Goal: Task Accomplishment & Management: Use online tool/utility

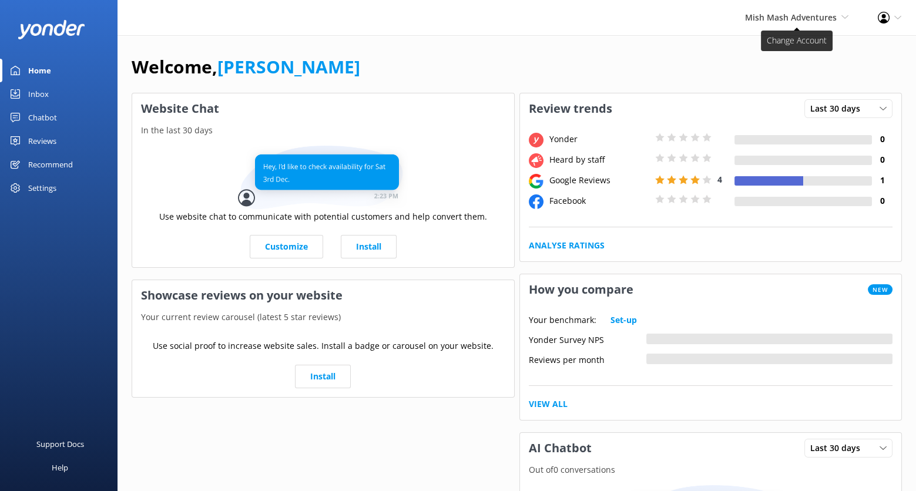
click at [835, 11] on span "Mish Mash Adventures [PERSON_NAME] Adventure Co Cool Tours Virtual Assistant To…" at bounding box center [796, 17] width 103 height 13
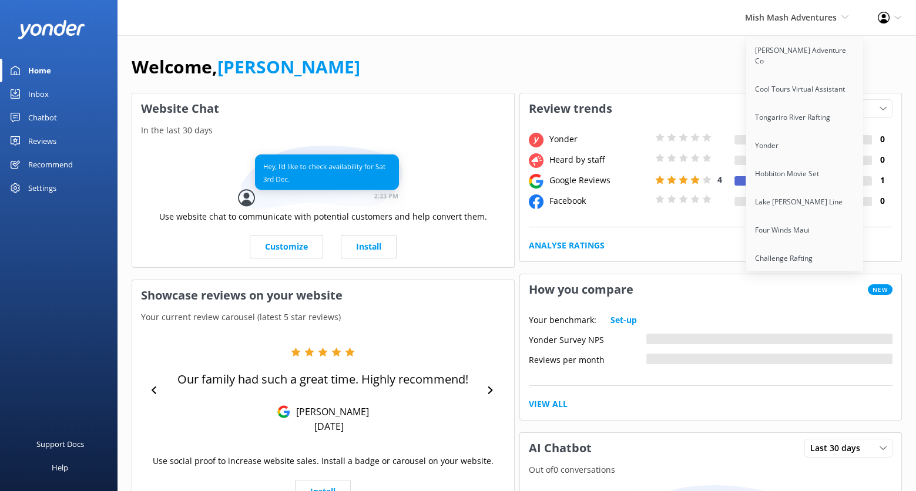
scroll to position [1877, 0]
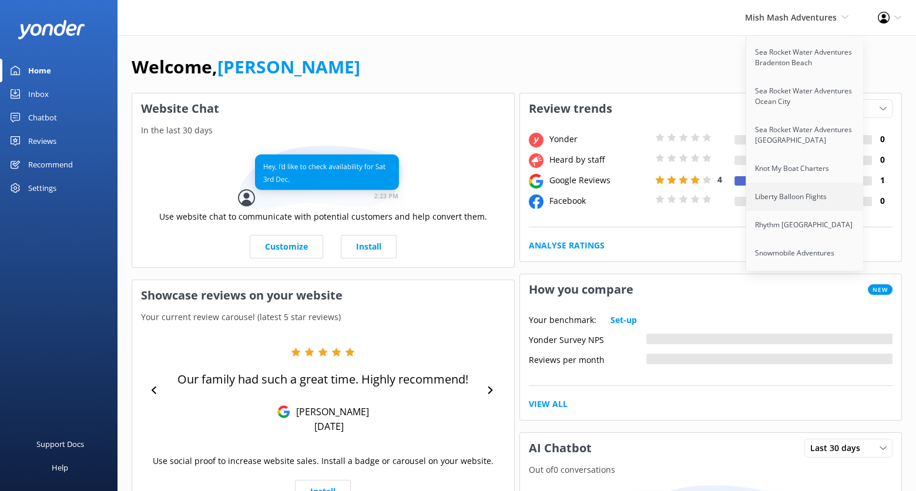
click at [813, 183] on link "Liberty Balloon Flights" at bounding box center [804, 197] width 117 height 28
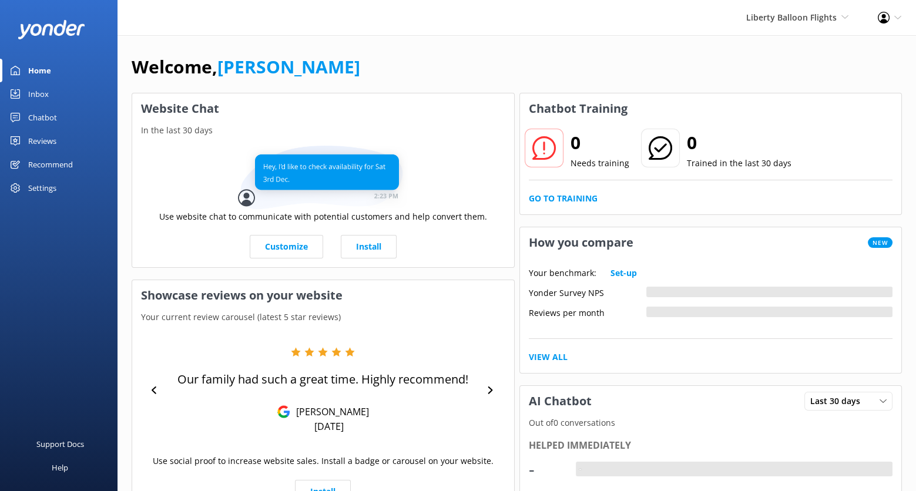
click at [48, 113] on div "Chatbot" at bounding box center [42, 117] width 29 height 23
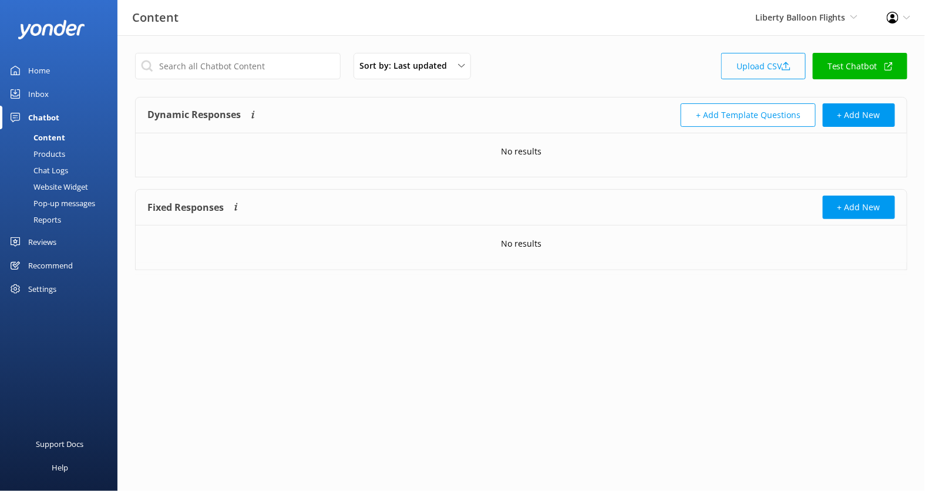
click at [767, 73] on link "Upload CSV" at bounding box center [763, 66] width 85 height 26
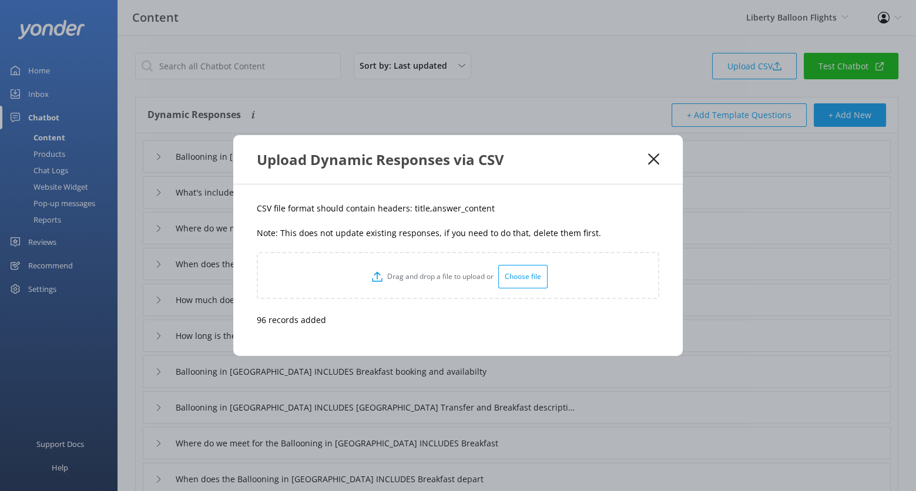
click at [643, 160] on div "Upload Dynamic Responses via CSV" at bounding box center [452, 159] width 391 height 19
click at [654, 160] on use at bounding box center [653, 159] width 11 height 11
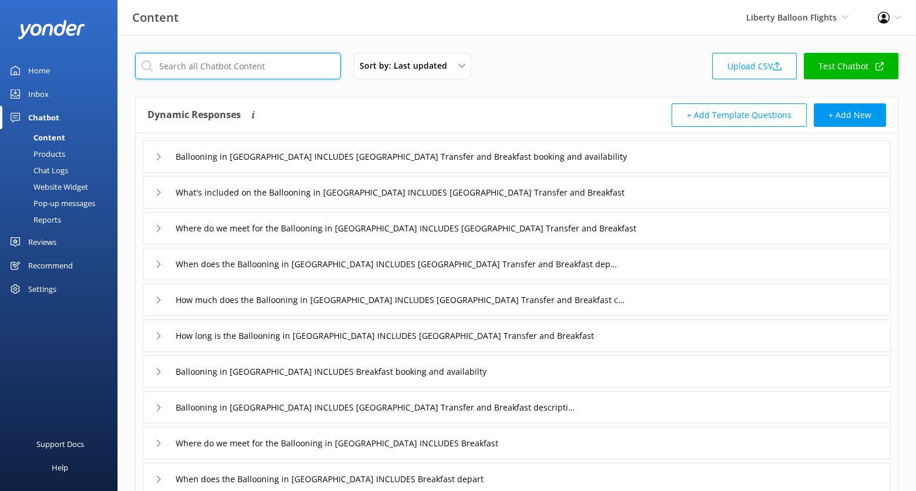
click at [307, 76] on input "text" at bounding box center [238, 66] width 206 height 26
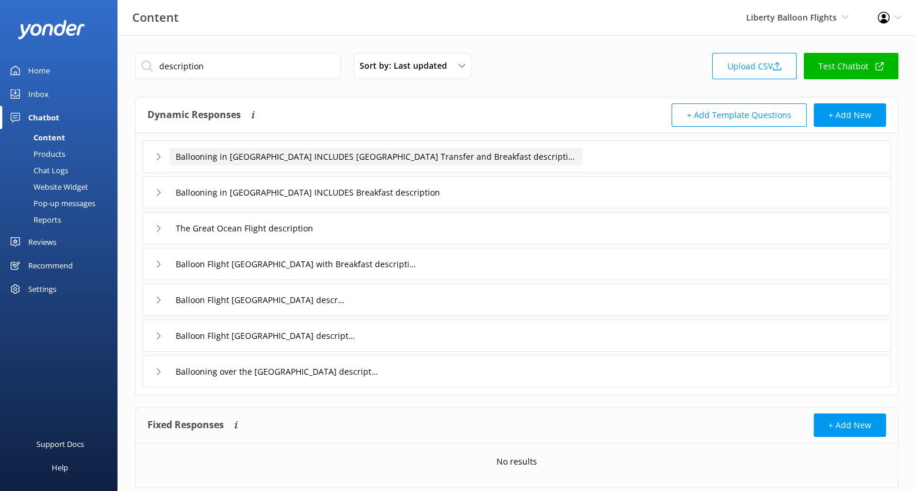
click at [582, 160] on input "Ballooning in [GEOGRAPHIC_DATA] INCLUDES [GEOGRAPHIC_DATA] Transfer and Breakfa…" at bounding box center [376, 157] width 414 height 18
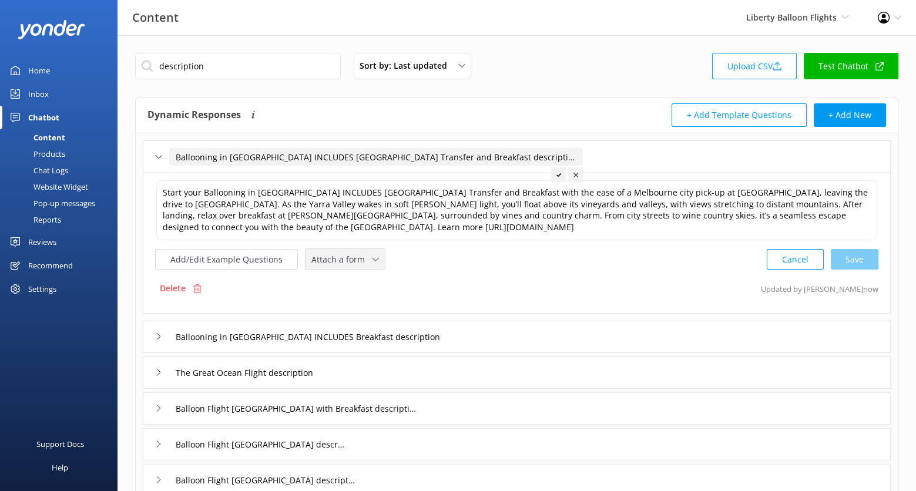
click at [355, 263] on span "Attach a form" at bounding box center [341, 259] width 61 height 13
click at [362, 311] on div "Check availability" at bounding box center [341, 309] width 58 height 12
click at [491, 330] on div "Ballooning in [GEOGRAPHIC_DATA] INCLUDES Breakfast description" at bounding box center [517, 336] width 748 height 32
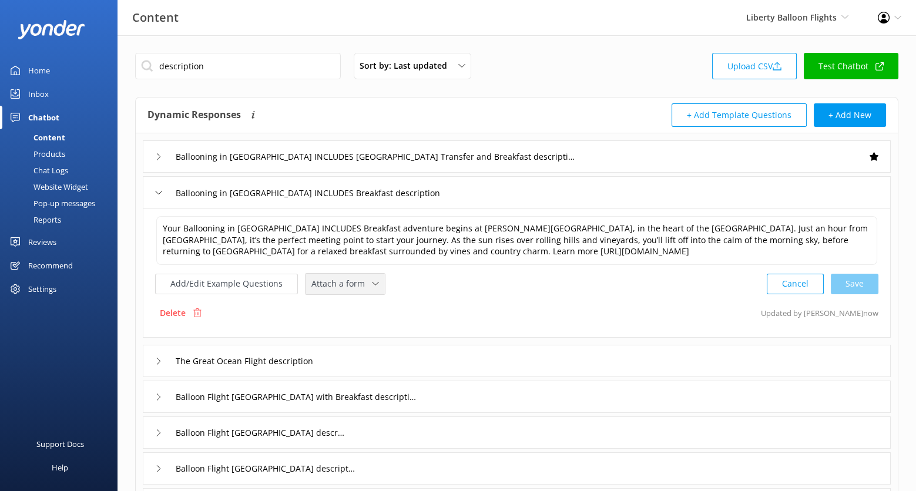
click at [351, 277] on span "Attach a form" at bounding box center [341, 283] width 61 height 13
click at [356, 327] on div "Check availability" at bounding box center [341, 333] width 58 height 12
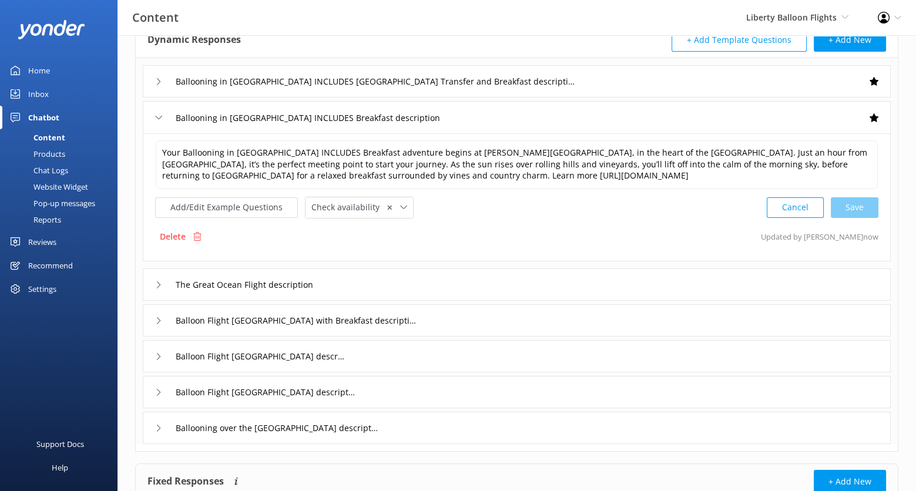
scroll to position [98, 0]
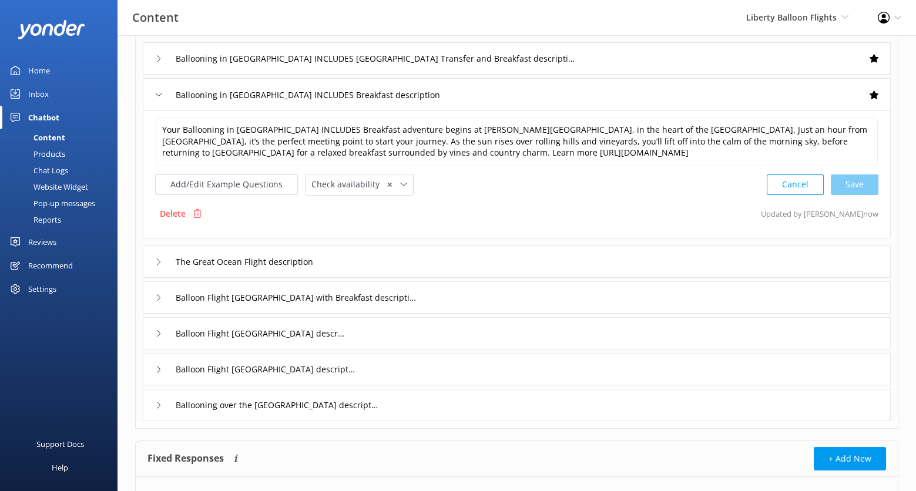
click at [432, 262] on div "The Great Ocean Flight description" at bounding box center [517, 262] width 748 height 32
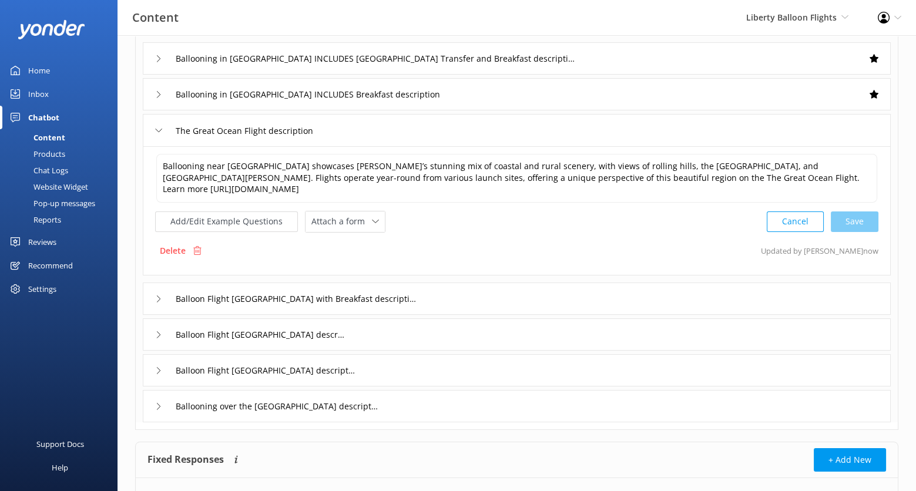
click at [357, 231] on div "Ballooning near [GEOGRAPHIC_DATA] showcases [PERSON_NAME]’s stunning mix of coa…" at bounding box center [517, 210] width 748 height 129
click at [357, 226] on div "Attach a form" at bounding box center [344, 221] width 73 height 15
click at [357, 267] on div "Check availability" at bounding box center [341, 270] width 58 height 12
click at [449, 293] on div "Balloon Flight [GEOGRAPHIC_DATA] with Breakfast description" at bounding box center [517, 297] width 748 height 32
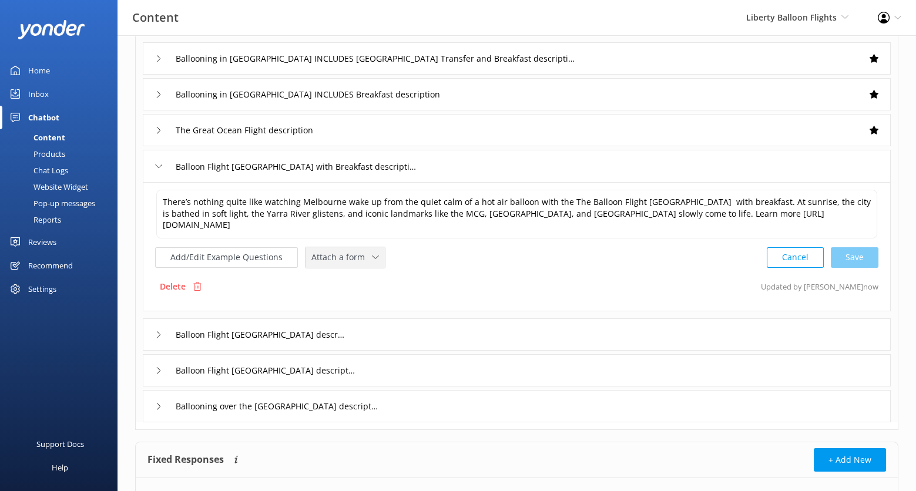
click at [364, 252] on span "Attach a form" at bounding box center [341, 257] width 61 height 13
click at [364, 300] on div "Check availability" at bounding box center [341, 306] width 58 height 12
click at [419, 322] on div "Balloon Flight [GEOGRAPHIC_DATA] description" at bounding box center [517, 333] width 748 height 32
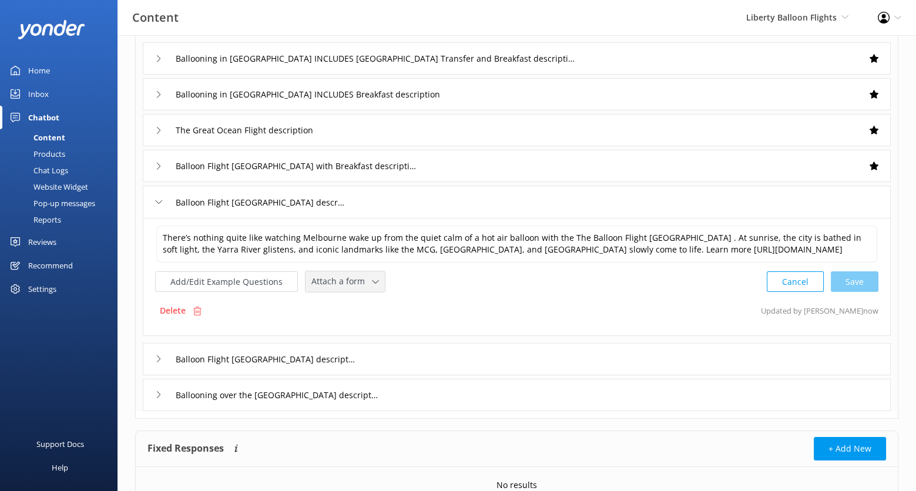
click at [360, 288] on span "Attach a form" at bounding box center [341, 281] width 61 height 13
click at [361, 335] on div "Check availability" at bounding box center [341, 331] width 58 height 12
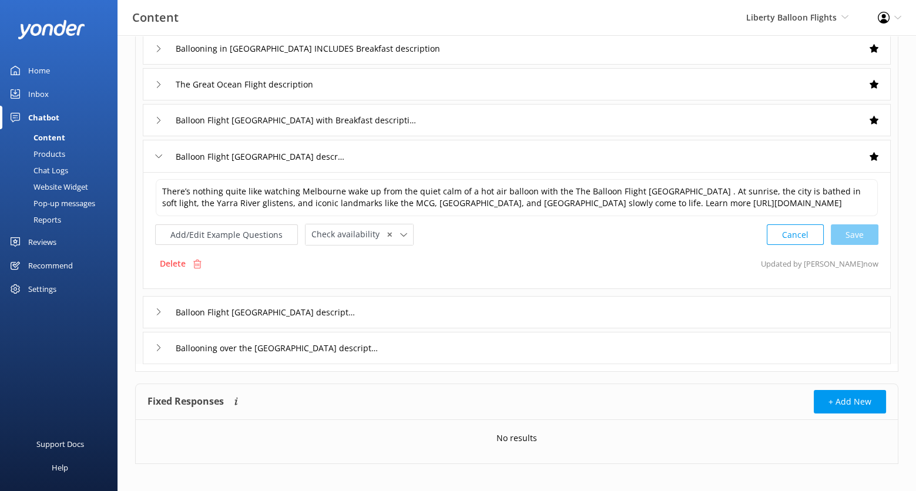
scroll to position [160, 0]
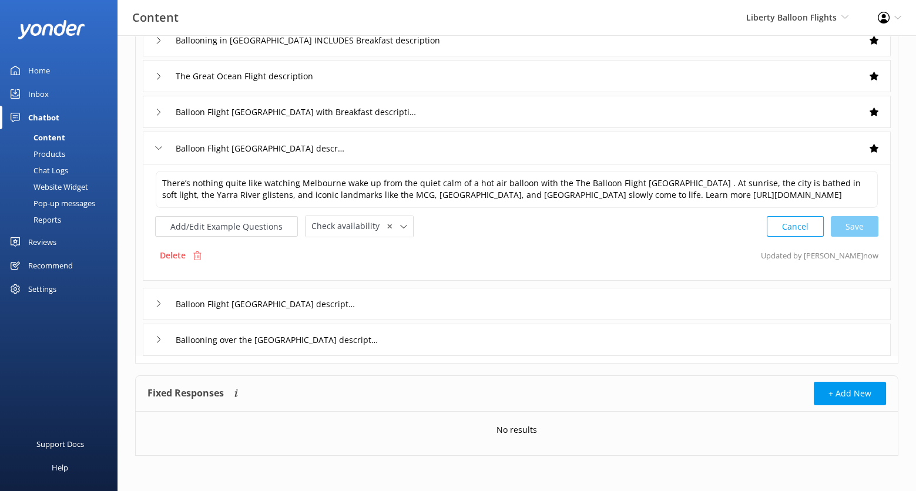
click at [431, 299] on div "Balloon Flight [GEOGRAPHIC_DATA] description" at bounding box center [517, 304] width 748 height 32
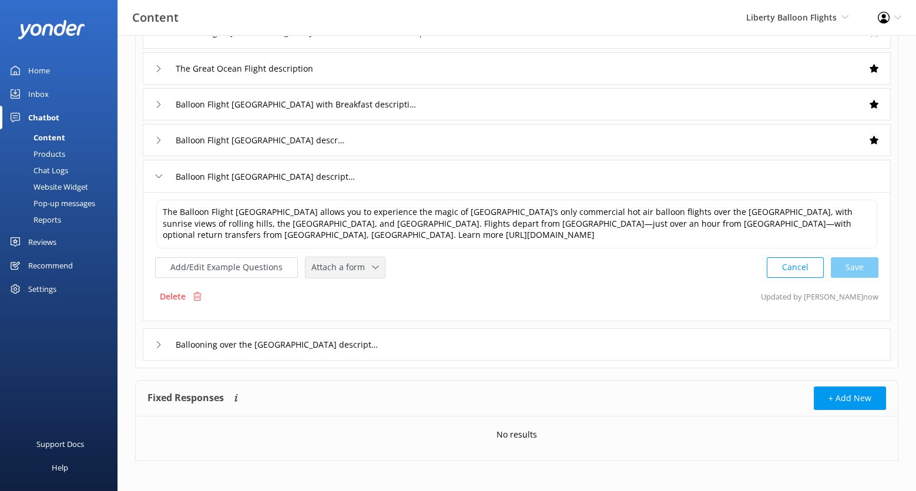
click at [348, 267] on span "Attach a form" at bounding box center [341, 267] width 61 height 13
click at [352, 304] on link "Check availability" at bounding box center [358, 315] width 105 height 23
click at [394, 331] on div "Ballooning over the [GEOGRAPHIC_DATA] description" at bounding box center [517, 343] width 748 height 32
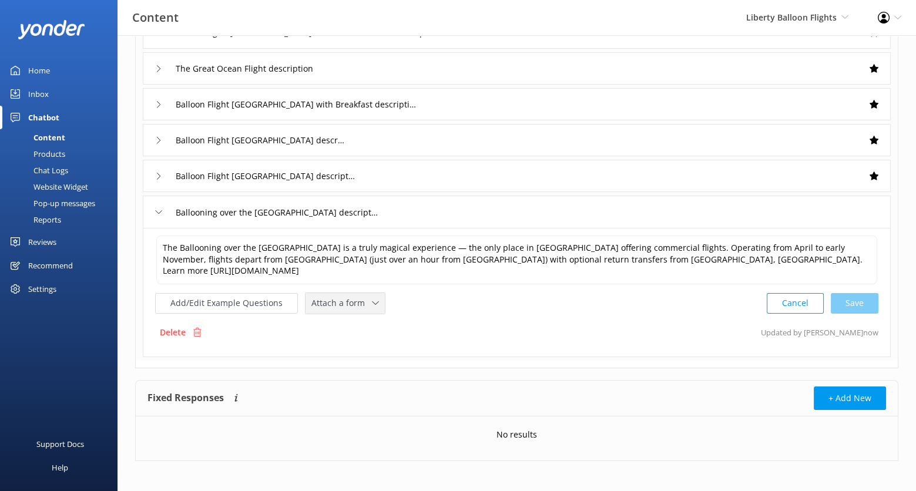
click at [358, 297] on span "Attach a form" at bounding box center [341, 303] width 61 height 13
click at [356, 346] on div "Check availability" at bounding box center [341, 352] width 58 height 12
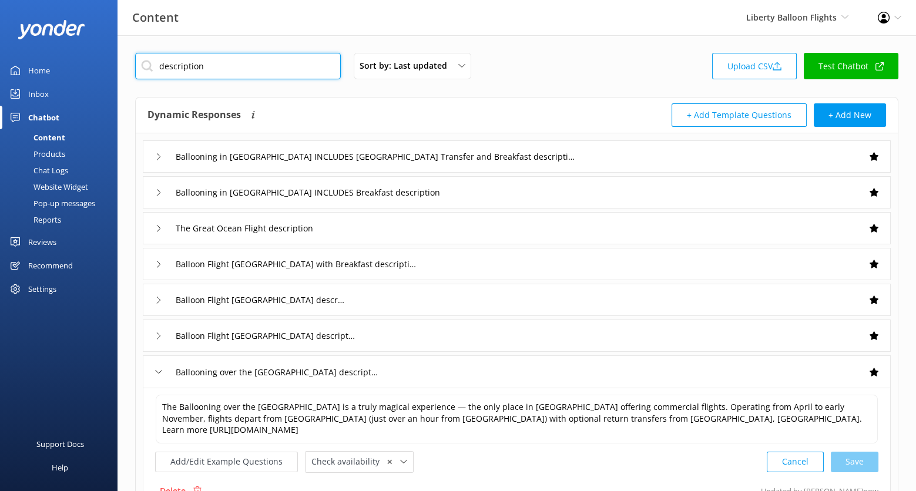
click at [309, 66] on input "description" at bounding box center [238, 66] width 206 height 26
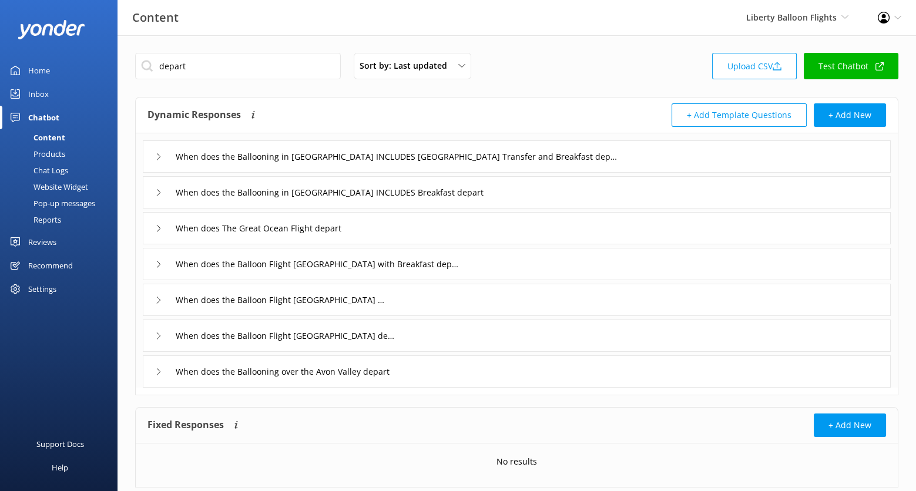
click at [451, 377] on div "When does the Ballooning over the Avon Valley depart" at bounding box center [517, 371] width 748 height 32
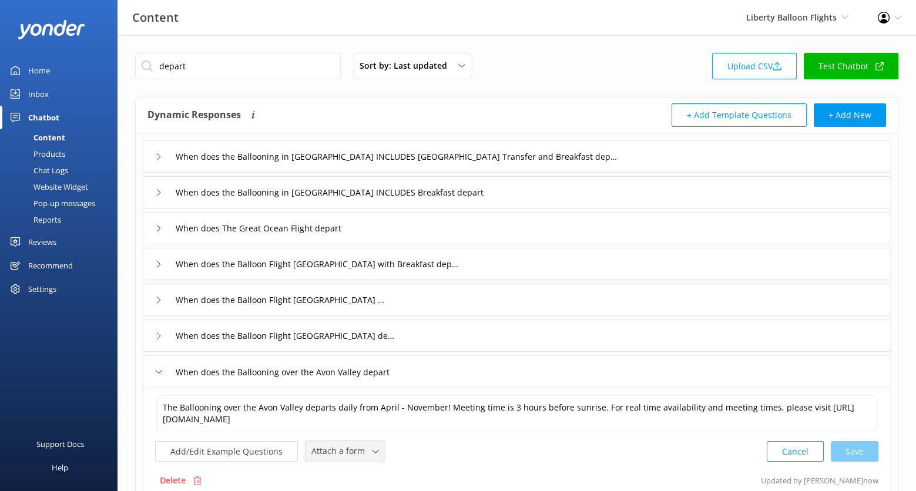
click at [358, 449] on span "Attach a form" at bounding box center [341, 451] width 61 height 13
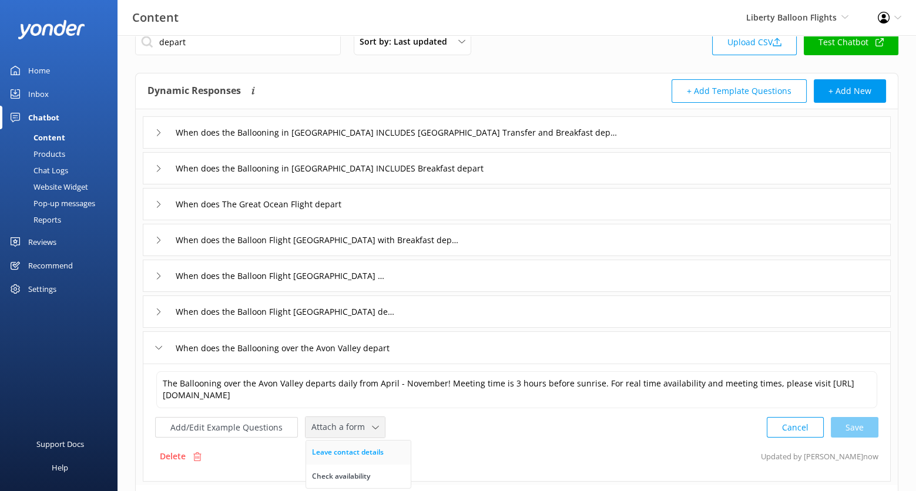
scroll to position [37, 0]
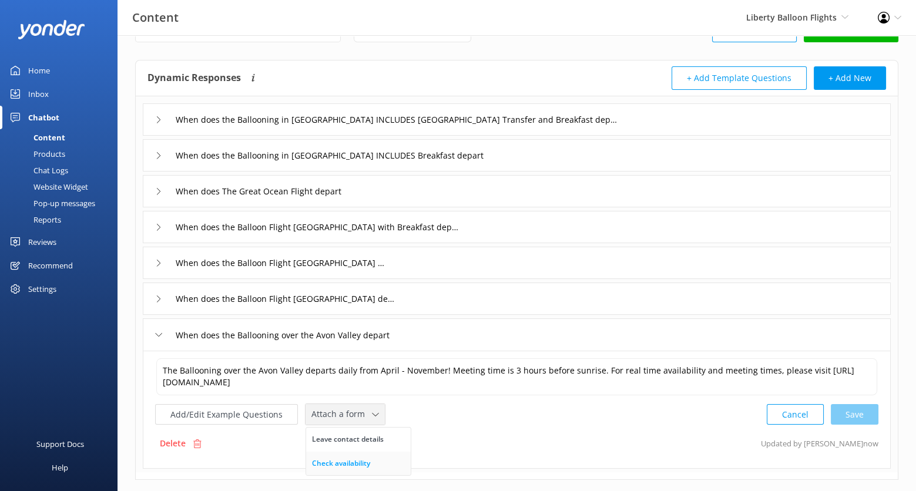
click at [357, 461] on div "Check availability" at bounding box center [341, 464] width 58 height 12
click at [430, 298] on div "When does the Balloon Flight [GEOGRAPHIC_DATA] depart" at bounding box center [517, 299] width 748 height 32
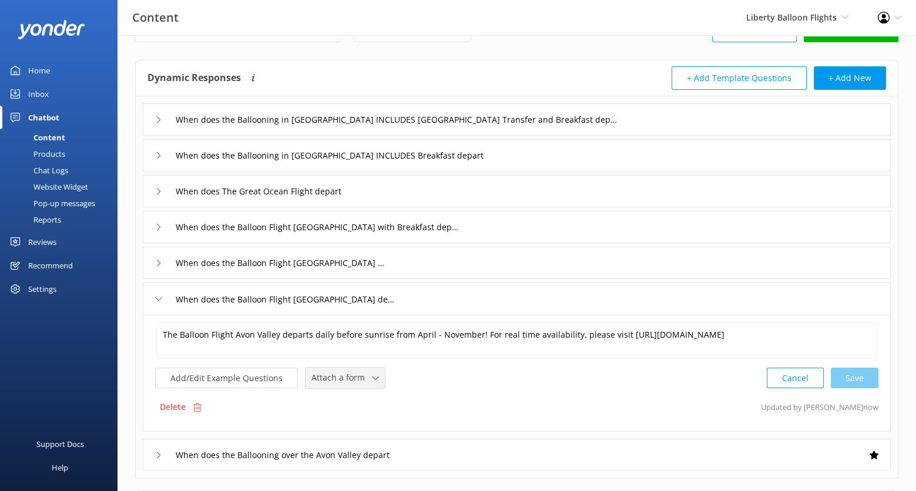
click at [331, 377] on span "Attach a form" at bounding box center [341, 377] width 61 height 13
click at [346, 424] on div "Check availability" at bounding box center [341, 427] width 58 height 12
click at [431, 299] on div "When does the Balloon Flight [GEOGRAPHIC_DATA] depart" at bounding box center [517, 299] width 748 height 32
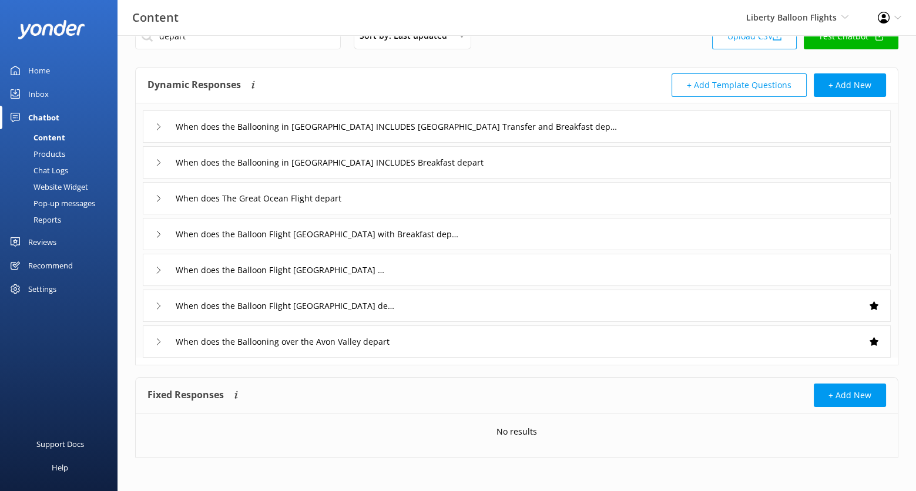
click at [421, 265] on div "When does the Balloon Flight [GEOGRAPHIC_DATA] depart" at bounding box center [517, 270] width 748 height 32
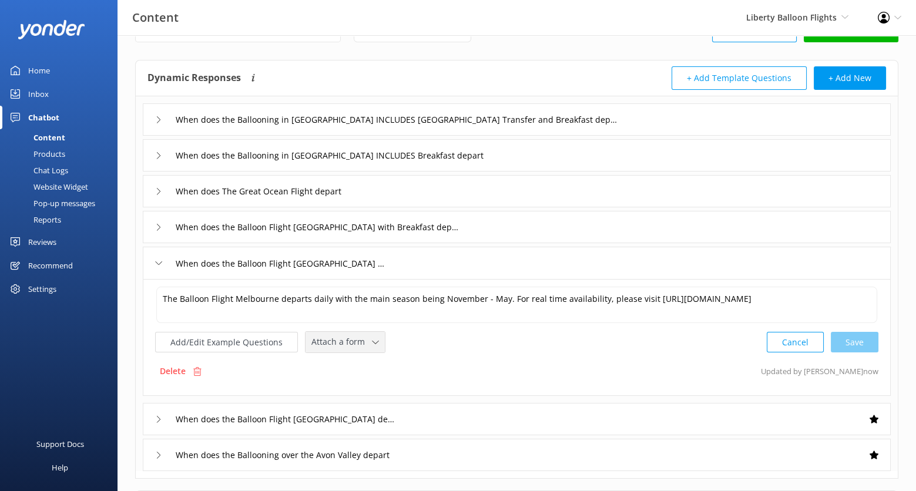
click at [340, 337] on span "Attach a form" at bounding box center [341, 341] width 61 height 13
click at [360, 388] on div "Check availability" at bounding box center [341, 391] width 58 height 12
click at [605, 123] on input "When does the Ballooning in [GEOGRAPHIC_DATA] INCLUDES [GEOGRAPHIC_DATA] Transf…" at bounding box center [397, 120] width 456 height 18
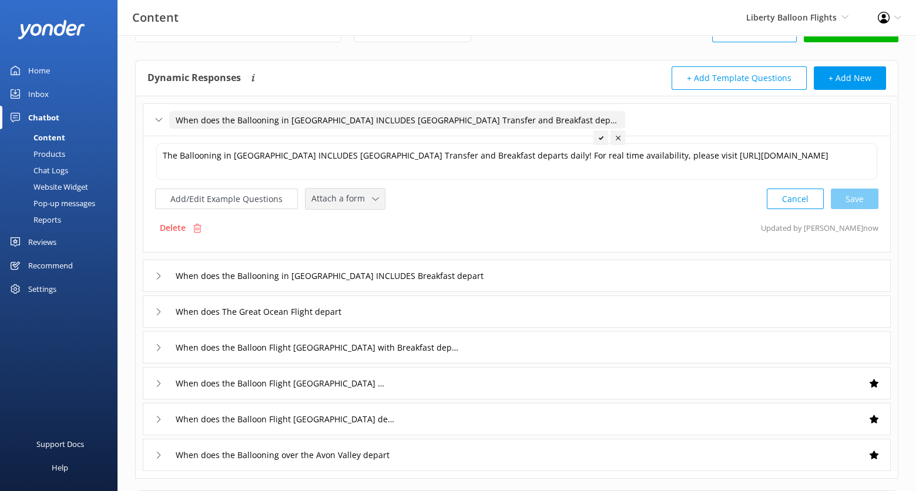
click at [364, 192] on div "Attach a form" at bounding box center [344, 199] width 73 height 15
click at [365, 242] on div "Check availability" at bounding box center [341, 247] width 58 height 12
click at [541, 269] on div "When does the Ballooning in [GEOGRAPHIC_DATA] INCLUDES Breakfast depart" at bounding box center [517, 274] width 748 height 32
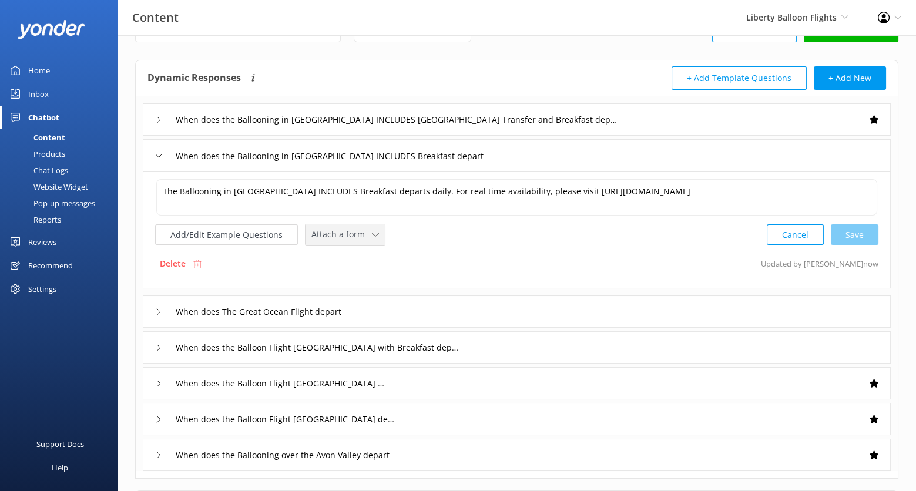
click at [362, 234] on span "Attach a form" at bounding box center [341, 234] width 61 height 13
click at [374, 278] on link "Check availability" at bounding box center [358, 282] width 105 height 23
click at [495, 306] on div "When does The Great Ocean Flight depart" at bounding box center [517, 310] width 748 height 32
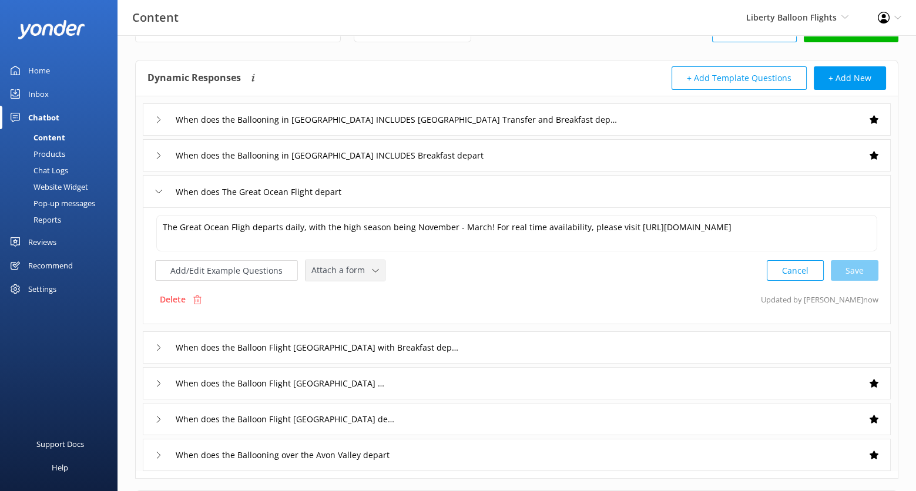
click at [355, 263] on div "Attach a form" at bounding box center [344, 270] width 73 height 15
click at [362, 323] on div "Check availability" at bounding box center [341, 319] width 58 height 12
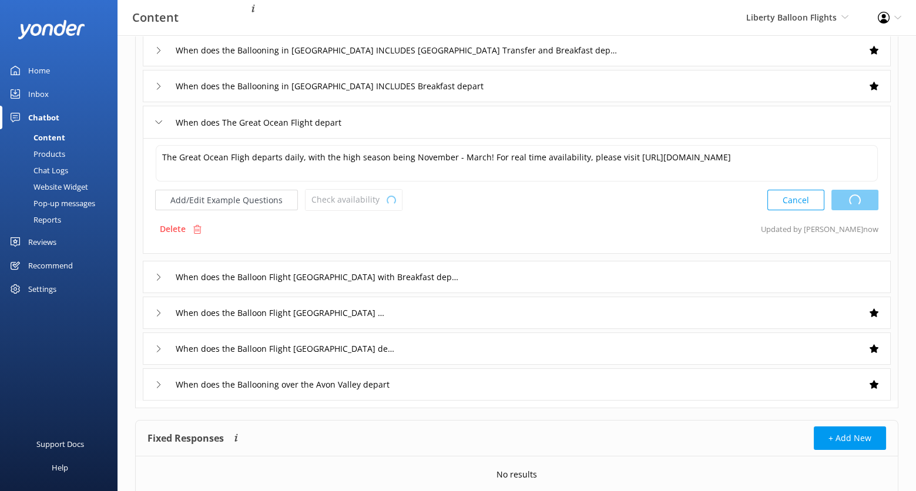
scroll to position [138, 0]
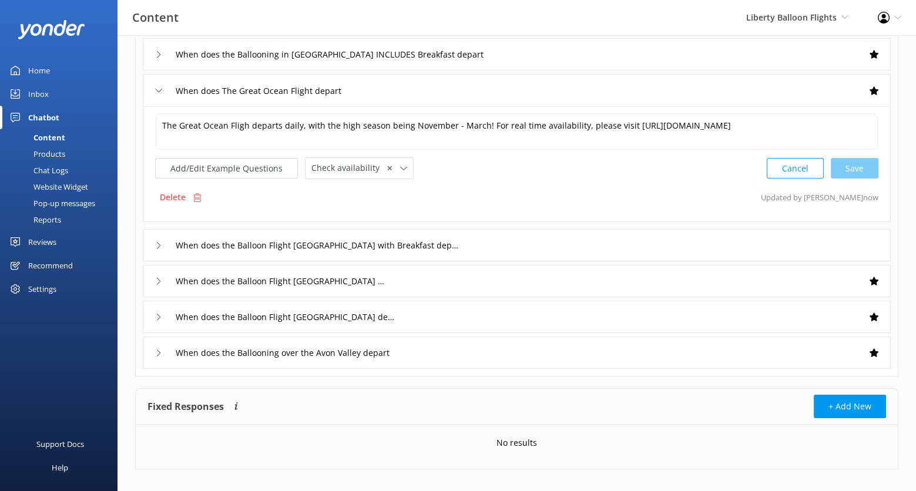
click at [488, 243] on div "When does the Balloon Flight [GEOGRAPHIC_DATA] with Breakfast depart" at bounding box center [517, 245] width 748 height 32
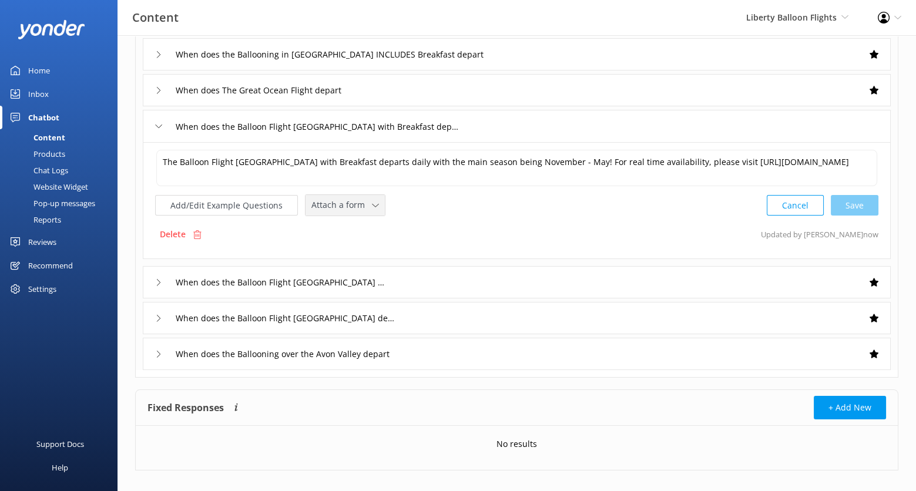
click at [364, 206] on span "Attach a form" at bounding box center [341, 205] width 61 height 13
click at [364, 250] on div "Check availability" at bounding box center [341, 254] width 58 height 12
click at [451, 267] on div "When does the Balloon Flight [GEOGRAPHIC_DATA] depart" at bounding box center [517, 281] width 748 height 32
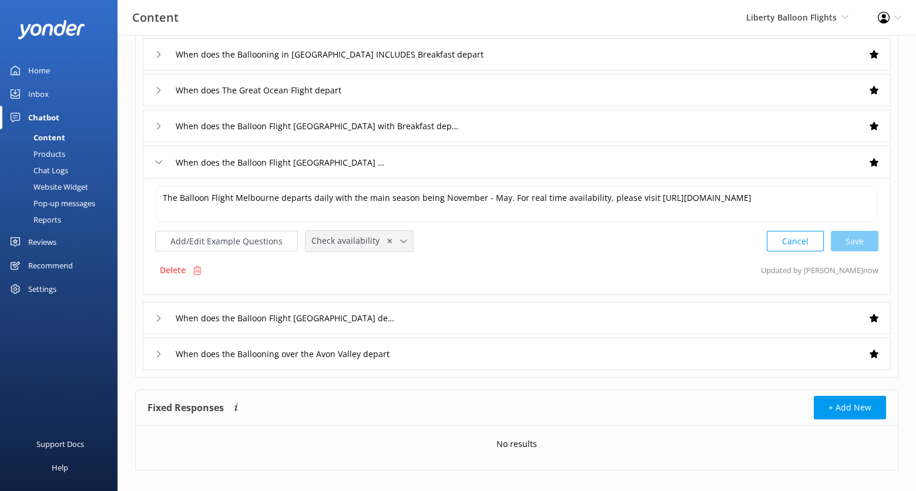
click at [364, 234] on span "Check availability" at bounding box center [348, 240] width 75 height 13
click at [399, 392] on div "Fixed Responses The chatbot will provide the exact word-for-word response you a…" at bounding box center [517, 408] width 762 height 36
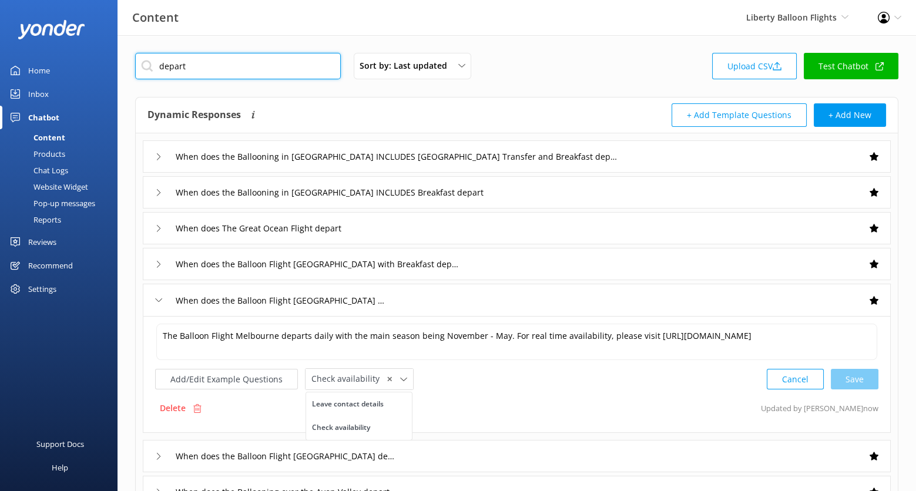
click at [276, 74] on input "depart" at bounding box center [238, 66] width 206 height 26
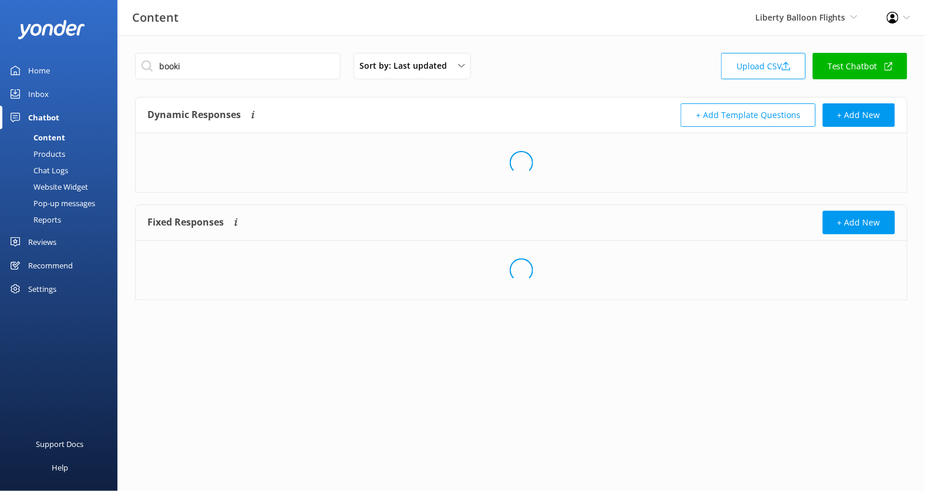
click at [295, 98] on div "Dynamic Responses The chatbot will generate a response based on the content inf…" at bounding box center [521, 116] width 771 height 36
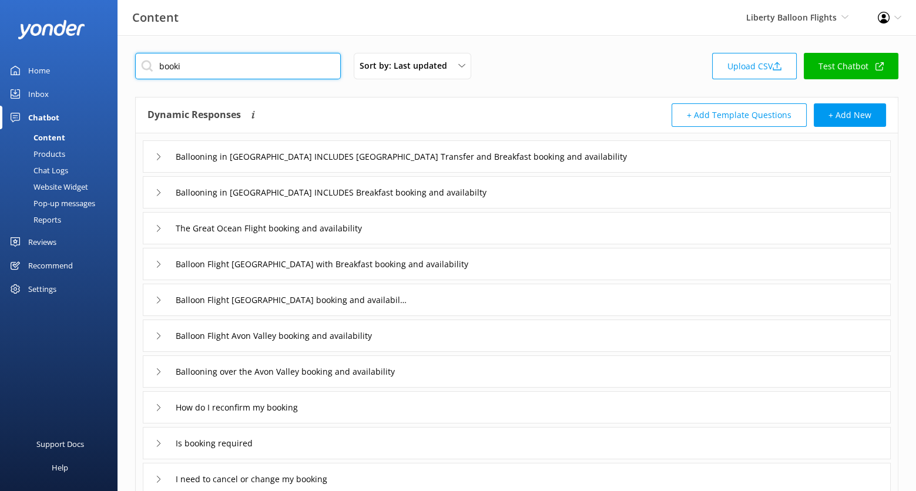
click at [244, 68] on input "booki" at bounding box center [238, 66] width 206 height 26
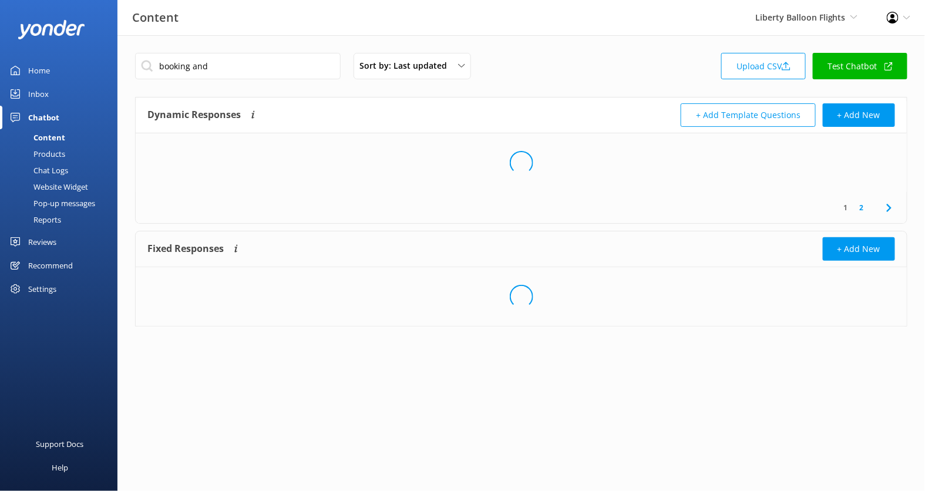
click at [270, 98] on div "Dynamic Responses The chatbot will generate a response based on the content inf…" at bounding box center [521, 116] width 771 height 36
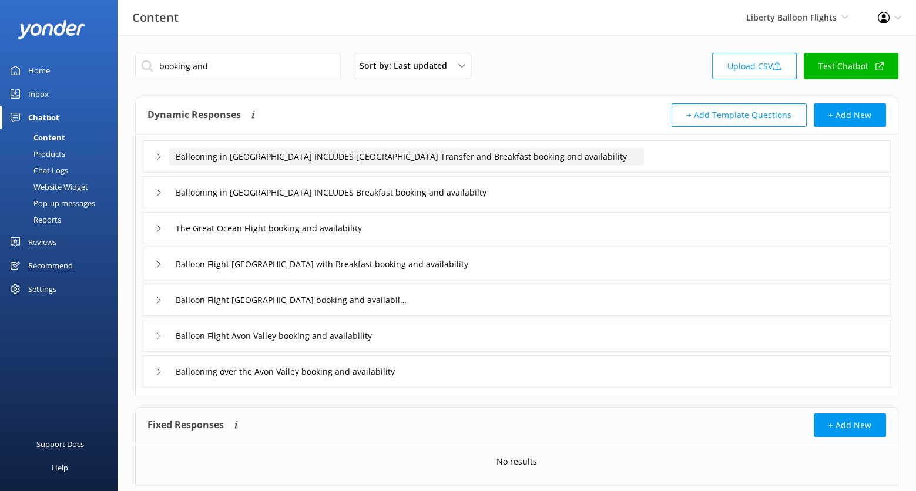
click at [626, 150] on input "Ballooning in [GEOGRAPHIC_DATA] INCLUDES [GEOGRAPHIC_DATA] Transfer and Breakfa…" at bounding box center [406, 157] width 475 height 18
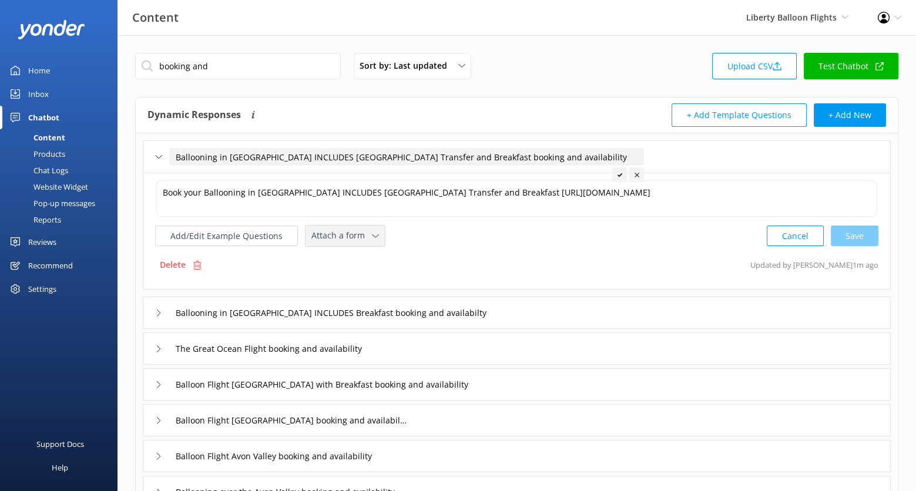
click at [350, 233] on span "Attach a form" at bounding box center [341, 235] width 61 height 13
click at [358, 275] on link "Check availability" at bounding box center [358, 284] width 105 height 23
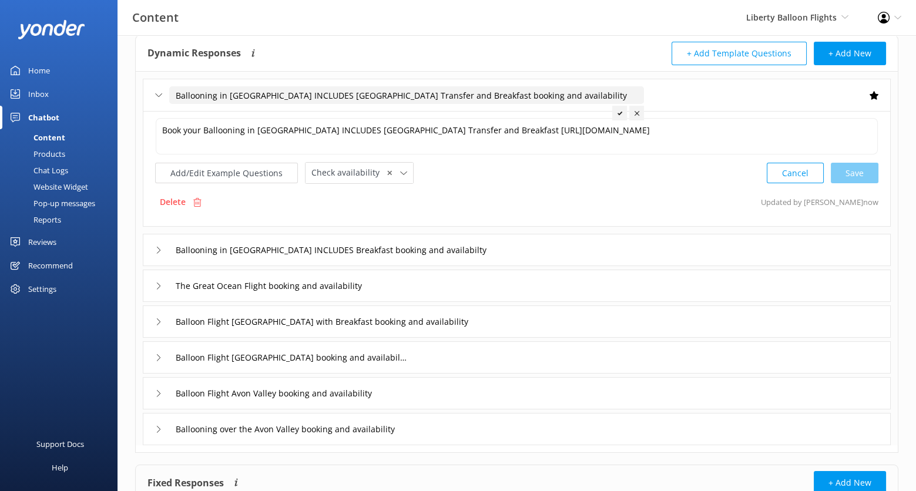
scroll to position [63, 0]
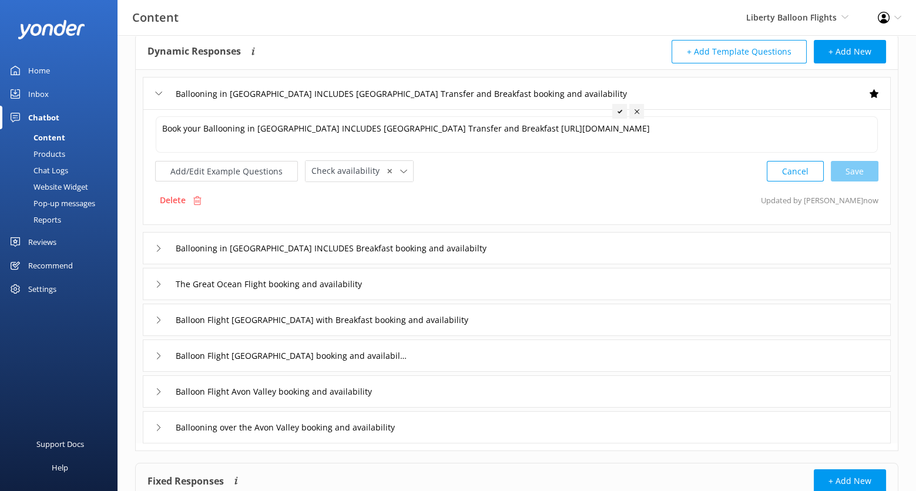
click at [509, 243] on div "Ballooning in [GEOGRAPHIC_DATA] INCLUDES Breakfast booking and availabilty" at bounding box center [517, 248] width 748 height 32
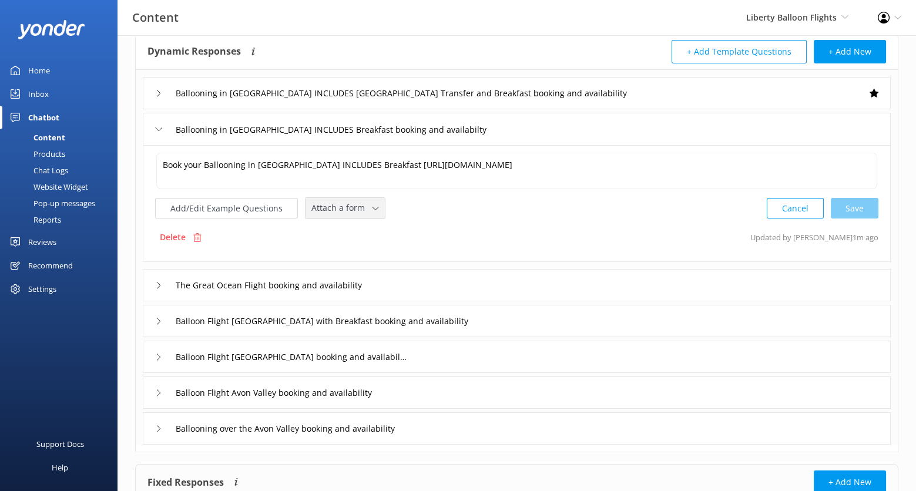
click at [355, 203] on span "Attach a form" at bounding box center [341, 207] width 61 height 13
click at [361, 256] on div "Check availability" at bounding box center [341, 257] width 58 height 12
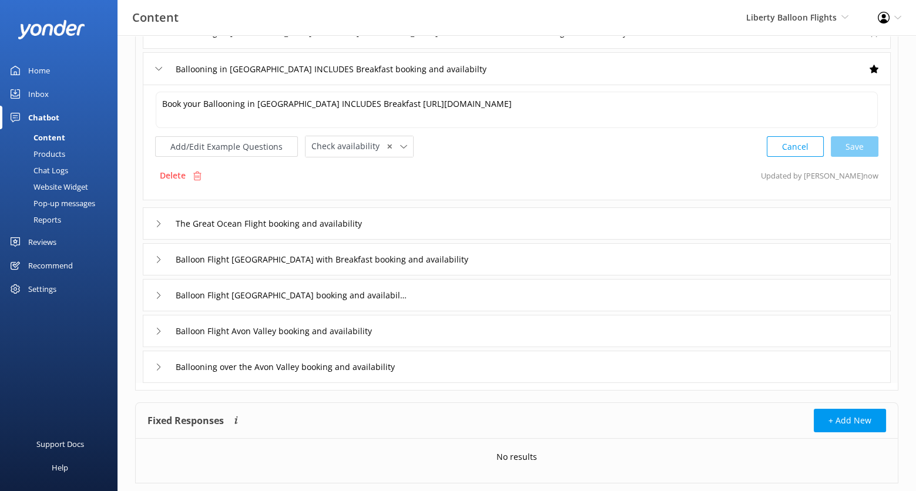
scroll to position [128, 0]
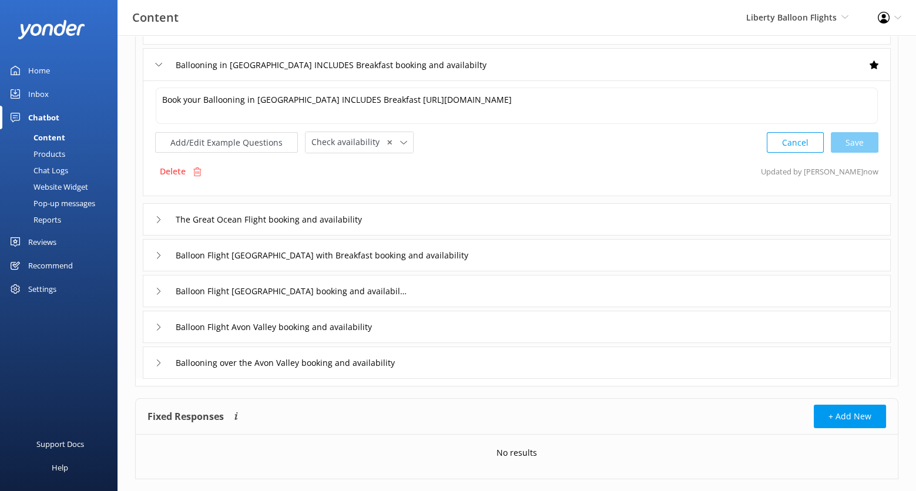
click at [448, 204] on div "The Great Ocean Flight booking and availability" at bounding box center [517, 219] width 748 height 32
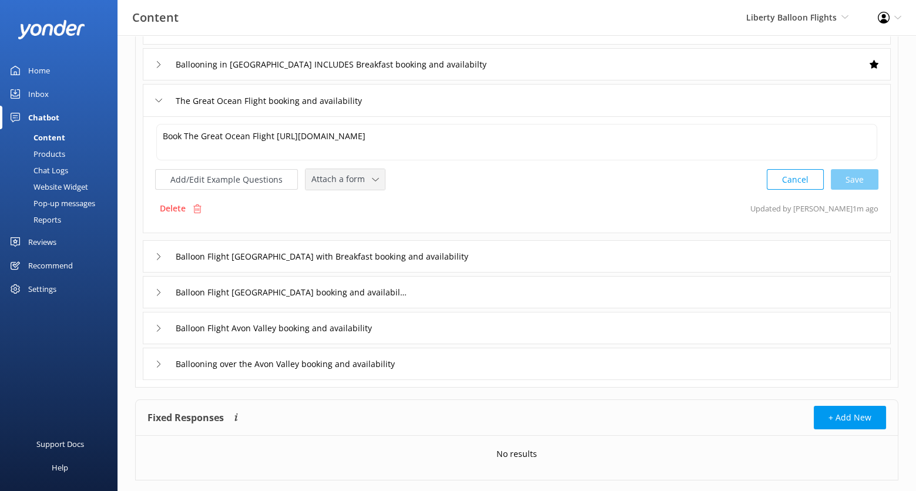
click at [364, 177] on span "Attach a form" at bounding box center [341, 179] width 61 height 13
click at [364, 216] on link "Check availability" at bounding box center [358, 227] width 105 height 23
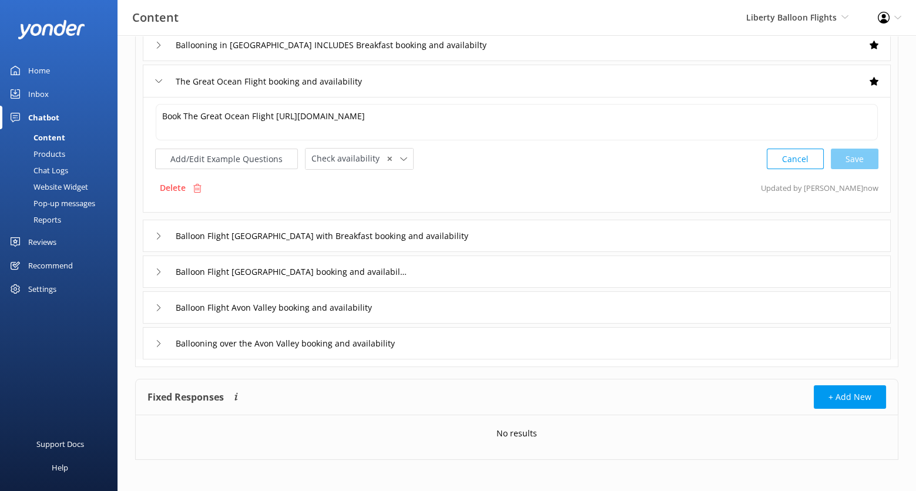
click at [512, 223] on div "Balloon Flight [GEOGRAPHIC_DATA] with Breakfast booking and availability" at bounding box center [517, 236] width 748 height 32
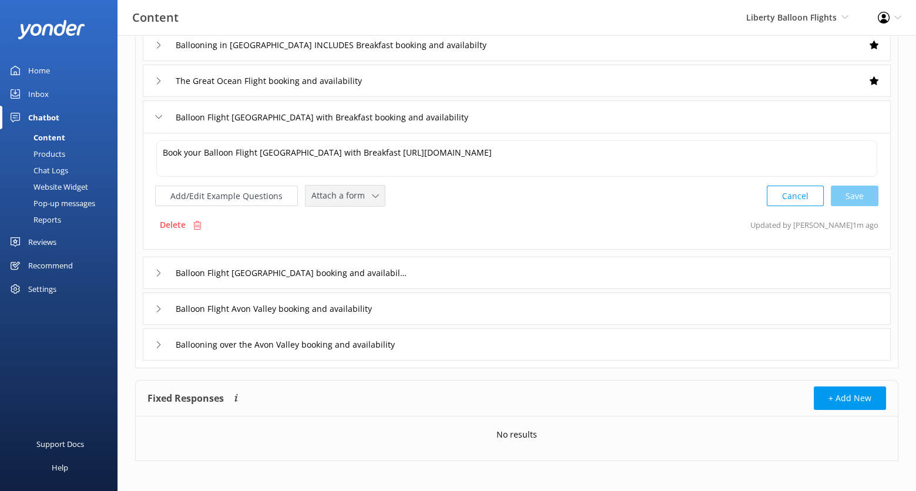
click at [359, 197] on span "Attach a form" at bounding box center [341, 195] width 61 height 13
click at [365, 234] on link "Check availability" at bounding box center [358, 244] width 105 height 23
click at [454, 273] on div "Balloon Flight [GEOGRAPHIC_DATA] booking and availability" at bounding box center [517, 272] width 748 height 32
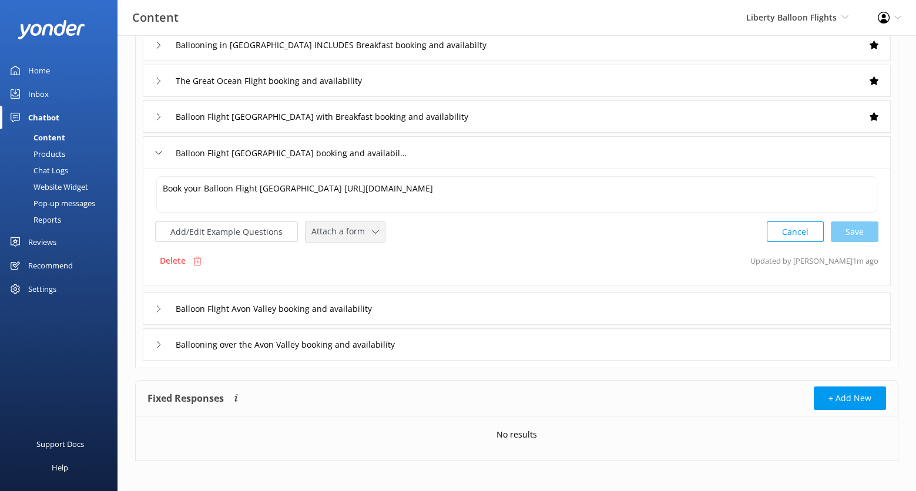
click at [377, 230] on div "Attach a form Leave contact details Check availability" at bounding box center [344, 231] width 79 height 21
click at [372, 286] on link "Check availability" at bounding box center [358, 279] width 105 height 23
click at [441, 298] on div "Balloon Flight Avon Valley booking and availability" at bounding box center [517, 307] width 748 height 32
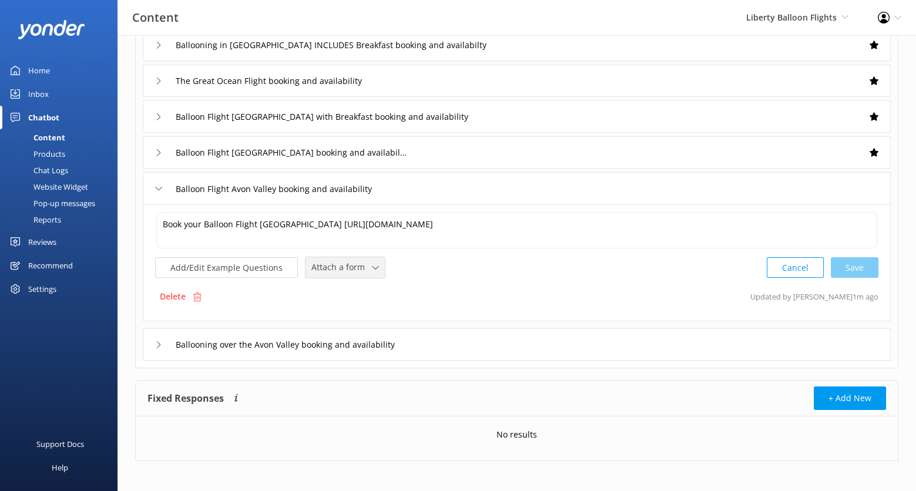
click at [358, 263] on span "Attach a form" at bounding box center [341, 267] width 61 height 13
click at [365, 306] on link "Check availability" at bounding box center [358, 315] width 105 height 23
click at [476, 350] on div "Ballooning over the Avon Valley booking and availability" at bounding box center [517, 343] width 748 height 32
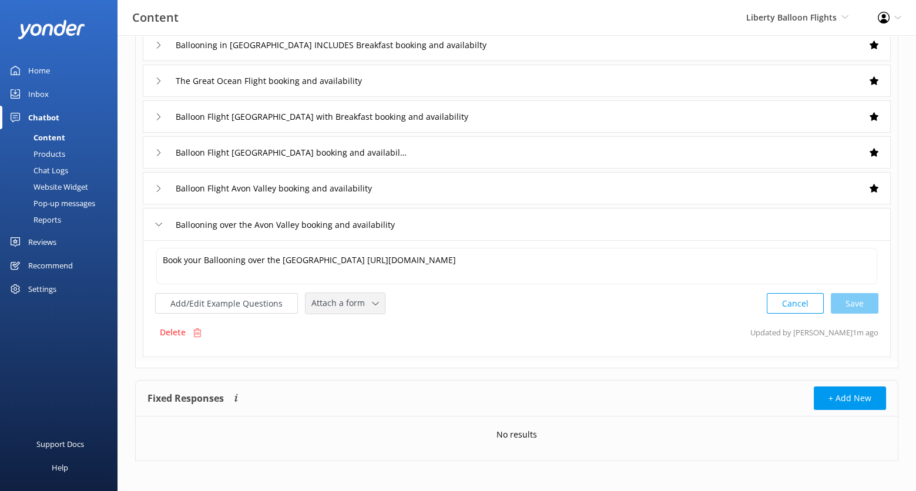
click at [363, 306] on span "Attach a form" at bounding box center [341, 303] width 61 height 13
click at [363, 347] on div "Check availability" at bounding box center [341, 352] width 58 height 12
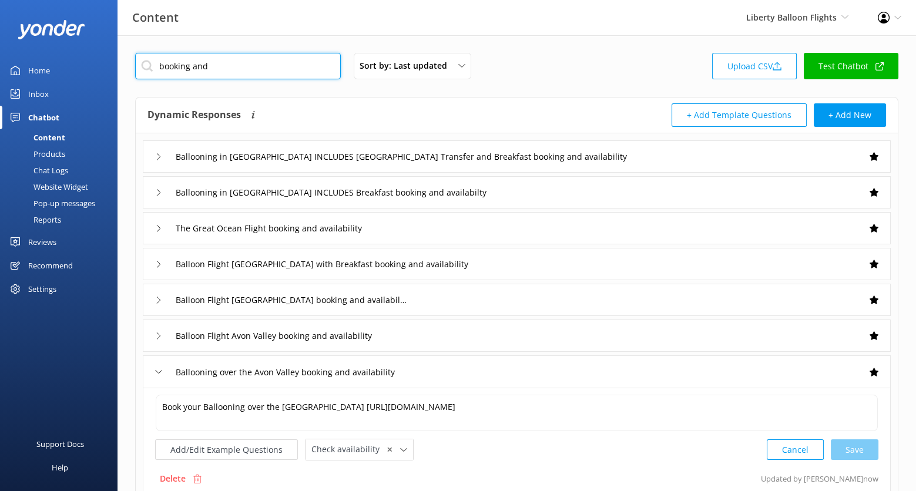
click at [273, 55] on input "booking and" at bounding box center [238, 66] width 206 height 26
type input "\"
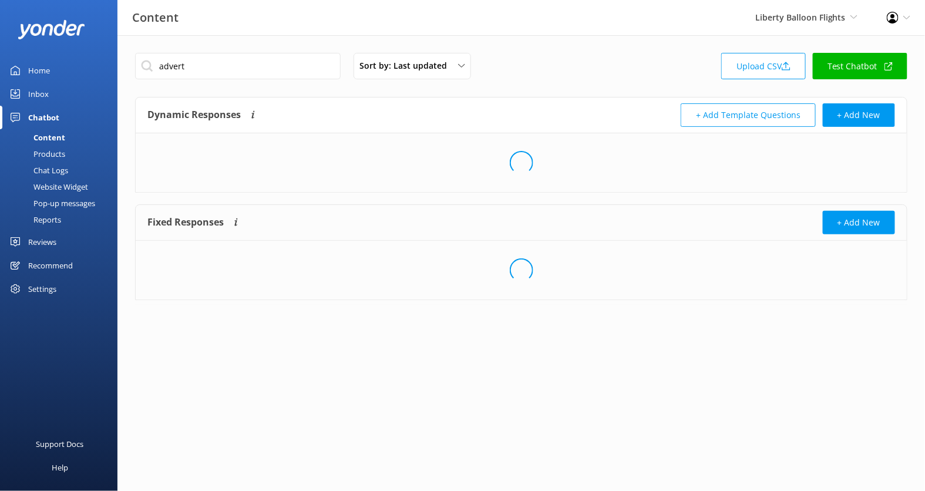
click at [370, 147] on div "Loading.." at bounding box center [521, 162] width 771 height 59
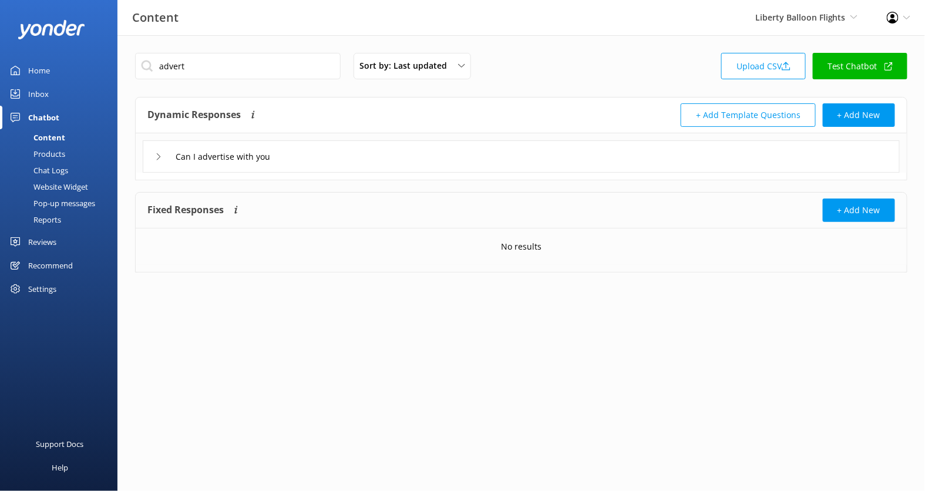
click at [370, 151] on div "Can I advertise with you" at bounding box center [521, 156] width 757 height 32
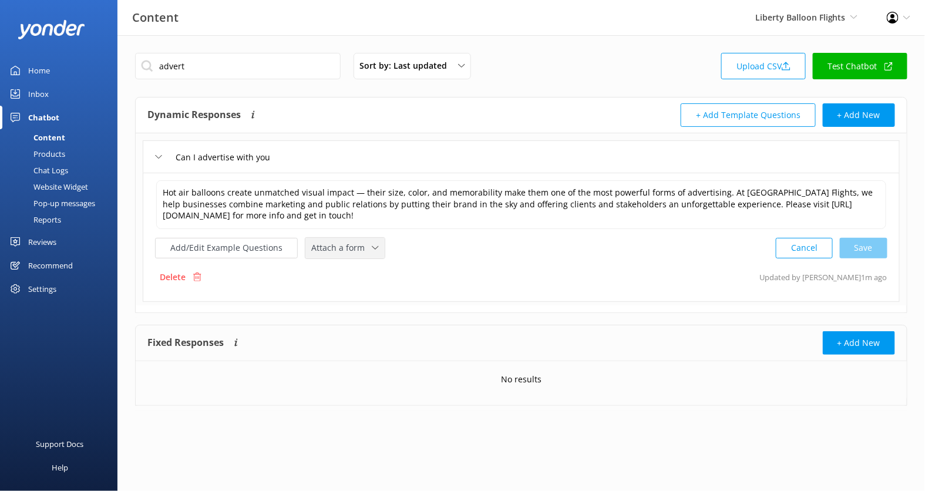
click at [344, 238] on div "Attach a form Leave contact details Check availability" at bounding box center [344, 248] width 79 height 21
click at [345, 267] on div "Leave contact details" at bounding box center [348, 273] width 72 height 12
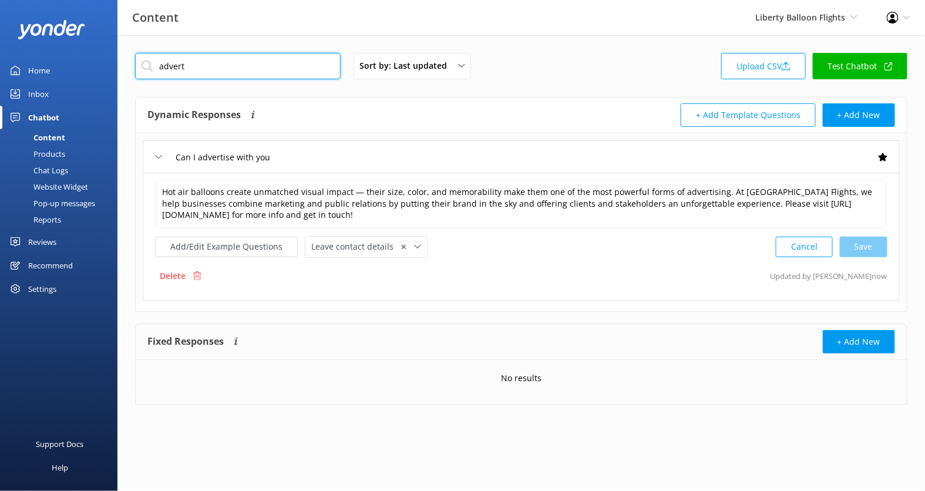
click at [284, 71] on input "advert" at bounding box center [238, 66] width 206 height 26
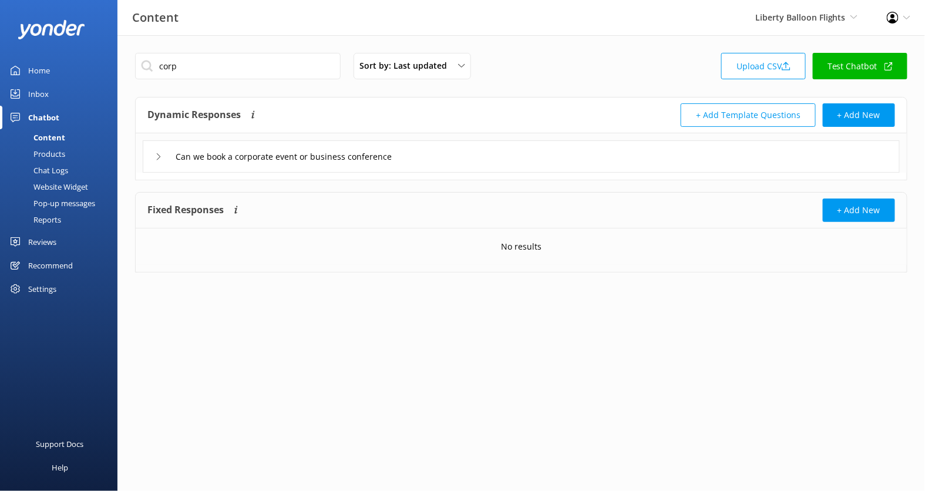
click at [481, 159] on div "Can we book a corporate event or business conference" at bounding box center [521, 156] width 757 height 32
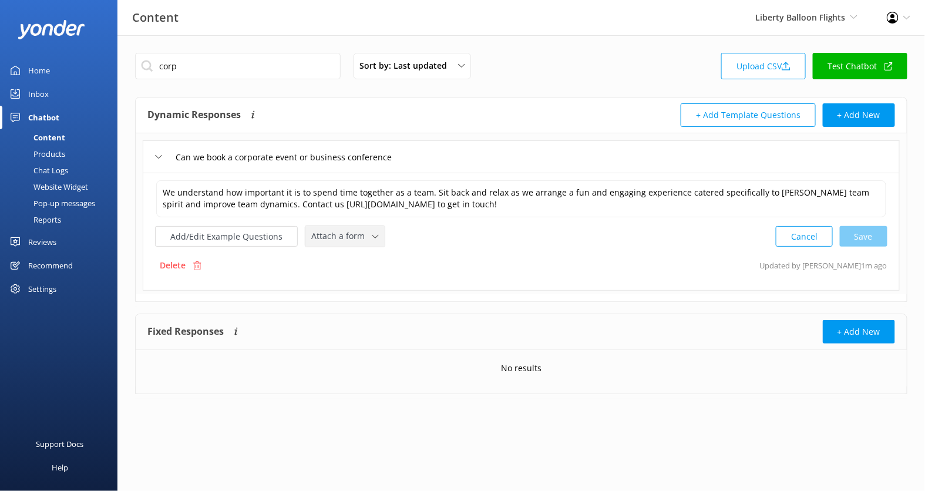
click at [345, 226] on div "Attach a form Leave contact details Check availability" at bounding box center [344, 236] width 79 height 21
click at [353, 253] on link "Leave contact details" at bounding box center [358, 261] width 105 height 23
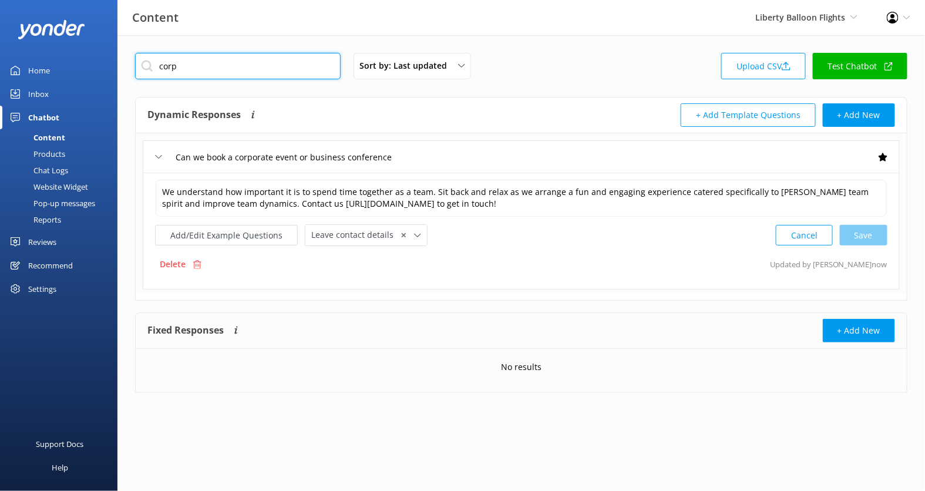
click at [295, 72] on input "corp" at bounding box center [238, 66] width 206 height 26
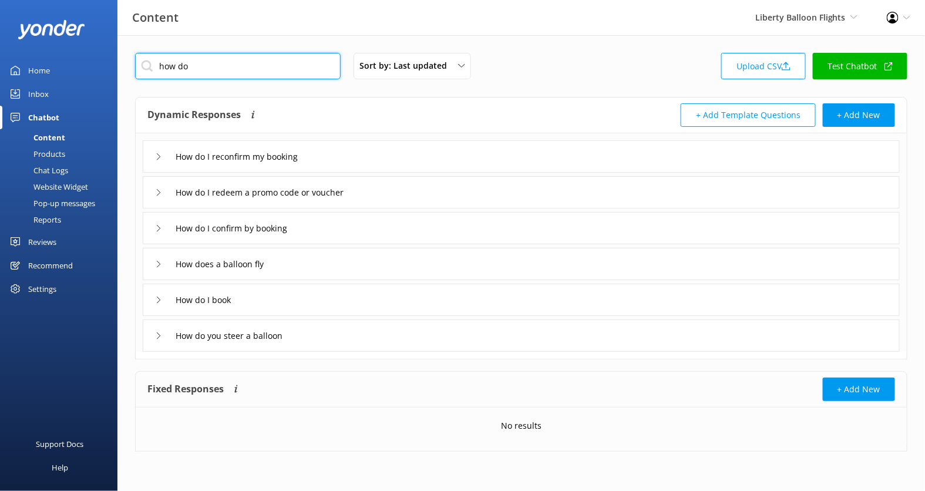
type input "how do"
click at [350, 300] on div "How do I book" at bounding box center [521, 300] width 757 height 32
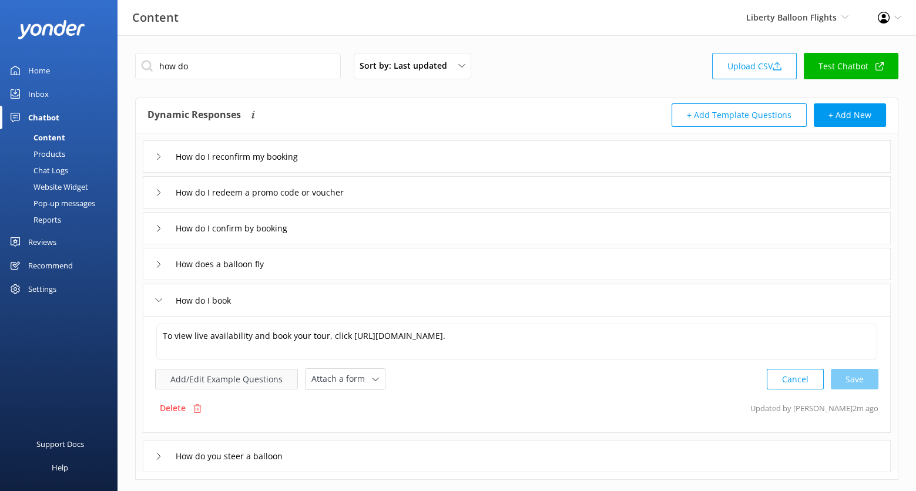
click at [271, 378] on button "Add/Edit Example Questions" at bounding box center [226, 379] width 143 height 21
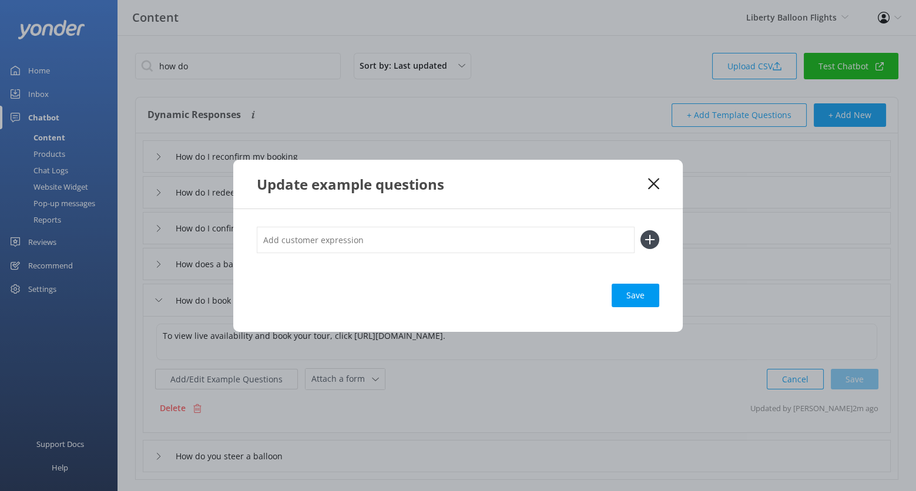
click at [388, 239] on input "text" at bounding box center [446, 240] width 378 height 26
type input "Make a booking"
click at [640, 230] on button at bounding box center [649, 239] width 19 height 19
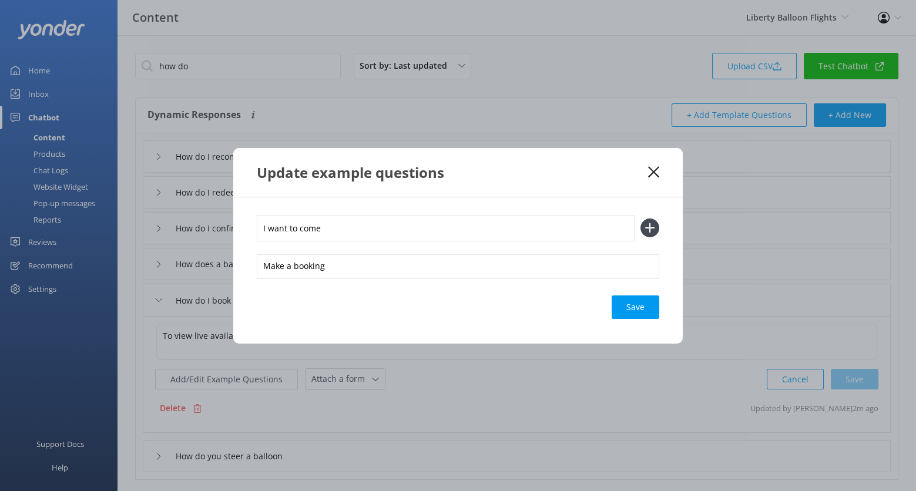
type input "I want to come"
click at [640, 219] on button at bounding box center [649, 228] width 19 height 19
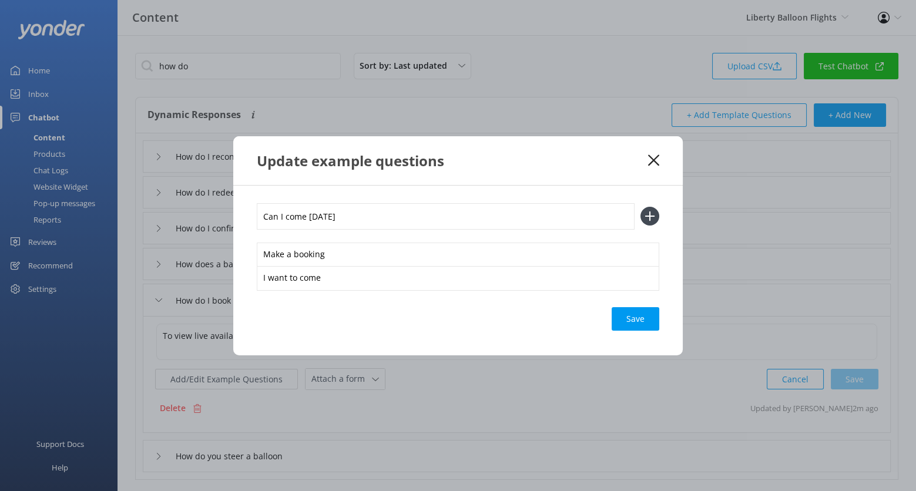
type input "Can I come [DATE]"
click at [640, 207] on button at bounding box center [649, 216] width 19 height 19
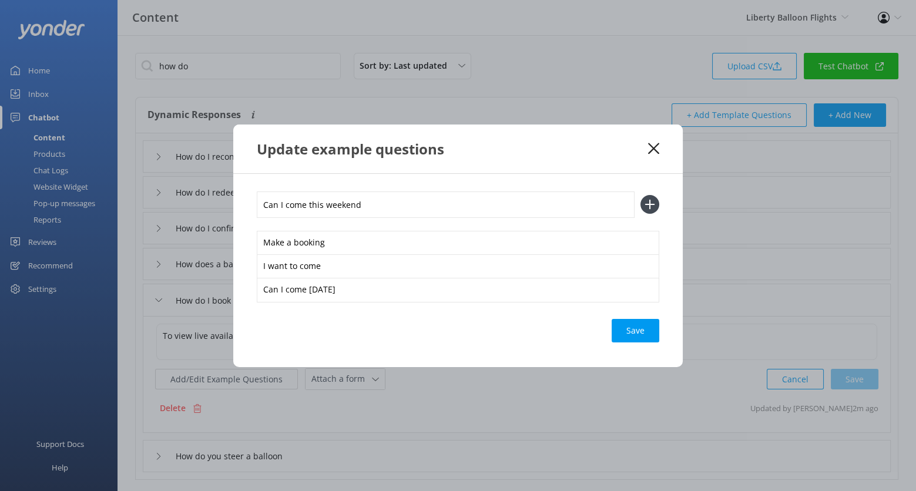
type input "Can I come this weekend"
click at [640, 195] on button at bounding box center [649, 204] width 19 height 19
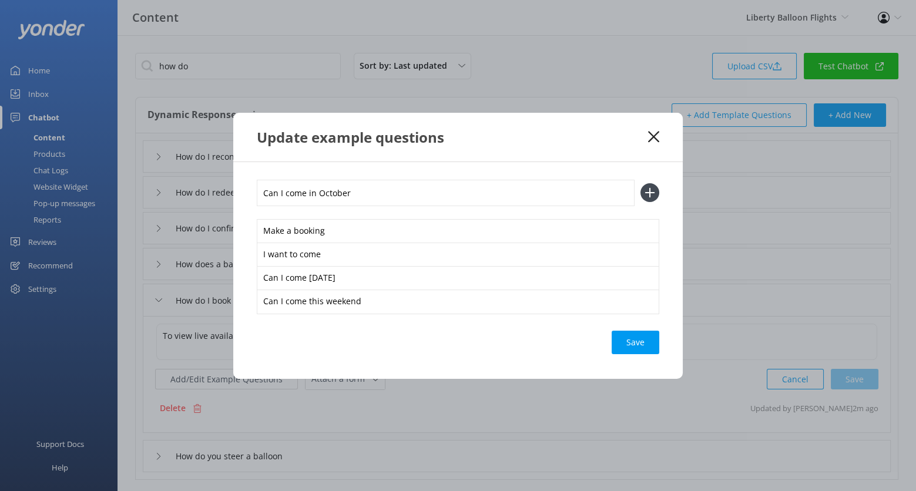
type input "Can I come in October"
click at [640, 183] on button at bounding box center [649, 192] width 19 height 19
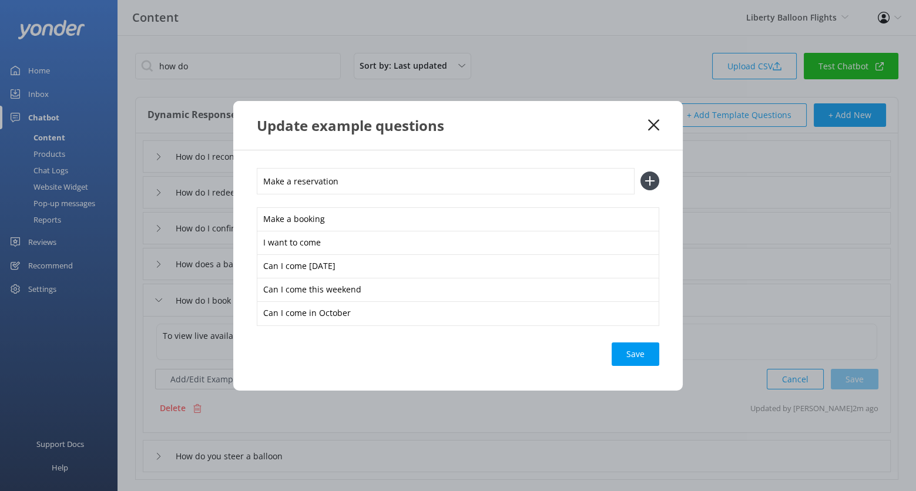
type input "Make a reservation"
click at [640, 172] on button at bounding box center [649, 181] width 19 height 19
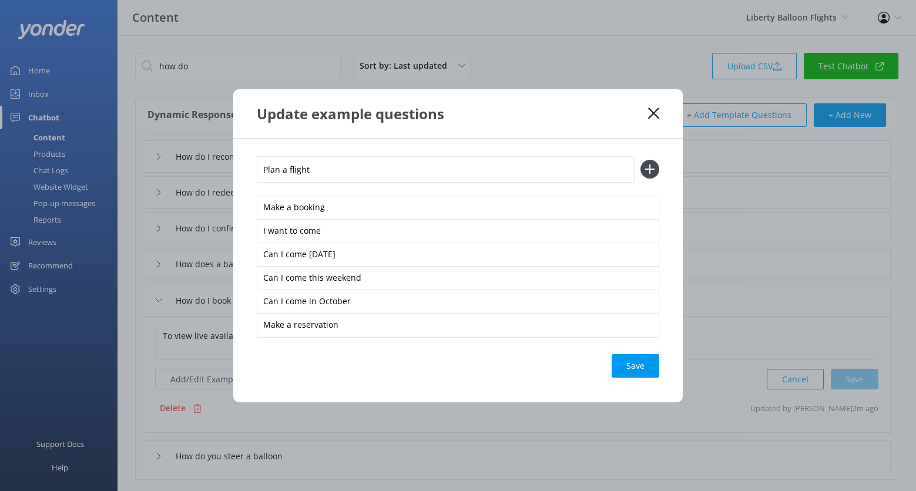
type input "Plan a flight"
click at [640, 160] on button at bounding box center [649, 169] width 19 height 19
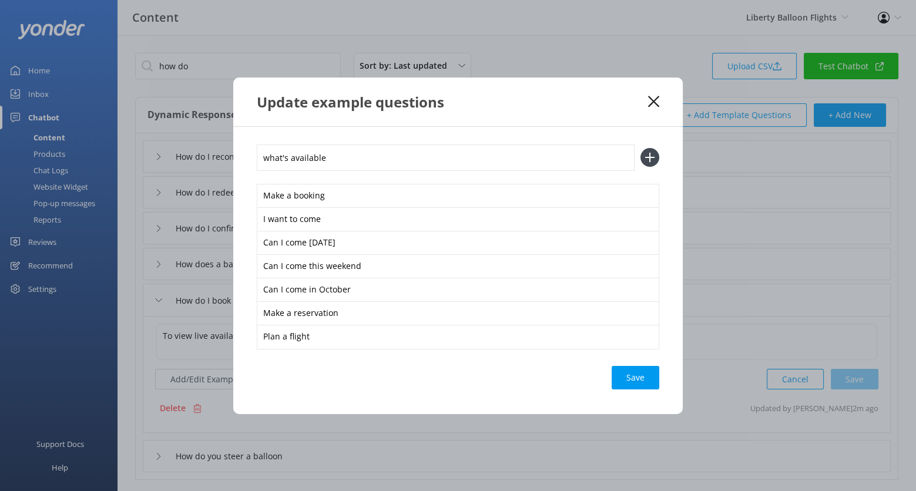
type input "what's available"
click at [640, 148] on button at bounding box center [649, 157] width 19 height 19
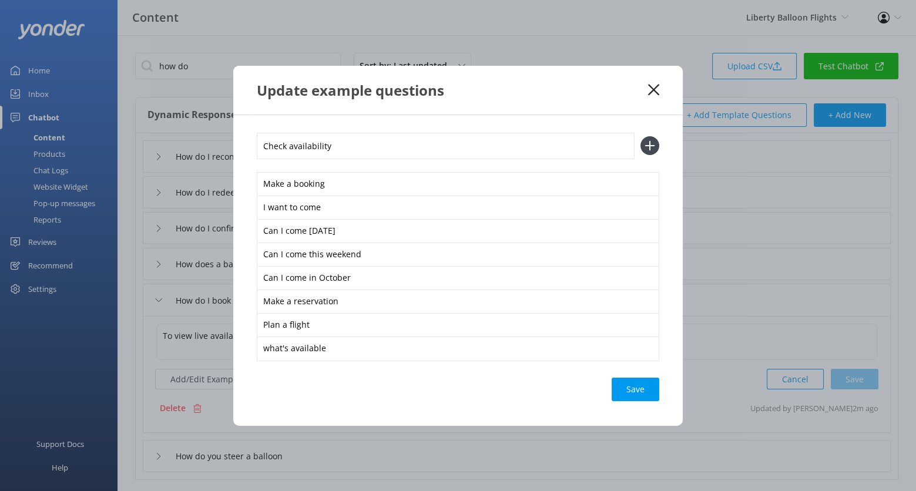
type input "Check availability"
click at [640, 136] on button at bounding box center [649, 145] width 19 height 19
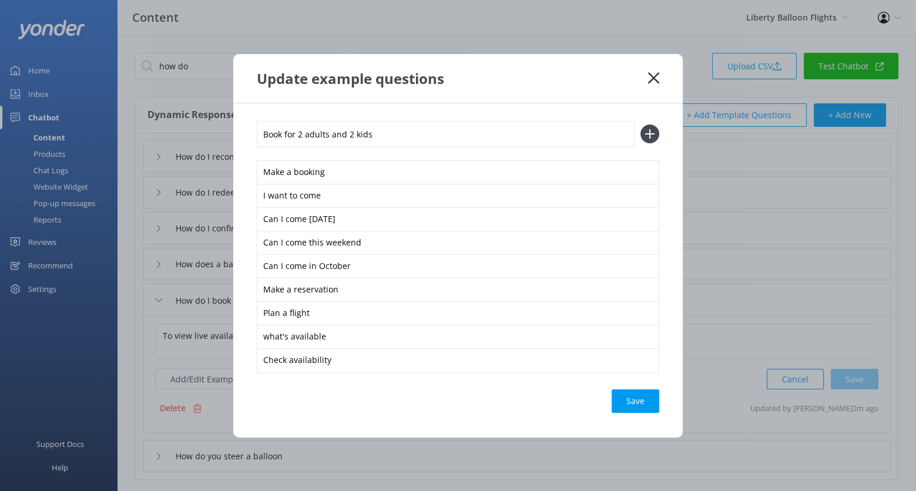
type input "Book for 2 adults and 2 kids"
click at [640, 125] on button at bounding box center [649, 134] width 19 height 19
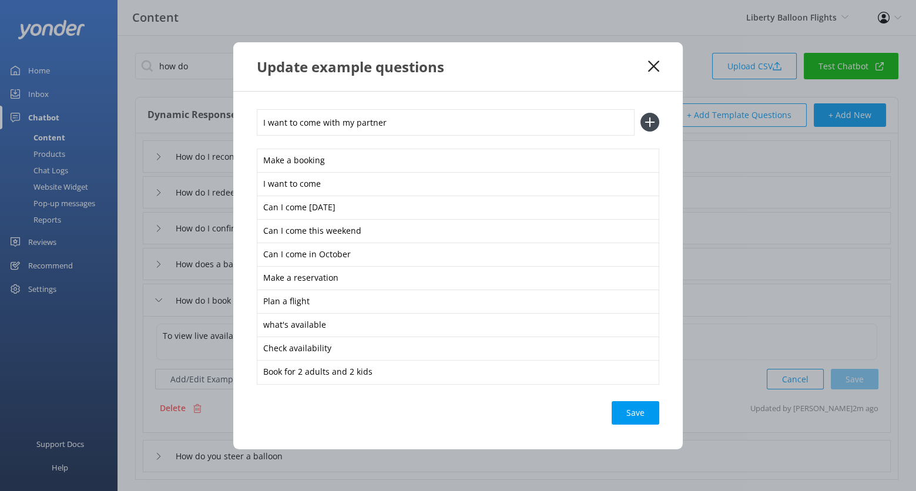
type input "I want to come with my partner"
click at [640, 113] on button at bounding box center [649, 122] width 19 height 19
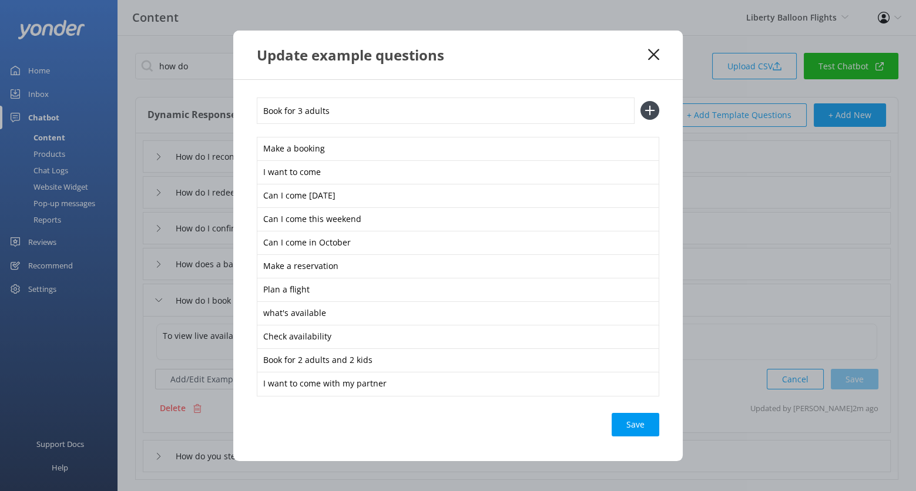
type input "Book for 3 adults"
click at [640, 101] on button at bounding box center [649, 110] width 19 height 19
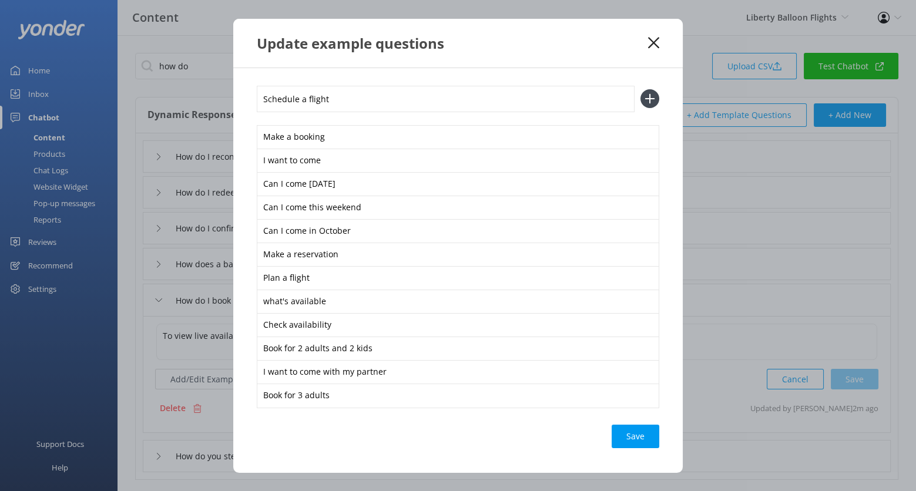
type input "Schedule a flight"
click at [640, 89] on button at bounding box center [649, 98] width 19 height 19
click at [644, 461] on div "Save" at bounding box center [636, 458] width 48 height 23
click at [656, 38] on icon at bounding box center [653, 42] width 11 height 12
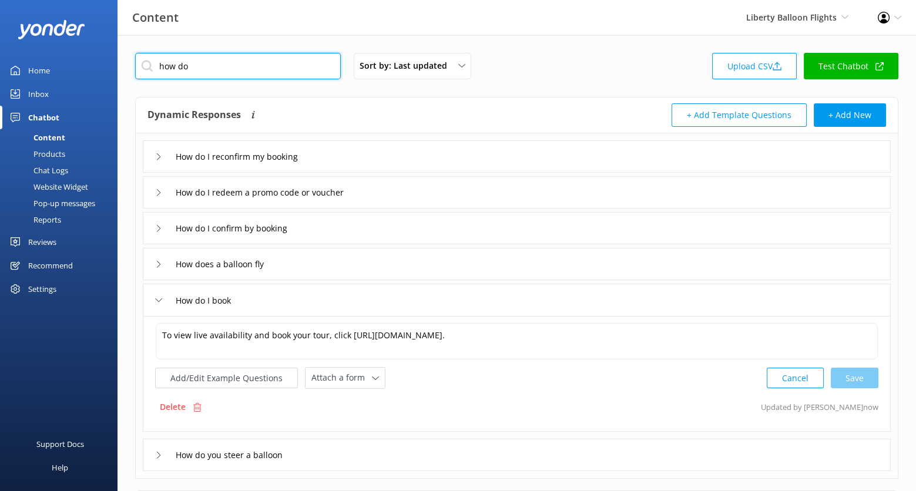
click at [294, 55] on input "how do" at bounding box center [238, 66] width 206 height 26
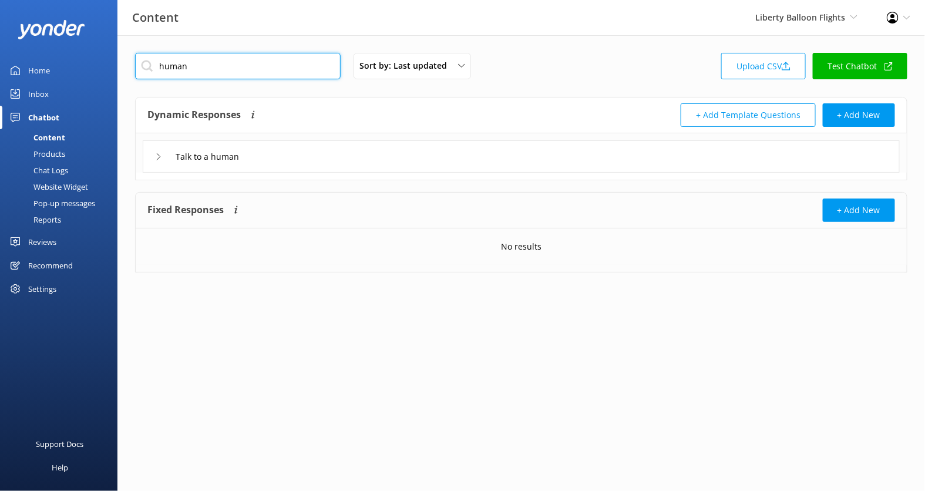
type input "human"
click at [375, 157] on div "Talk to a human" at bounding box center [521, 156] width 757 height 32
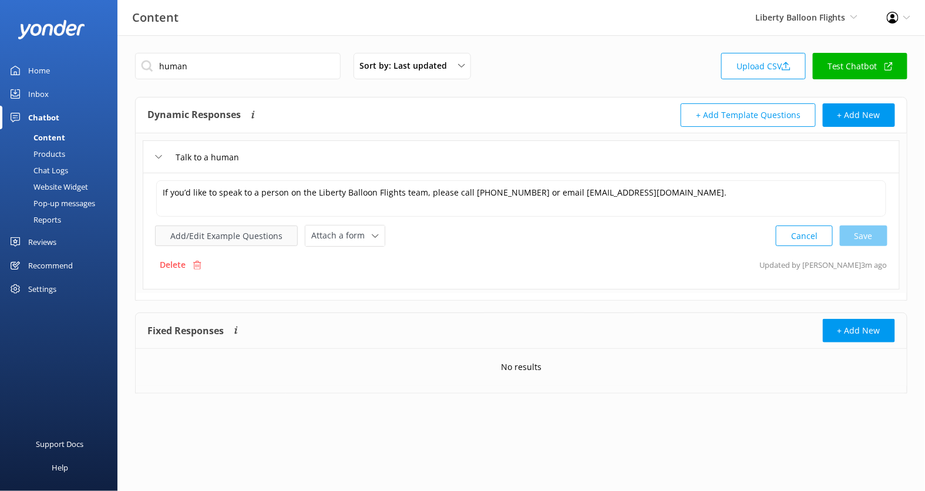
click at [250, 229] on button "Add/Edit Example Questions" at bounding box center [226, 236] width 143 height 21
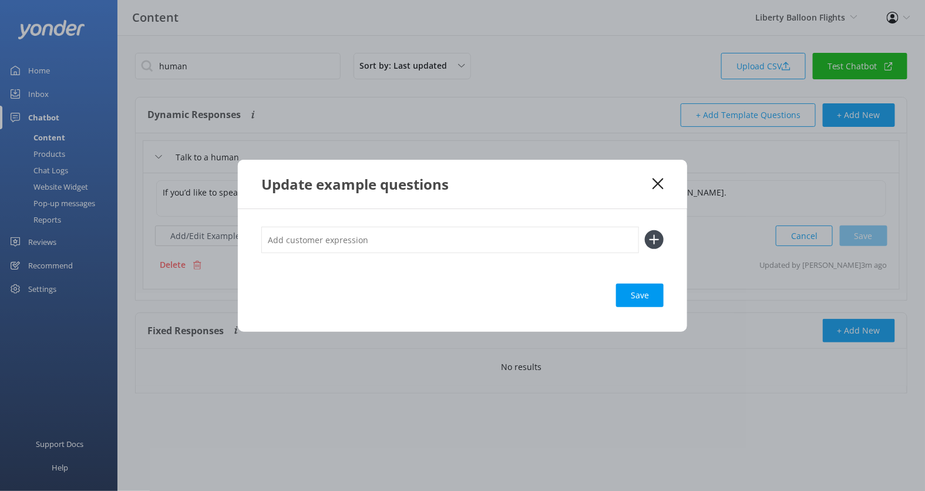
click at [363, 246] on input "text" at bounding box center [450, 240] width 378 height 26
type input "Talk to someone"
click at [645, 230] on button at bounding box center [654, 239] width 19 height 19
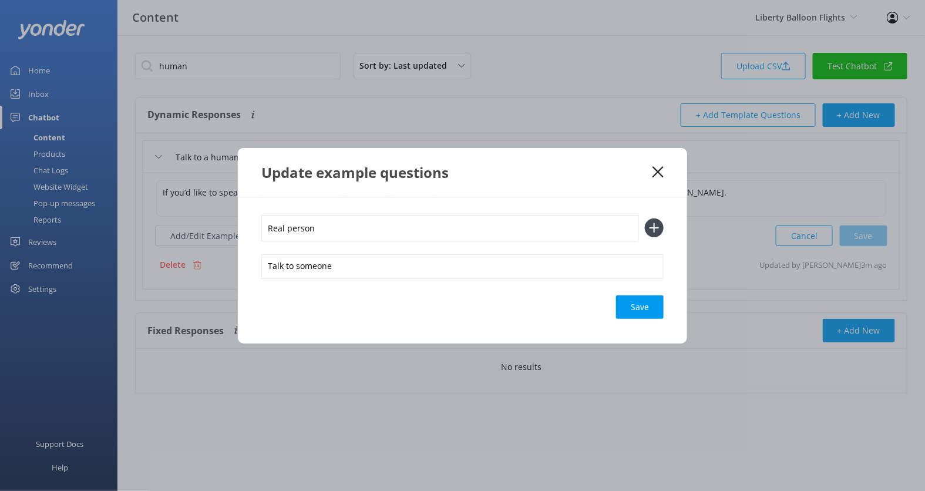
type input "Real person"
click at [645, 219] on button at bounding box center [654, 228] width 19 height 19
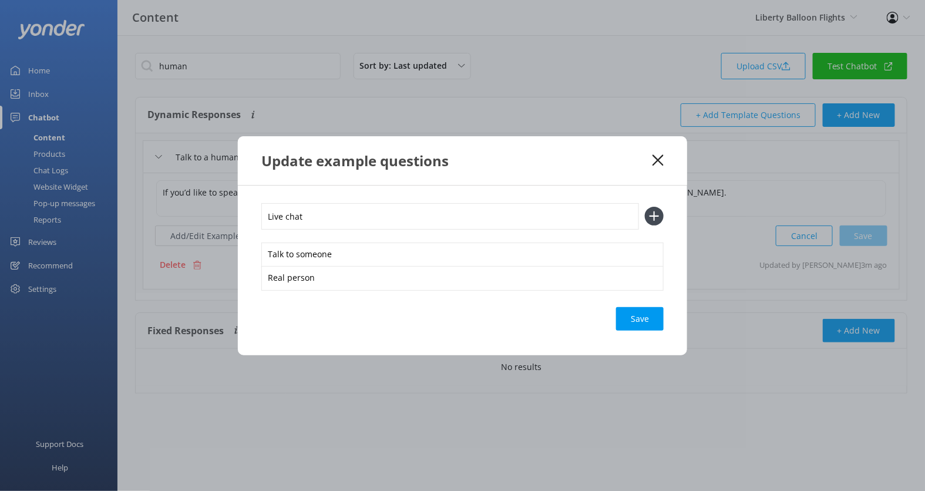
type input "Live chat"
click at [645, 207] on button at bounding box center [654, 216] width 19 height 19
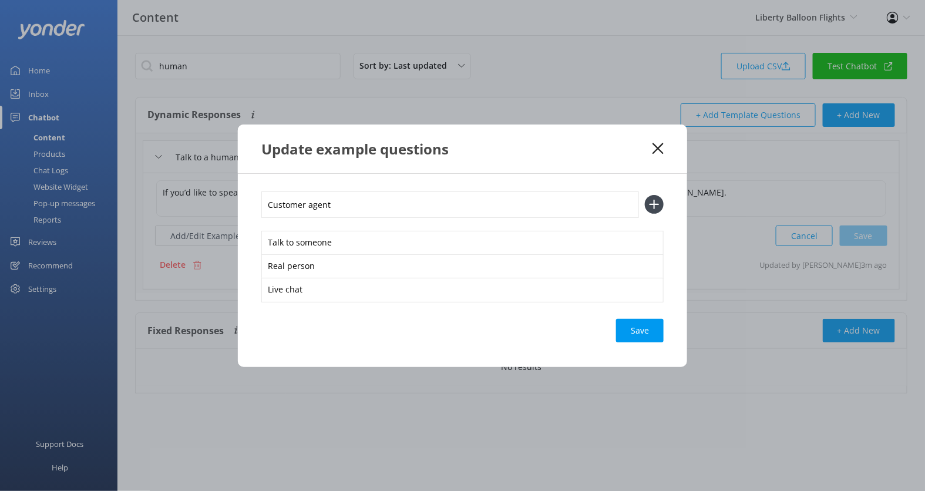
type input "Customer agent"
click at [645, 195] on button at bounding box center [654, 204] width 19 height 19
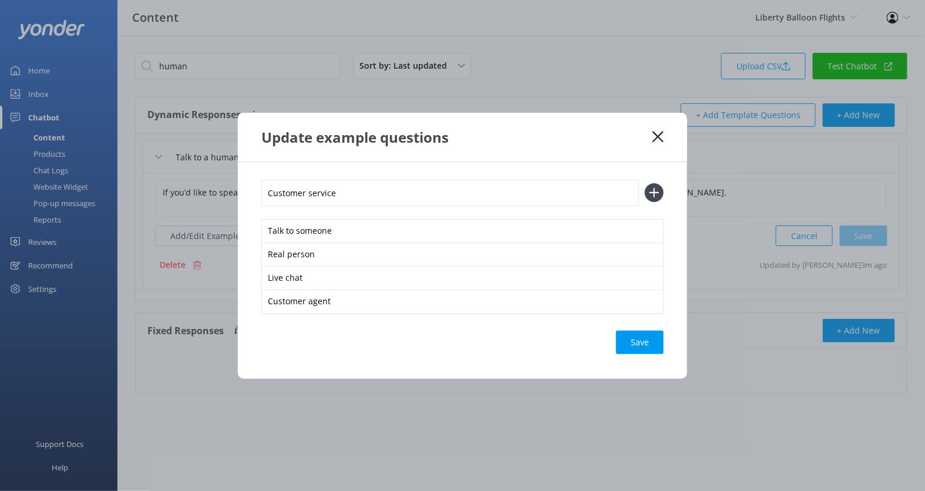
type input "Customer service"
click at [645, 183] on button at bounding box center [654, 192] width 19 height 19
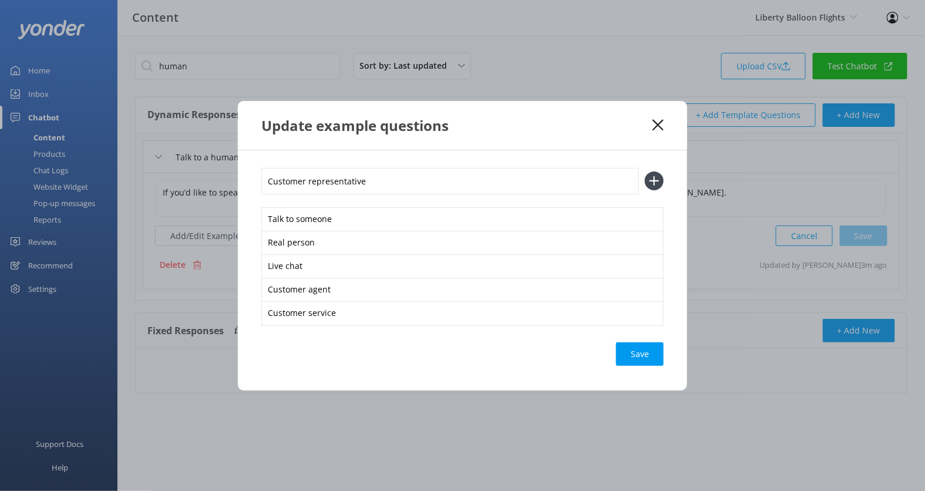
type input "Customer representative"
click at [645, 172] on button at bounding box center [654, 181] width 19 height 19
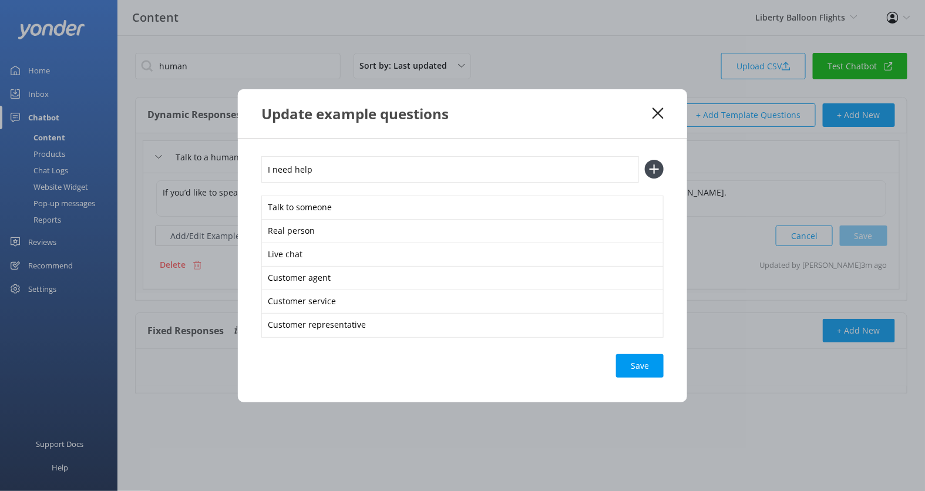
type input "I need help"
click at [645, 160] on button at bounding box center [654, 169] width 19 height 19
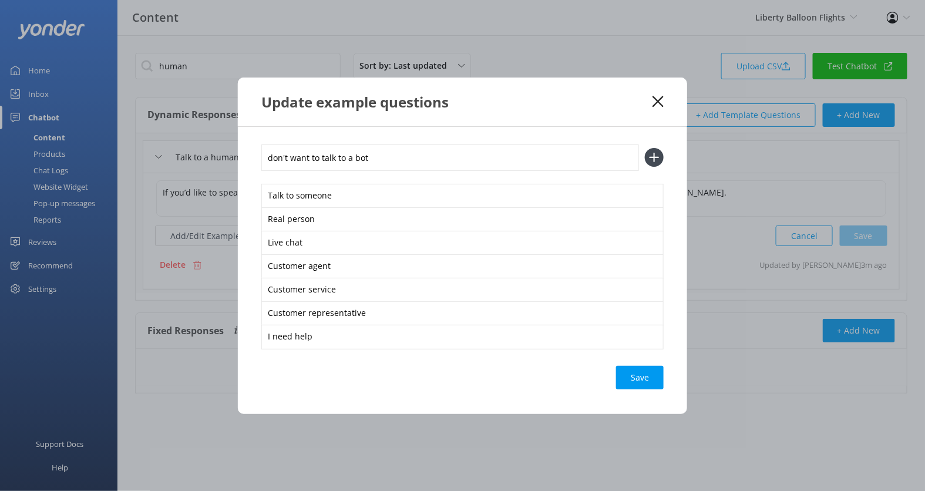
type input "don't want to talk to a bot"
click at [645, 148] on button at bounding box center [654, 157] width 19 height 19
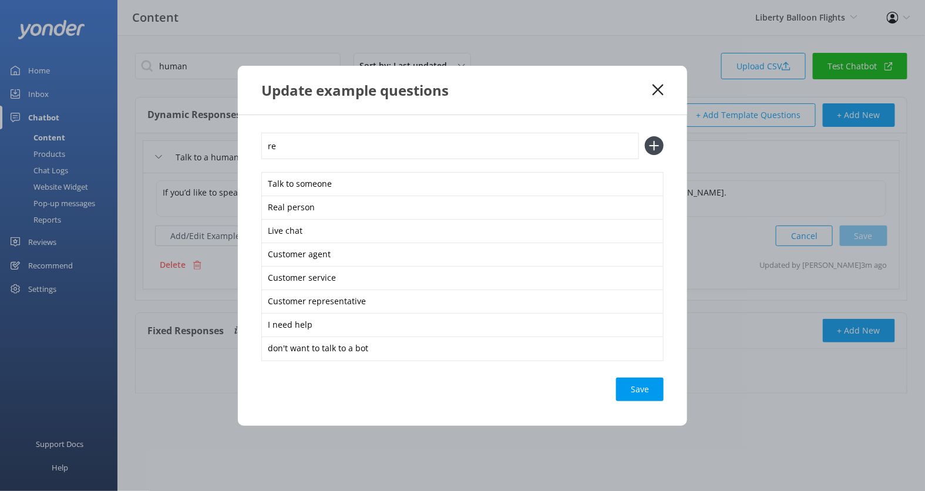
type input "r"
type input "real human"
click at [645, 136] on button at bounding box center [654, 145] width 19 height 19
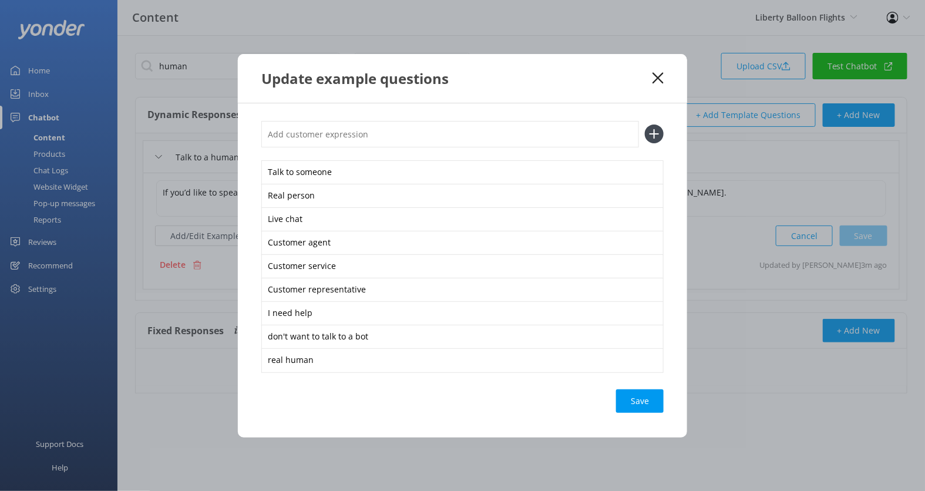
click at [650, 411] on div "Save" at bounding box center [640, 400] width 48 height 23
click at [662, 83] on use at bounding box center [658, 77] width 11 height 11
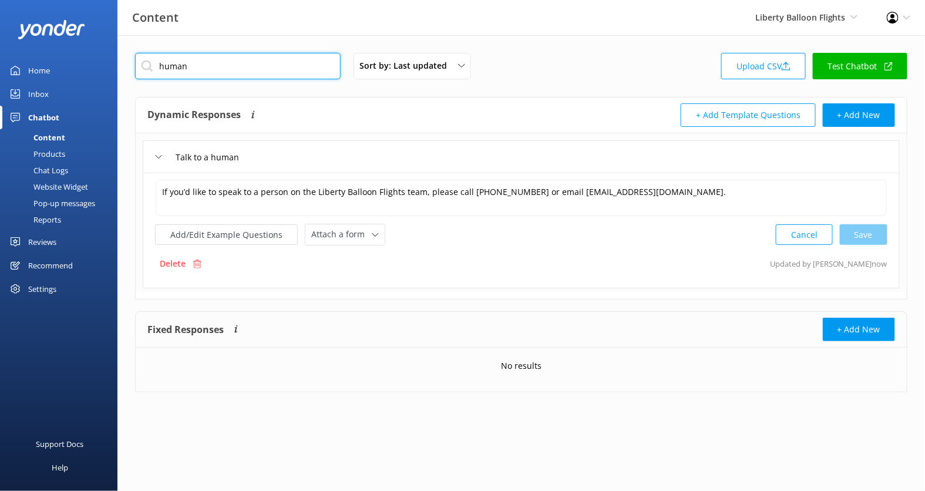
click at [201, 63] on input "human" at bounding box center [238, 66] width 206 height 26
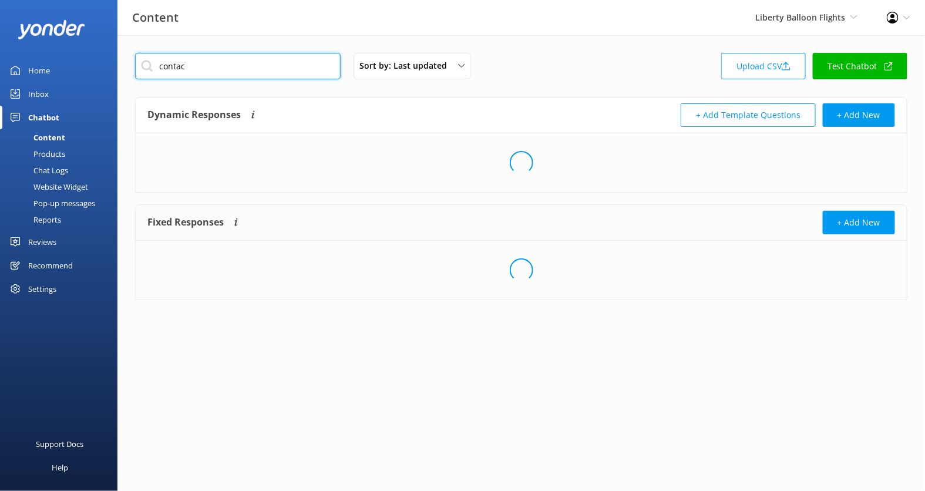
type input "contac"
click at [230, 99] on div "Dynamic Responses The chatbot will generate a response based on the content inf…" at bounding box center [521, 116] width 771 height 36
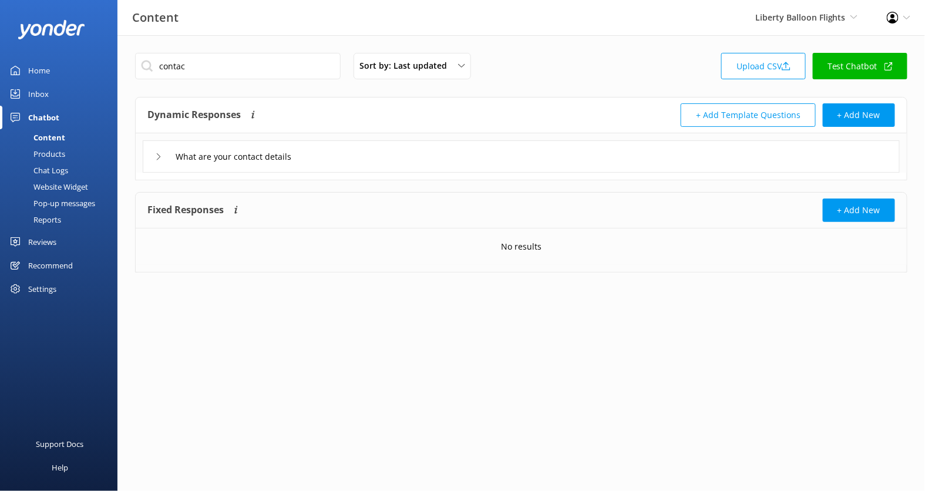
click at [330, 161] on div "What are your contact details" at bounding box center [521, 156] width 757 height 32
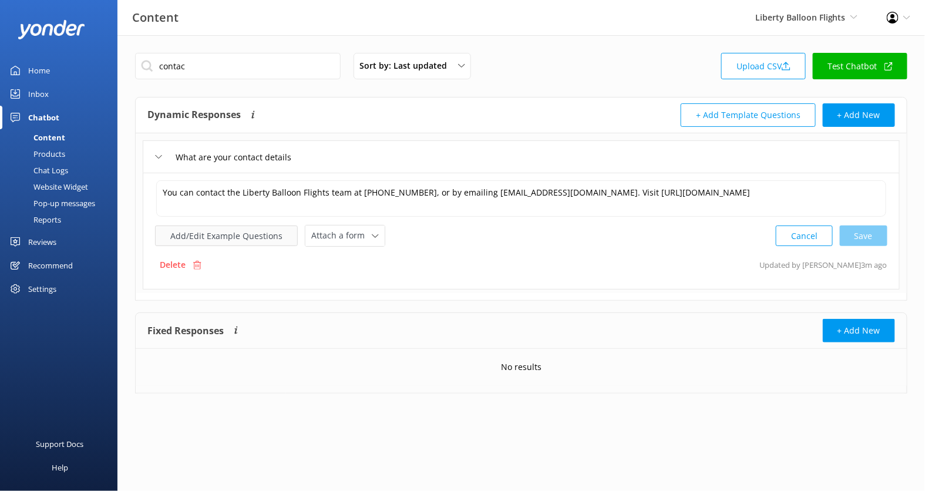
click at [254, 232] on button "Add/Edit Example Questions" at bounding box center [226, 236] width 143 height 21
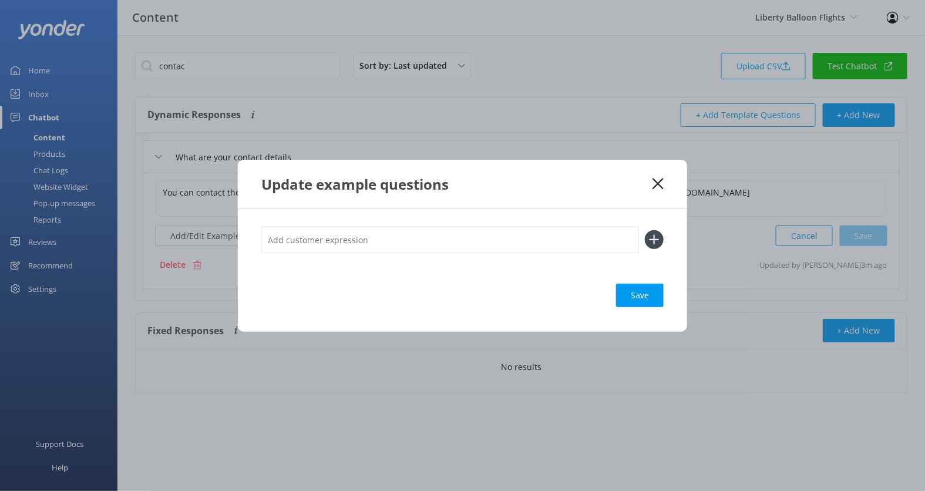
click at [337, 239] on input "text" at bounding box center [450, 240] width 378 height 26
type input "Phone Number"
click at [645, 230] on button at bounding box center [654, 239] width 19 height 19
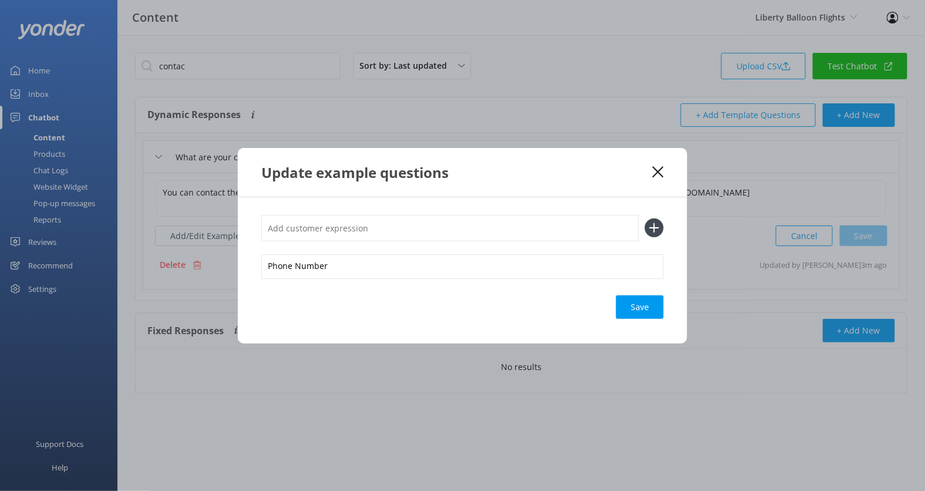
type input "A"
type input "Email"
click at [645, 219] on button at bounding box center [654, 228] width 19 height 19
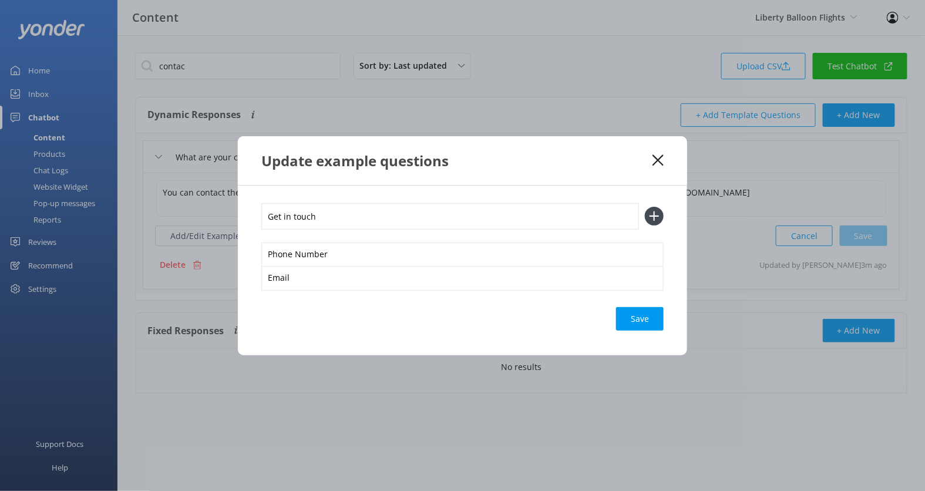
type input "Get in touch"
click at [645, 207] on button at bounding box center [654, 216] width 19 height 19
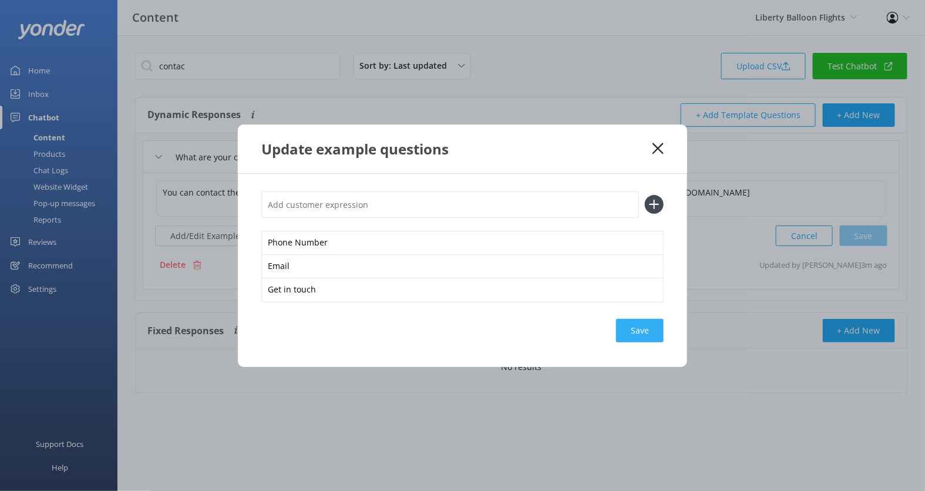
click at [647, 330] on div "Save" at bounding box center [640, 330] width 48 height 23
click at [663, 144] on use at bounding box center [658, 148] width 11 height 11
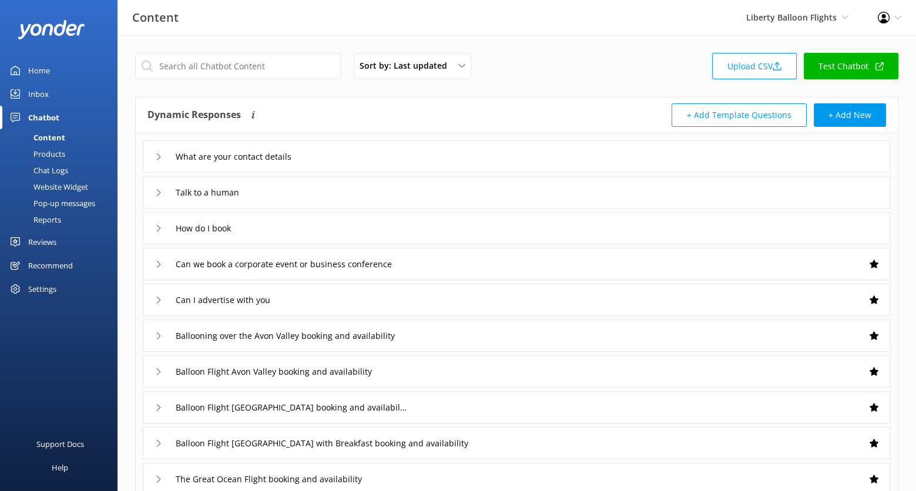
click at [73, 187] on div "Website Widget" at bounding box center [47, 187] width 81 height 16
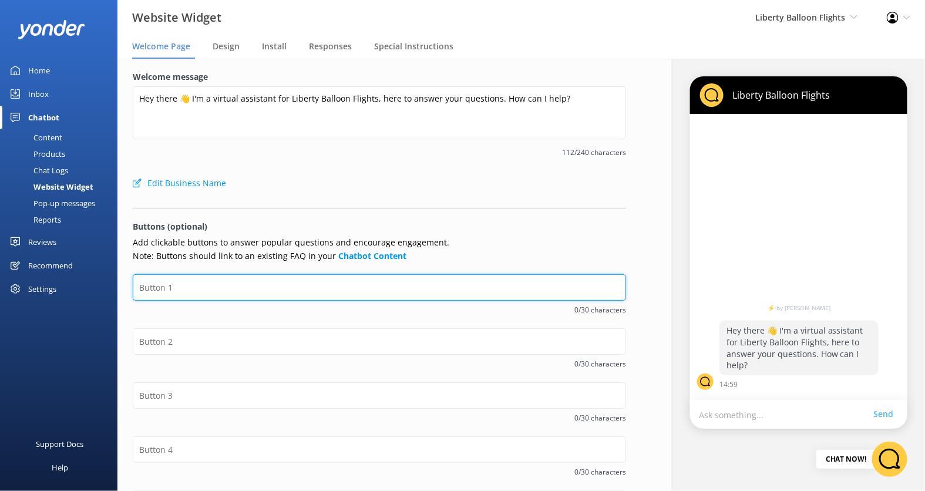
click at [224, 288] on input "text" at bounding box center [379, 287] width 493 height 26
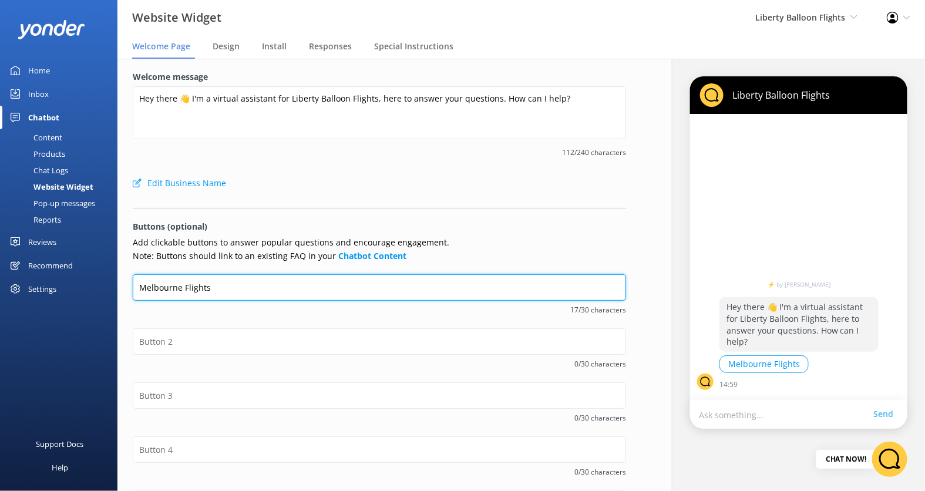
type input "Melbourne Flights"
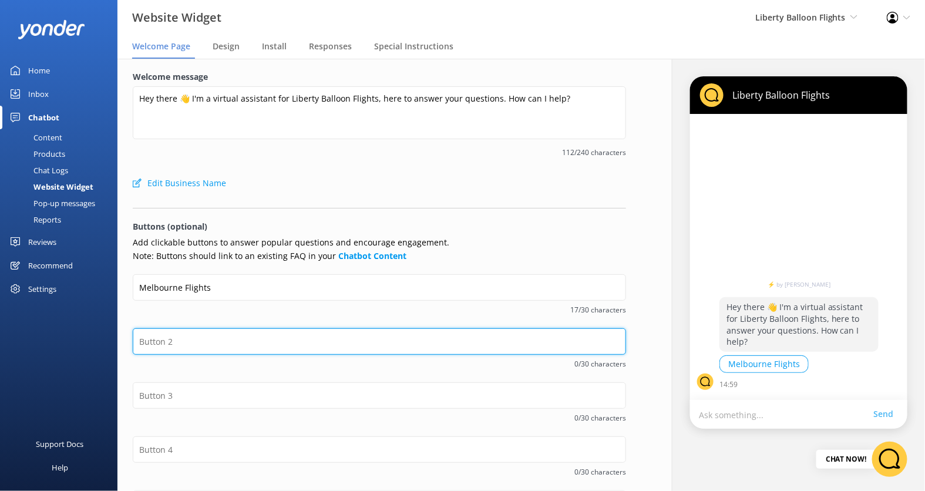
click at [344, 328] on form "Welcome message Hey there 👋 I'm a virtual assistant for Liberty Balloon Flights…" at bounding box center [379, 354] width 493 height 569
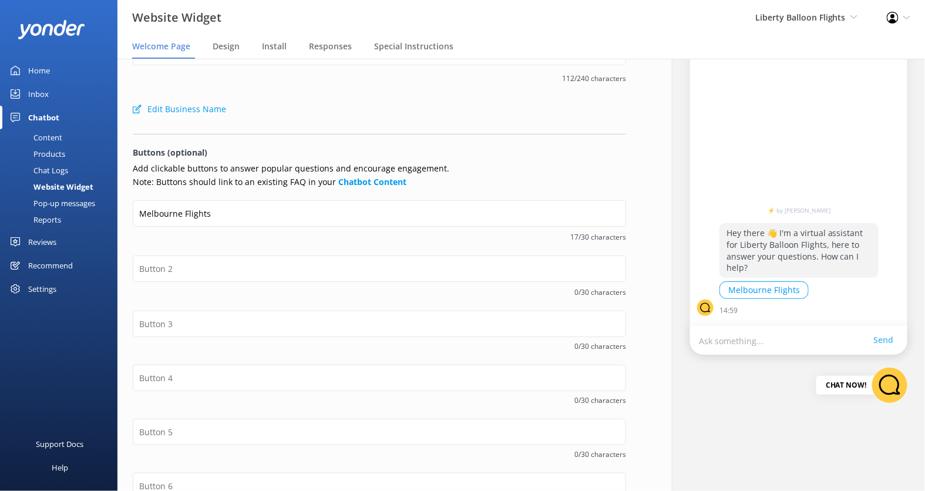
click at [404, 244] on div "Melbourne Flights 17/30 characters" at bounding box center [379, 227] width 493 height 55
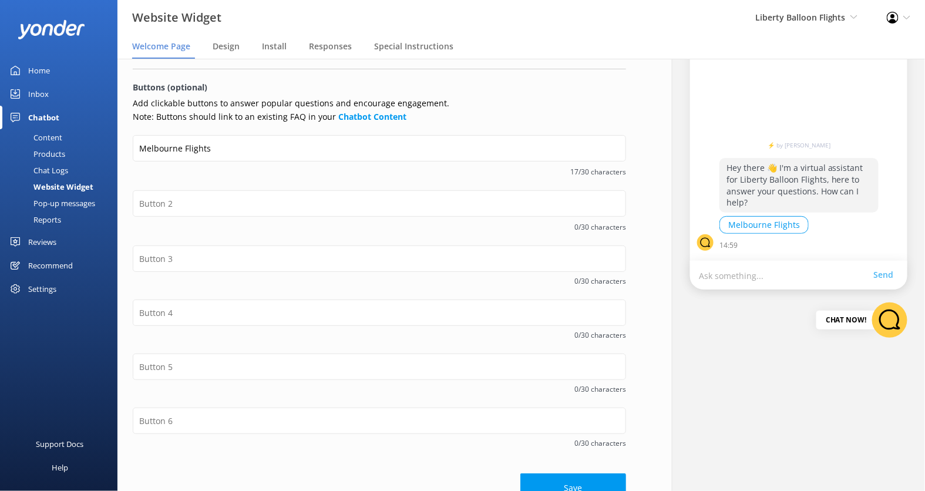
scroll to position [162, 0]
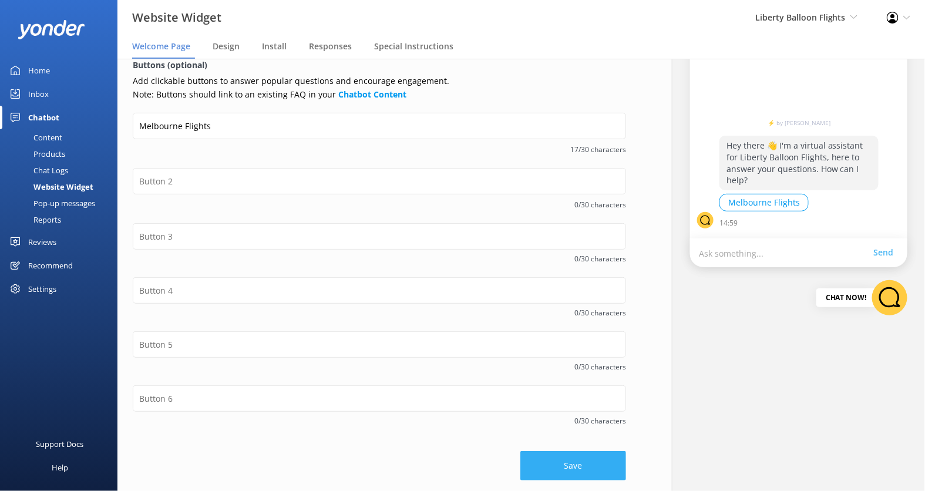
click at [572, 465] on button "Save" at bounding box center [573, 465] width 106 height 29
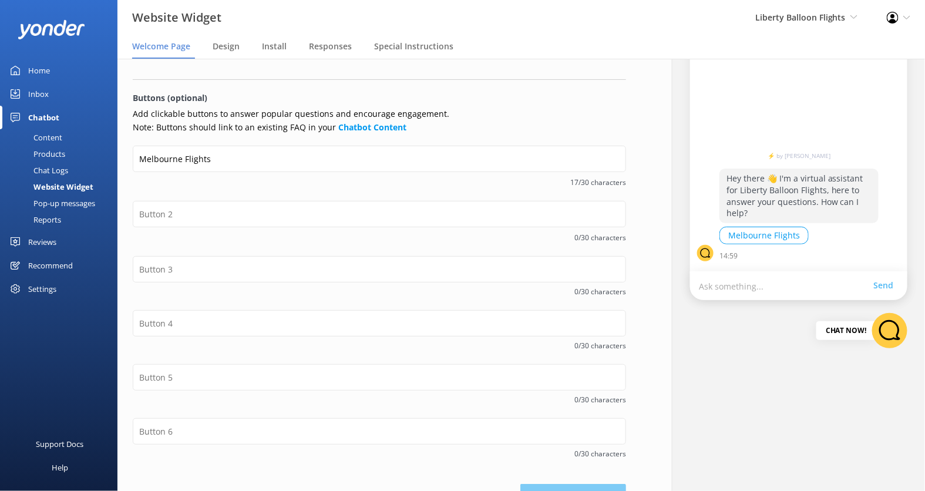
scroll to position [90, 0]
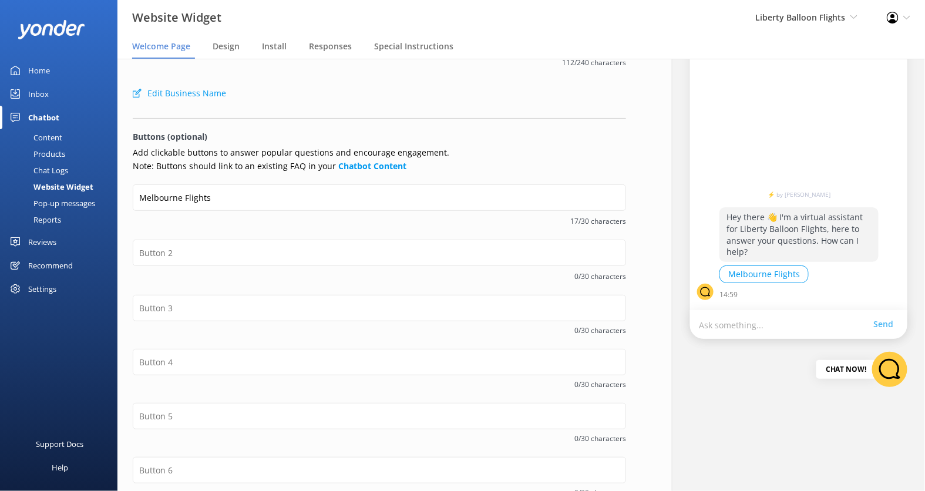
click at [53, 135] on div "Content" at bounding box center [34, 137] width 55 height 16
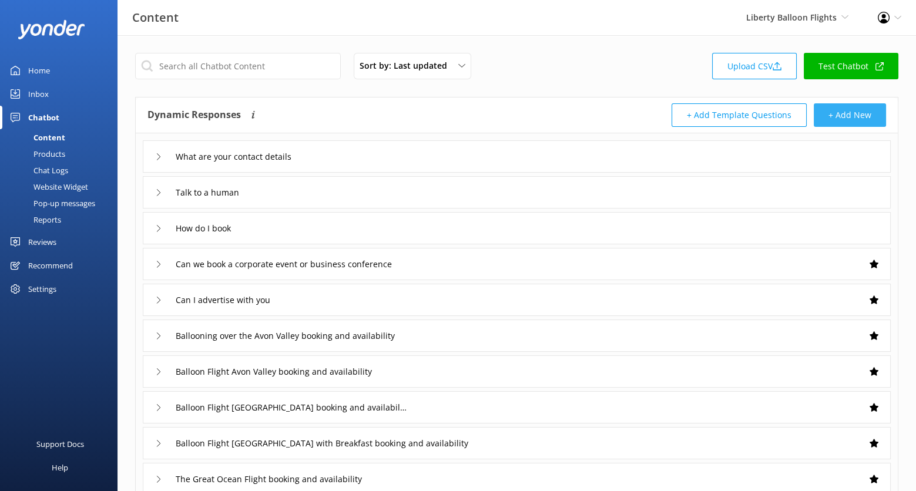
click at [875, 116] on button "+ Add New" at bounding box center [850, 114] width 72 height 23
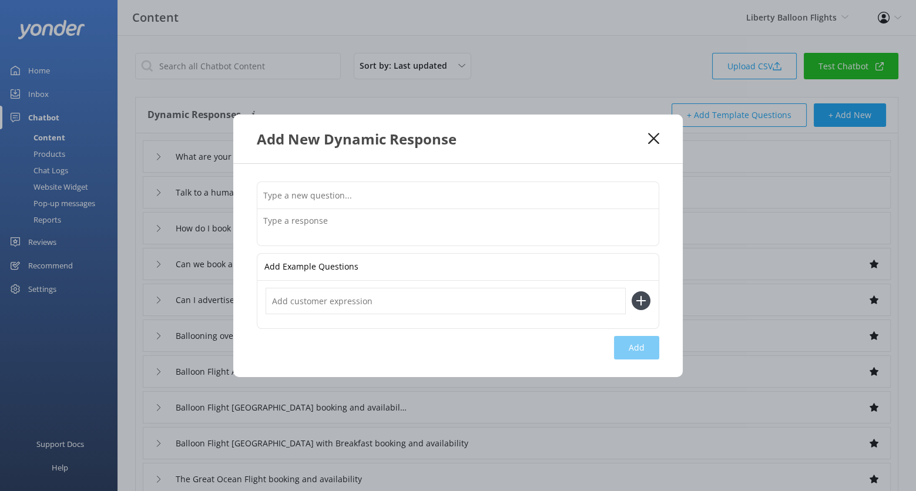
click at [364, 190] on input "text" at bounding box center [457, 195] width 401 height 26
type input "Melbourne Flights"
click at [350, 306] on input "text" at bounding box center [446, 301] width 360 height 26
click at [383, 223] on textarea at bounding box center [457, 227] width 401 height 36
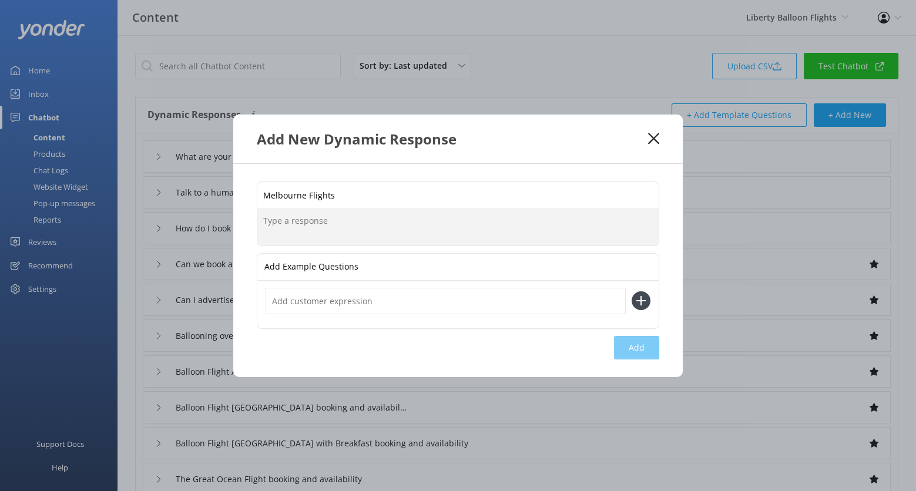
paste textarea "https://libertyballoonflightsptyltd.rezdy.com/catalog/544348/melbourne-city-and…"
click at [261, 219] on textarea "https://libertyballoonflightsptyltd.rezdy.com/catalog/544348/melbourne-city-and…" at bounding box center [457, 227] width 401 height 36
paste textarea "Experience Melbourne at sunrise from a hot air balloon and see the city at its …"
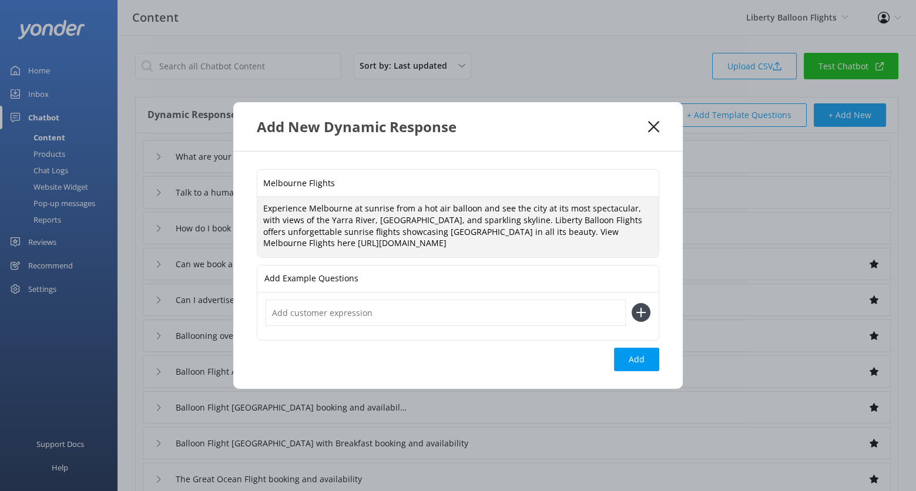
type textarea "Experience Melbourne at sunrise from a hot air balloon and see the city at its …"
click at [341, 178] on input "Melbourne Flights" at bounding box center [457, 183] width 401 height 26
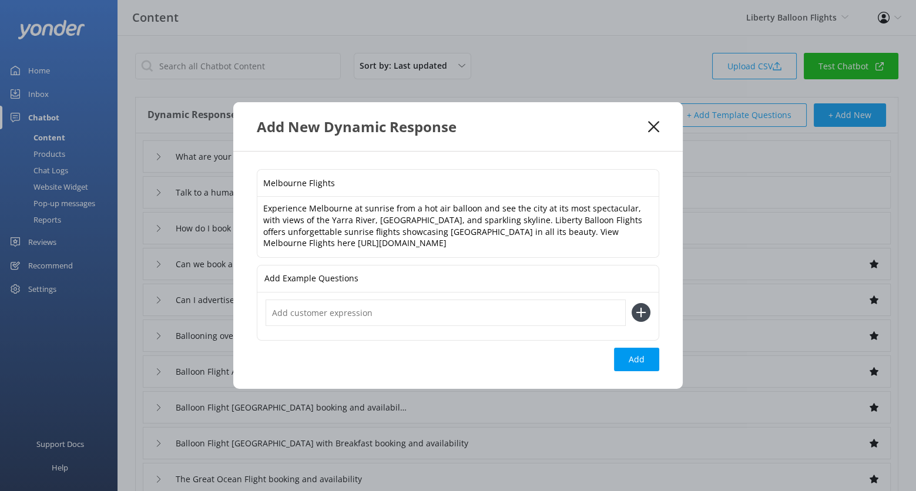
click at [341, 178] on input "Melbourne Flights" at bounding box center [457, 183] width 401 height 26
click at [360, 318] on input "text" at bounding box center [446, 313] width 360 height 26
paste input "Melbourne Flights"
type input "Melbourne Flights"
click at [632, 303] on button at bounding box center [641, 312] width 19 height 19
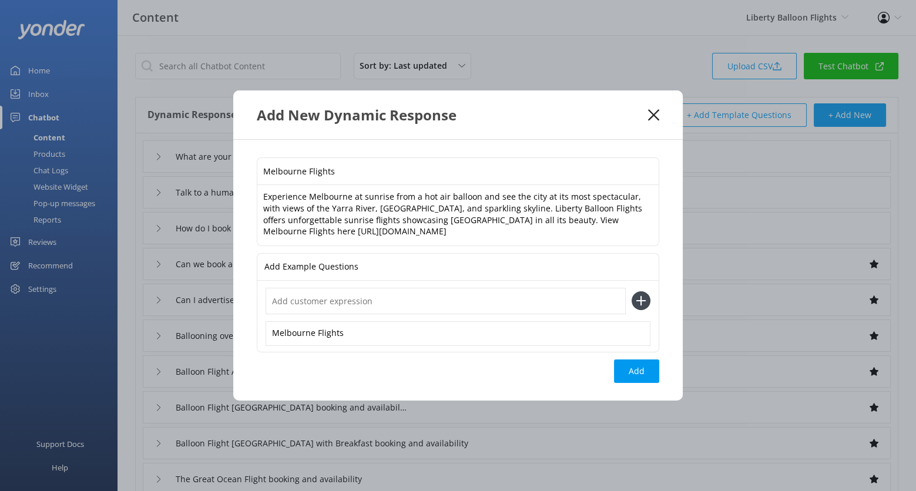
paste input "Melbourne Flights"
type input "Melbourne Flights"
click at [632, 291] on button at bounding box center [641, 300] width 19 height 19
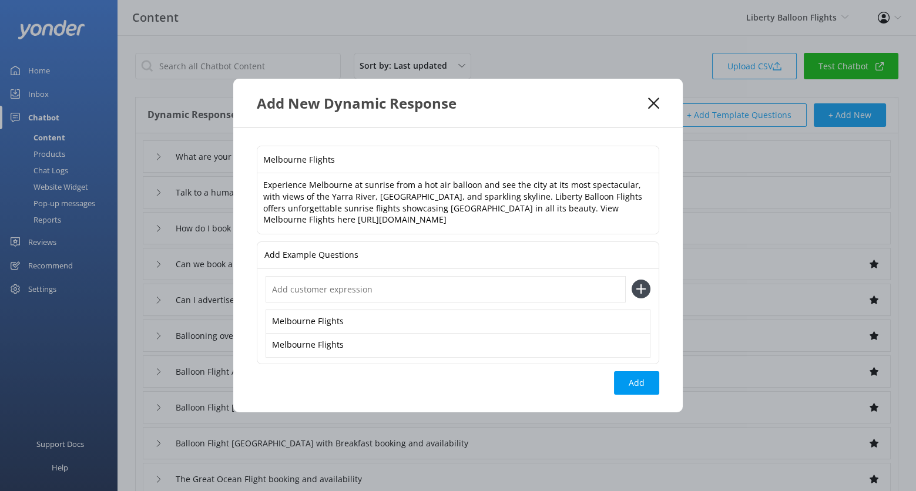
paste input "Melbourne Flights"
type input "Melbourne Flights"
click at [632, 280] on button at bounding box center [641, 289] width 19 height 19
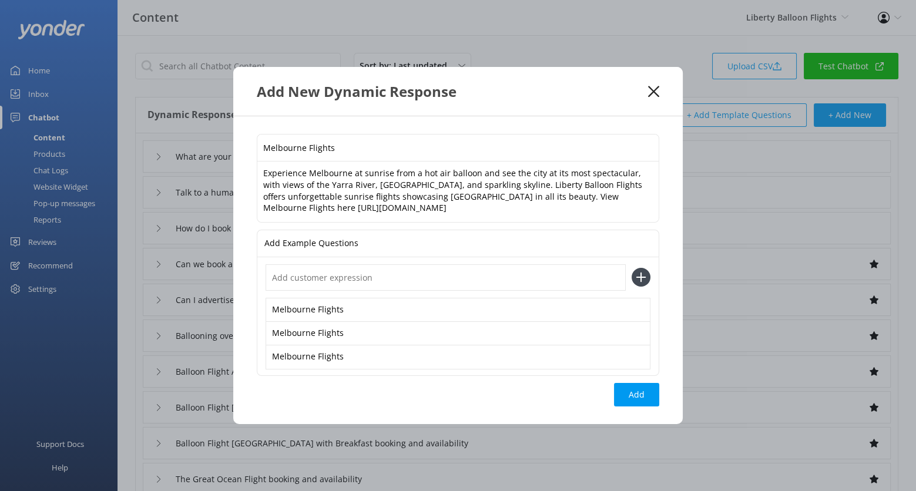
paste input "Melbourne Flights"
type input "Melbourne Flights"
click at [632, 268] on button at bounding box center [641, 277] width 19 height 19
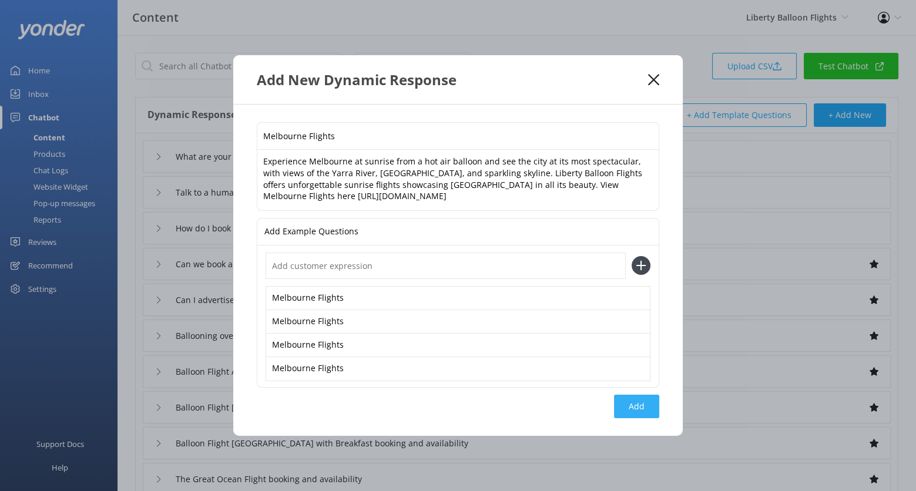
click at [643, 414] on button "Add" at bounding box center [636, 406] width 45 height 23
type input "Melbourne Flights"
type input "What are your contact details"
type input "Talk to a human"
type input "How do I book"
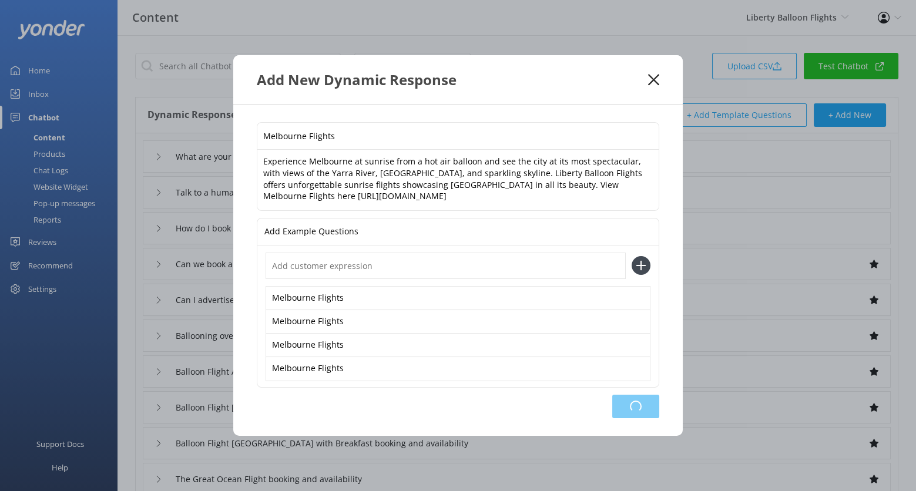
type input "Can we book a corporate event or business conference"
type input "Can I advertise with you"
type input "Ballooning over the Avon Valley booking and availability"
type input "Balloon Flight Avon Valley booking and availability"
type input "Balloon Flight [GEOGRAPHIC_DATA] booking and availability"
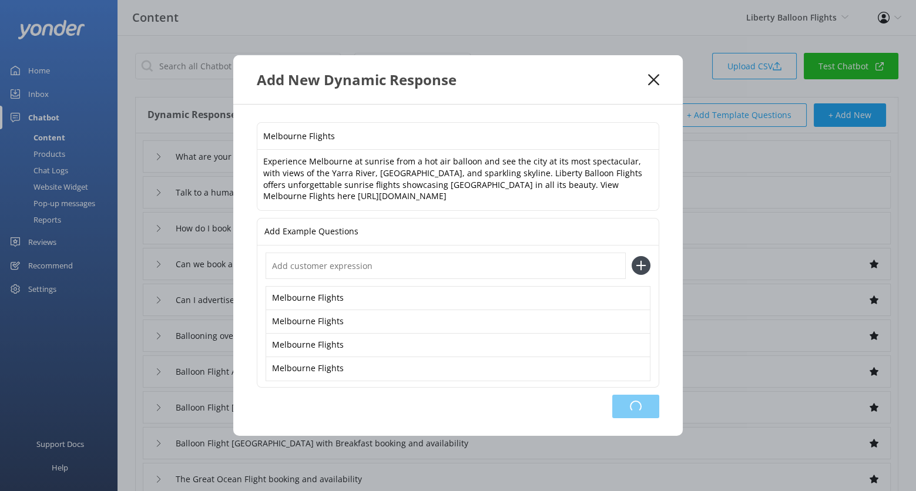
type input "Balloon Flight [GEOGRAPHIC_DATA] with Breakfast booking and availability"
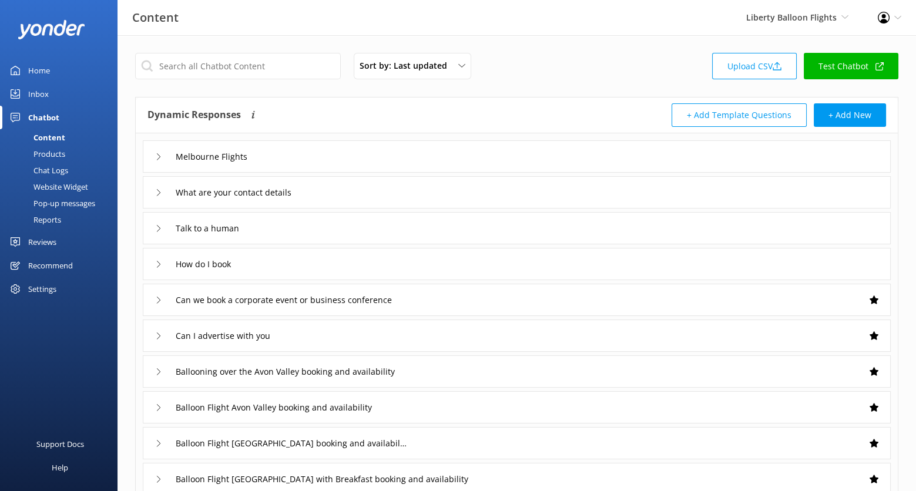
click at [54, 166] on div "Chat Logs" at bounding box center [37, 170] width 61 height 16
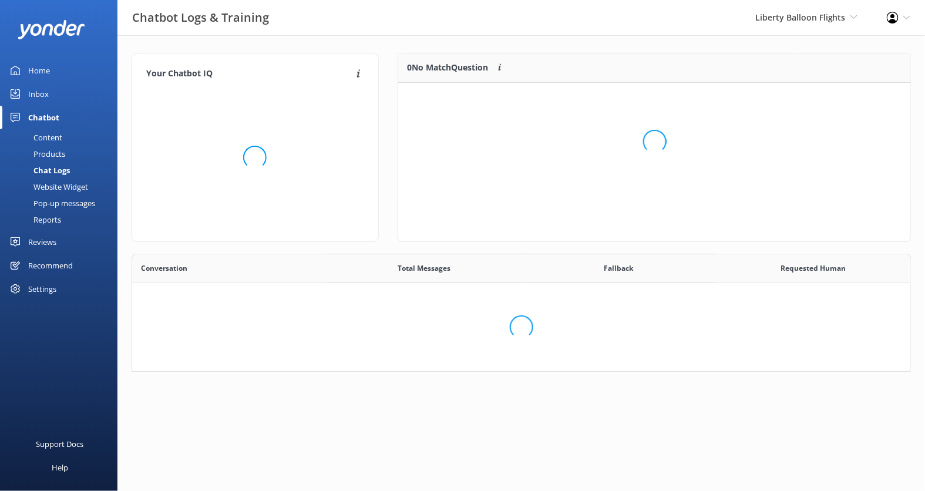
scroll to position [108, 770]
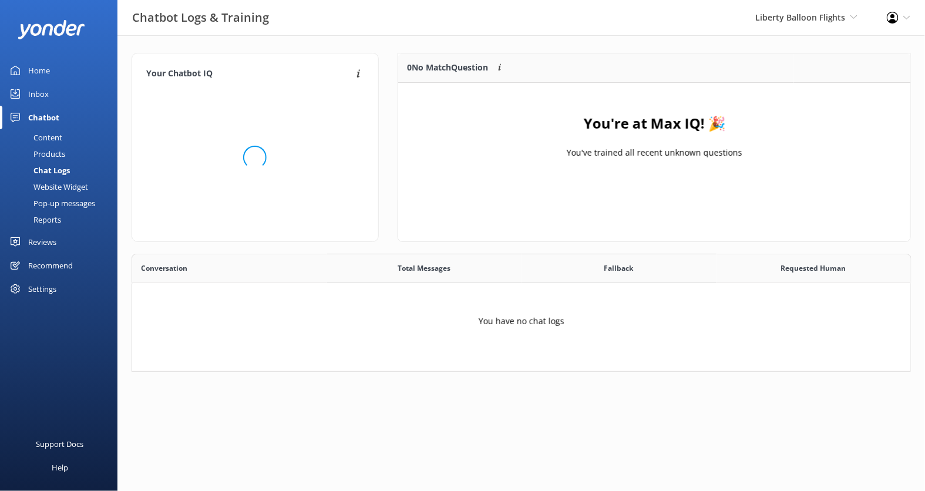
click at [60, 183] on div "Website Widget" at bounding box center [47, 187] width 81 height 16
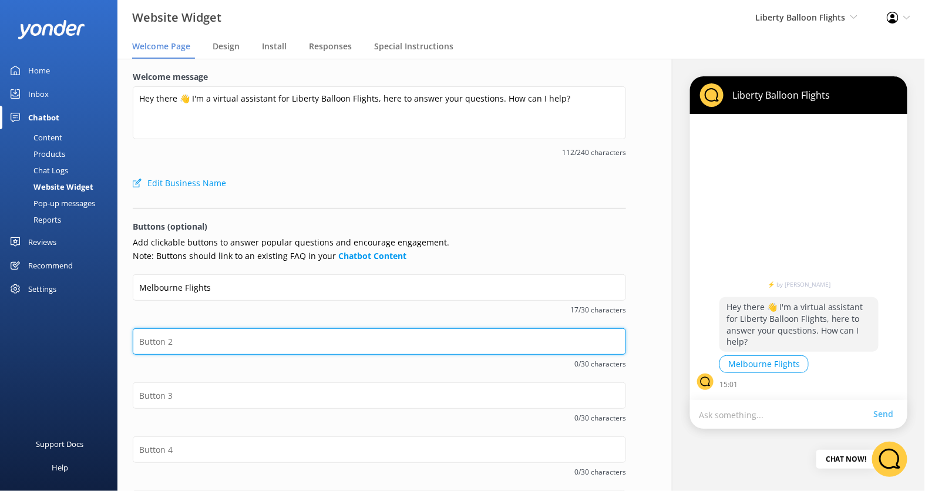
click at [429, 342] on input "text" at bounding box center [379, 341] width 493 height 26
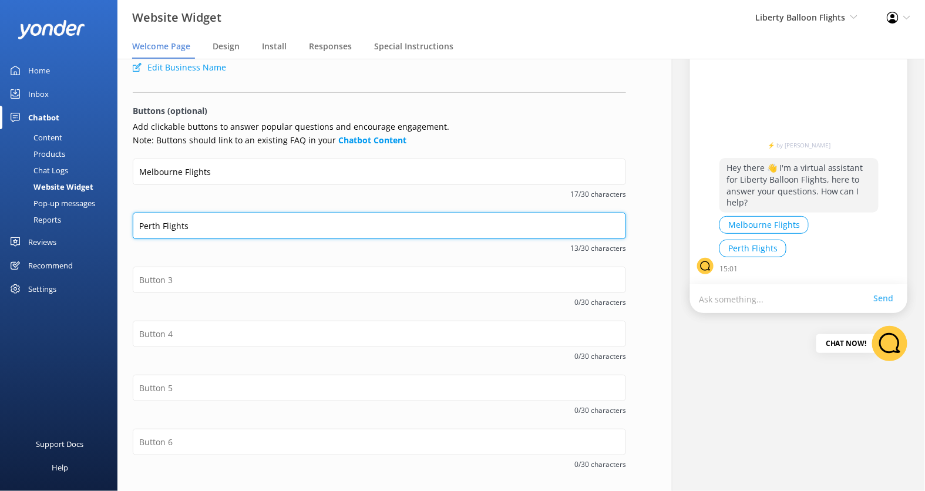
scroll to position [156, 0]
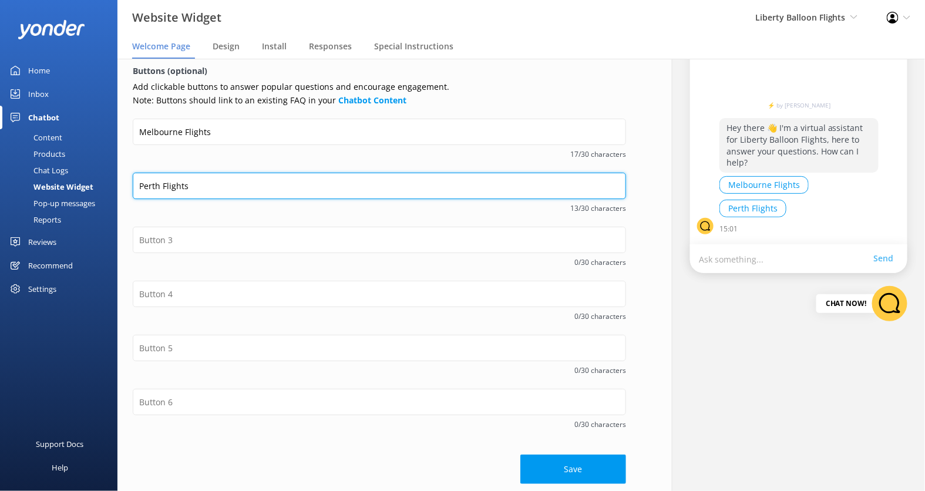
type input "Perth Flights"
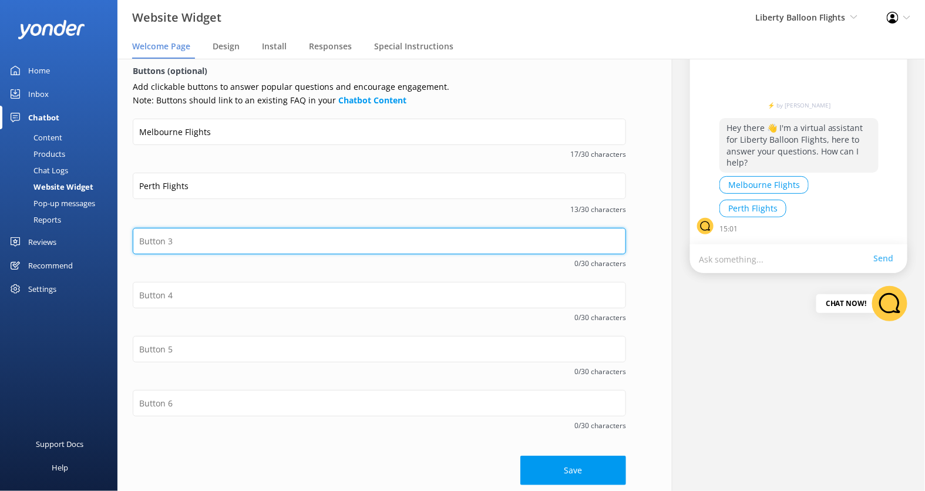
click at [308, 244] on input "text" at bounding box center [379, 241] width 493 height 26
type input "Geelong Flights"
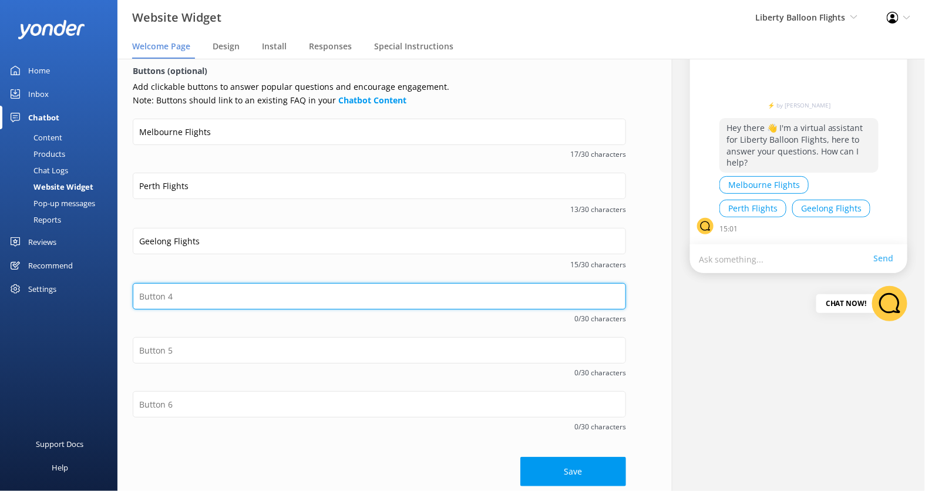
click at [345, 287] on input "text" at bounding box center [379, 296] width 493 height 26
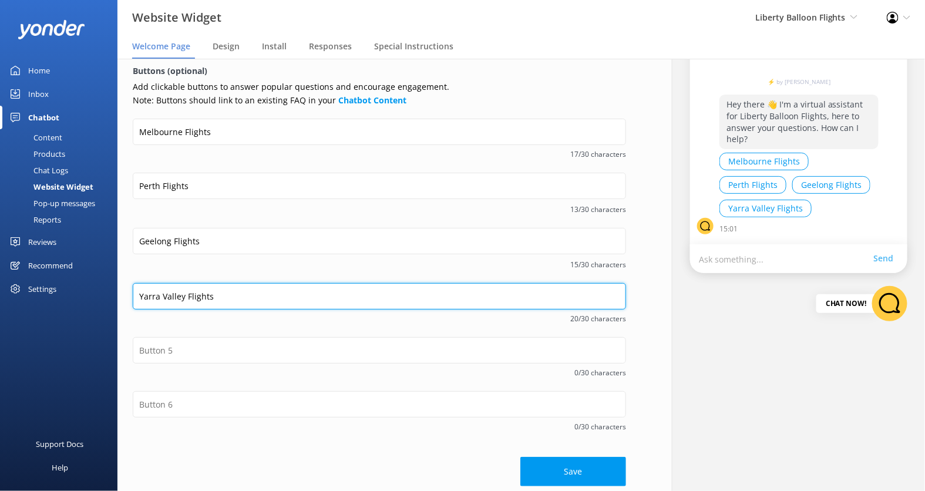
type input "Yarra Valley Flights"
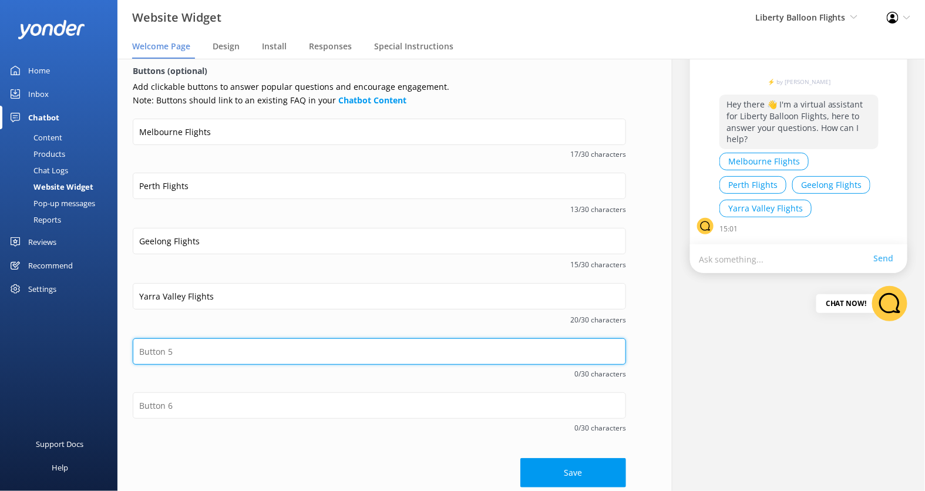
click at [324, 343] on input "text" at bounding box center [379, 351] width 493 height 26
type input "Contact Us!"
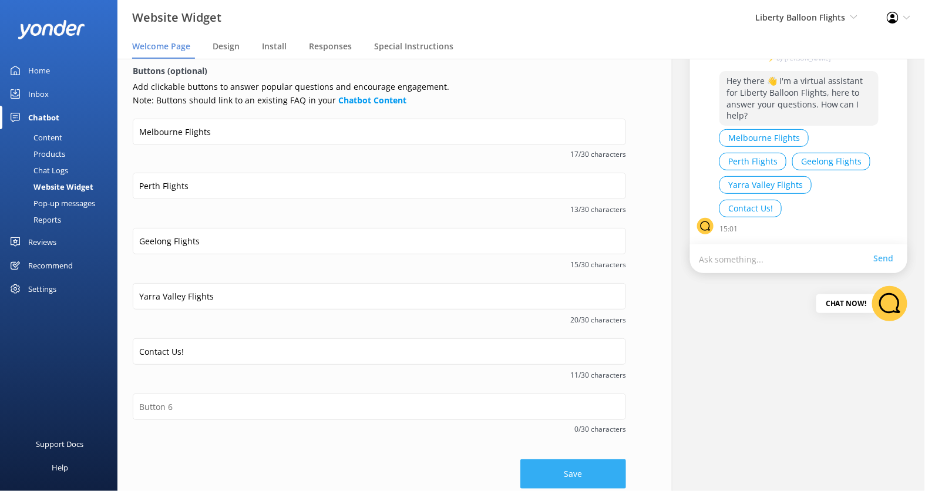
click at [553, 465] on button "Save" at bounding box center [573, 473] width 106 height 29
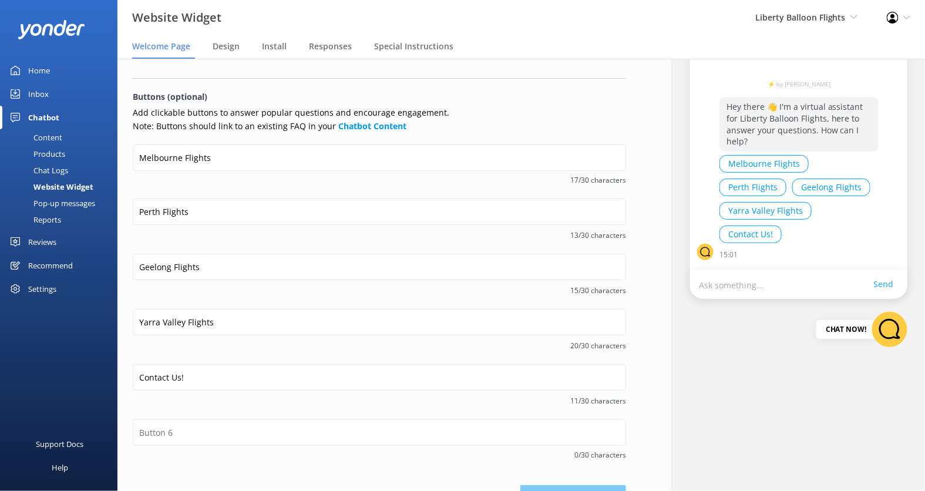
scroll to position [163, 0]
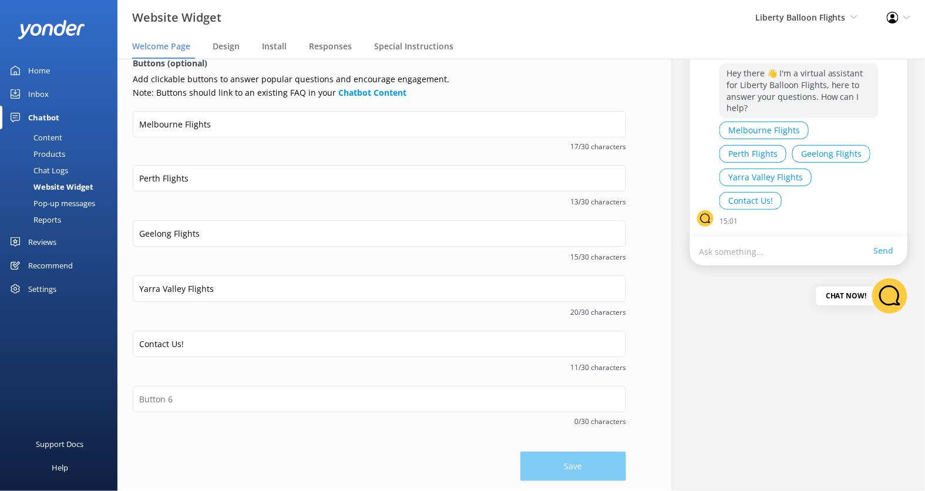
click at [57, 135] on div "Content" at bounding box center [34, 137] width 55 height 16
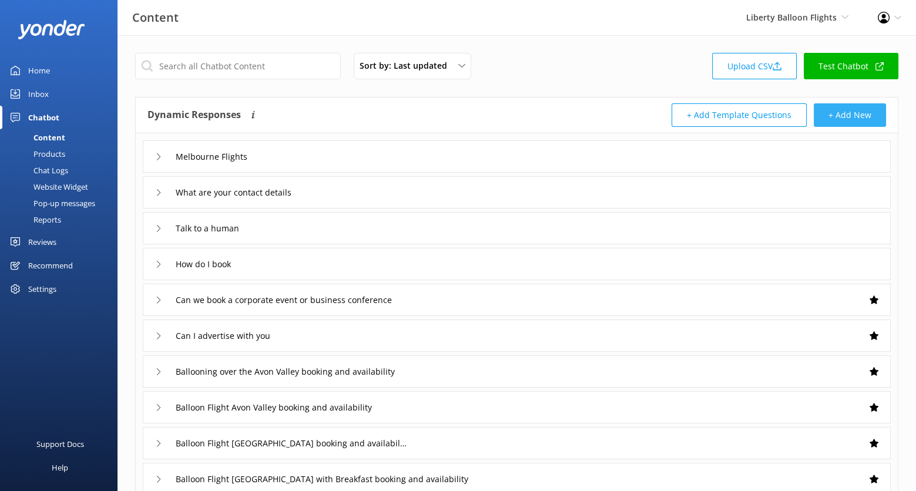
click at [844, 111] on button "+ Add New" at bounding box center [850, 114] width 72 height 23
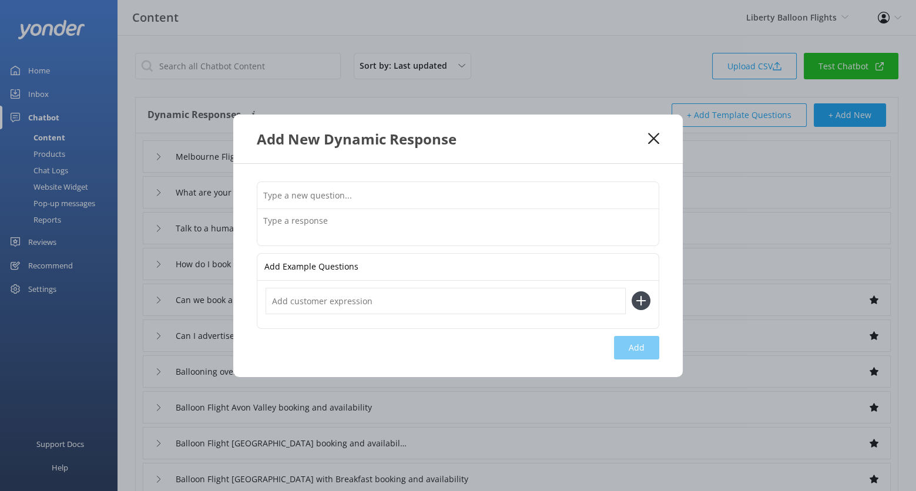
click at [338, 195] on input "text" at bounding box center [457, 195] width 401 height 26
type input "Perth Flights"
click at [368, 222] on textarea at bounding box center [457, 227] width 401 height 36
paste textarea "https://libertyballoonflightsptyltd.rezdy.com/catalog/544346/perth-avon-valley"
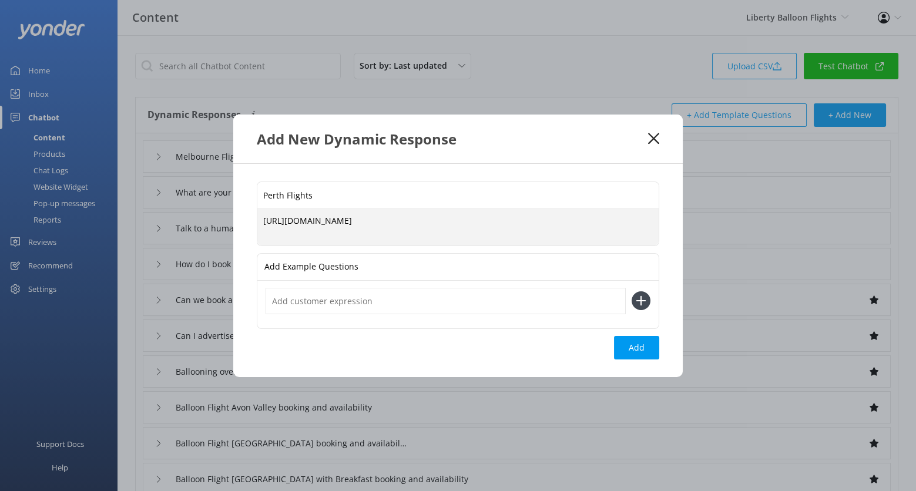
type textarea "https://libertyballoonflightsptyltd.rezdy.com/catalog/544346/perth-avon-valley"
click at [344, 182] on input "Perth Flights" at bounding box center [457, 195] width 401 height 26
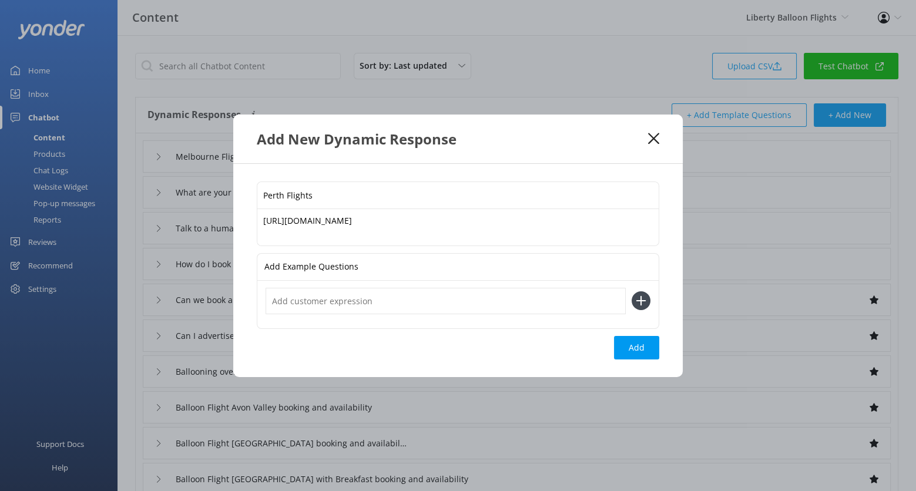
click at [344, 182] on input "Perth Flights" at bounding box center [457, 195] width 401 height 26
click at [334, 196] on input "Perth Flights" at bounding box center [457, 195] width 401 height 26
click at [331, 297] on input "text" at bounding box center [446, 301] width 360 height 26
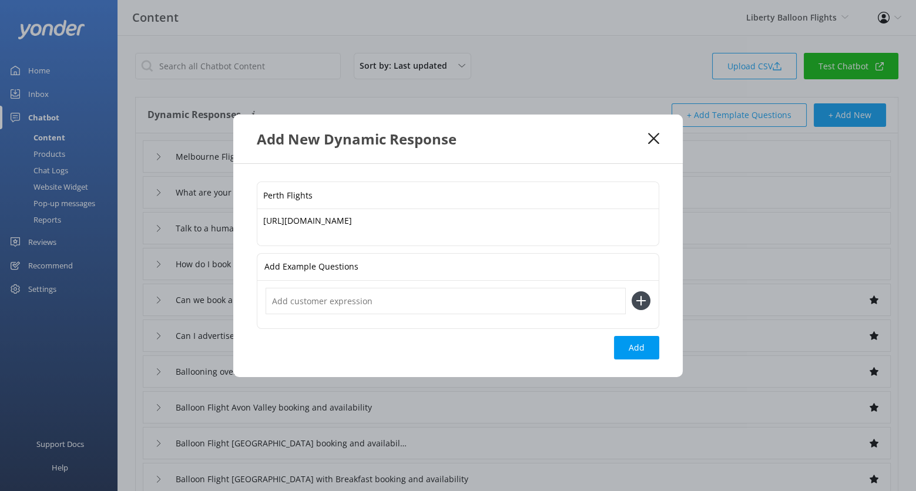
paste input "Perth Flights"
type input "Perth Flights"
click at [632, 291] on button at bounding box center [641, 300] width 19 height 19
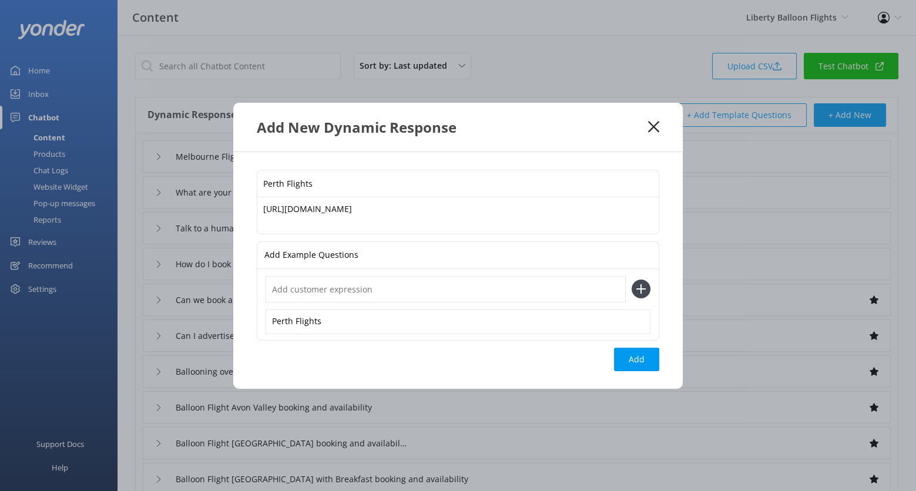
paste input "Perth Flights"
type input "Perth Flights"
click at [632, 280] on button at bounding box center [641, 289] width 19 height 19
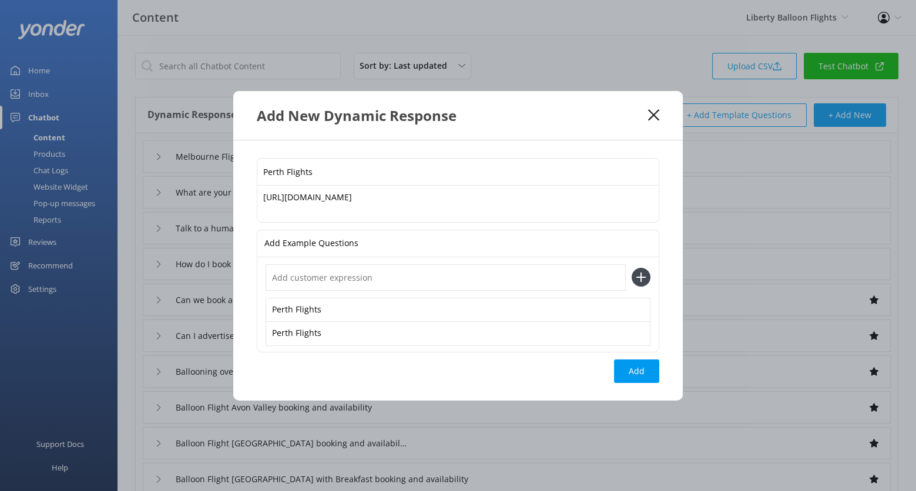
paste input "Perth Flights"
type input "Perth Flights"
click at [632, 268] on button at bounding box center [641, 277] width 19 height 19
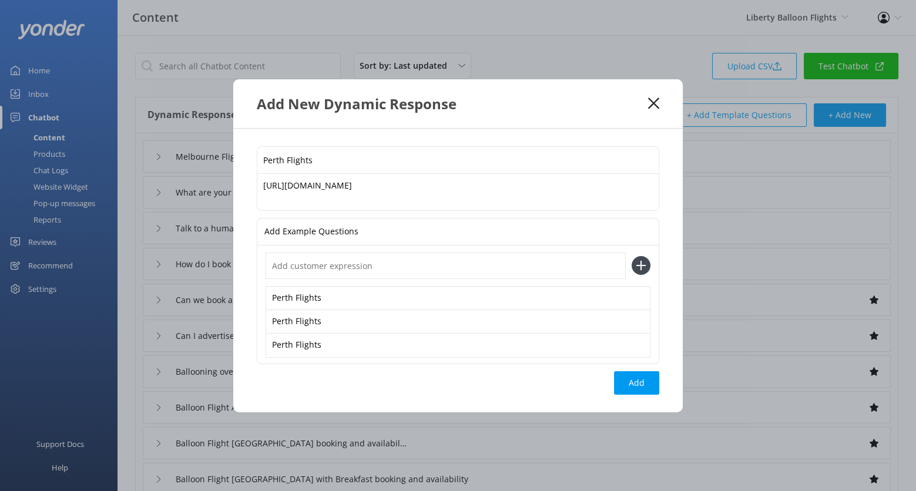
paste input "Perth Flights"
type input "Perth Flights"
click at [632, 256] on button at bounding box center [641, 265] width 19 height 19
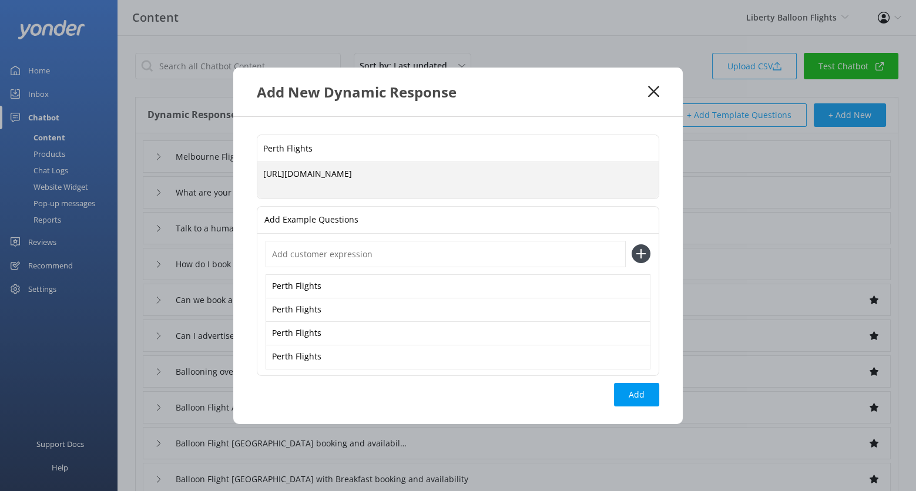
click at [263, 171] on textarea "https://libertyballoonflightsptyltd.rezdy.com/catalog/544346/perth-avon-valley" at bounding box center [457, 180] width 401 height 36
paste textarea "Your adventure begins early at the Farmers Home Hotel in Northam, followed by a…"
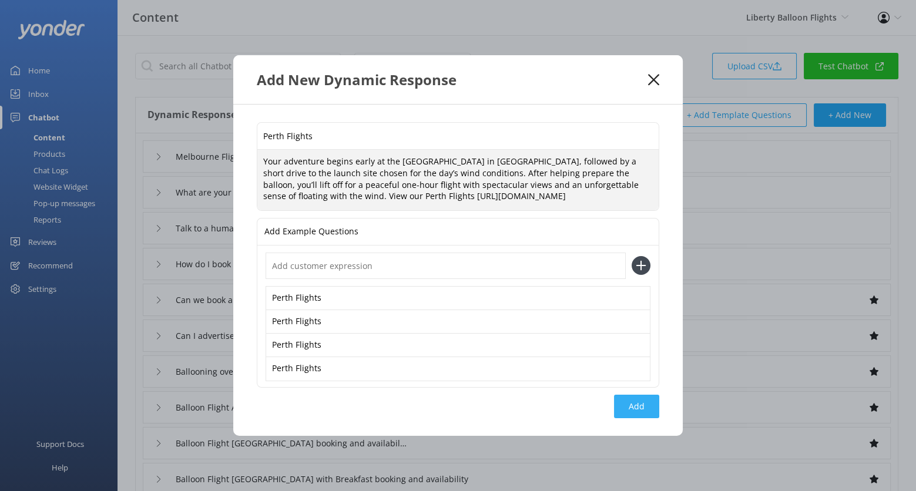
type textarea "Your adventure begins early at the Farmers Home Hotel in Northam, followed by a…"
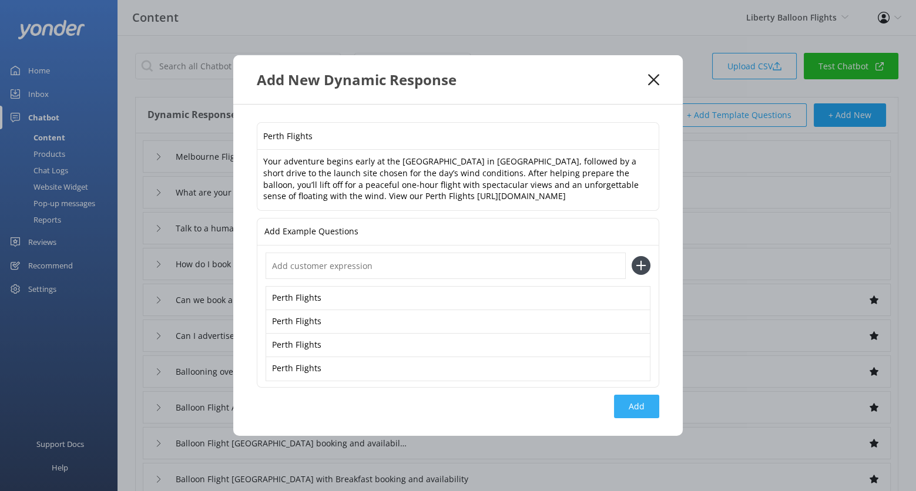
click at [637, 408] on button "Add" at bounding box center [636, 406] width 45 height 23
type input "Perth Flights"
type input "Melbourne Flights"
type input "What are your contact details"
type input "Talk to a human"
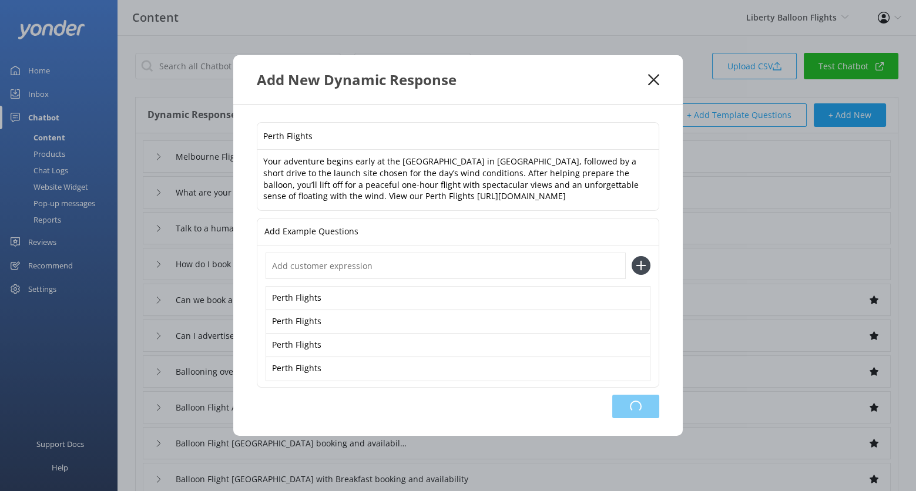
type input "How do I book"
type input "Can we book a corporate event or business conference"
type input "Can I advertise with you"
type input "Ballooning over the Avon Valley booking and availability"
type input "Balloon Flight Avon Valley booking and availability"
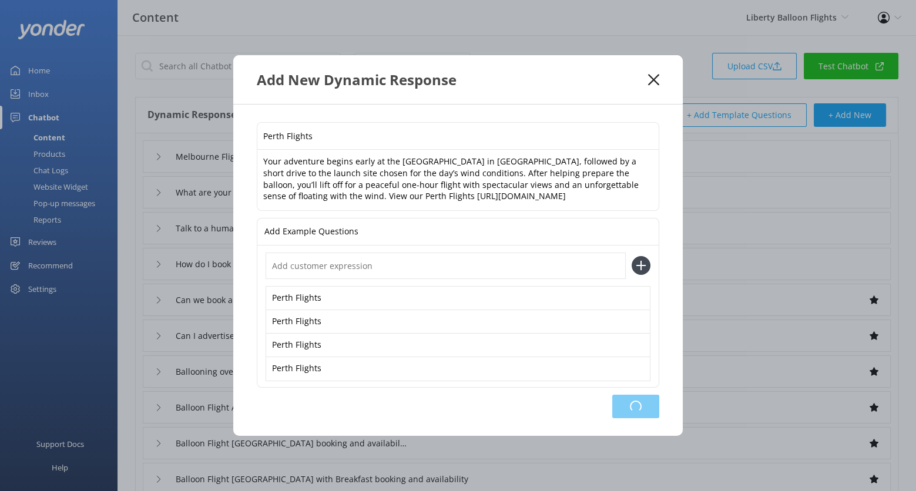
type input "Balloon Flight [GEOGRAPHIC_DATA] booking and availability"
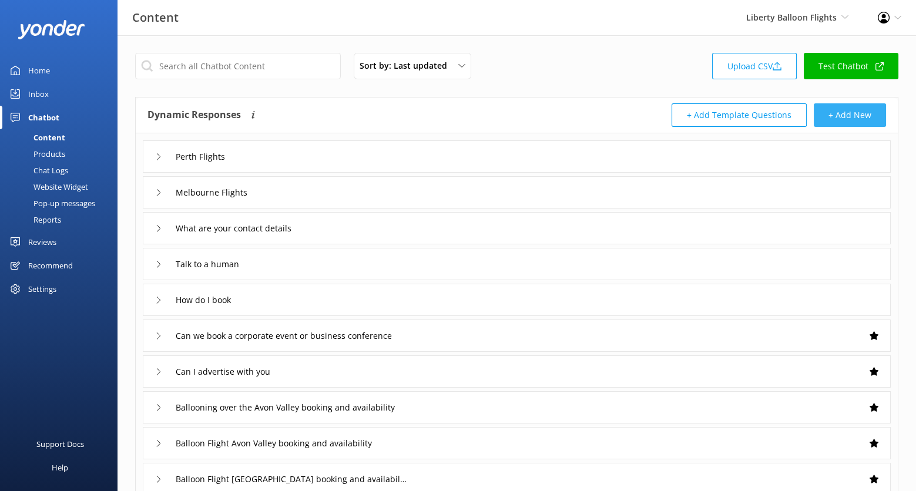
click at [842, 110] on button "+ Add New" at bounding box center [850, 114] width 72 height 23
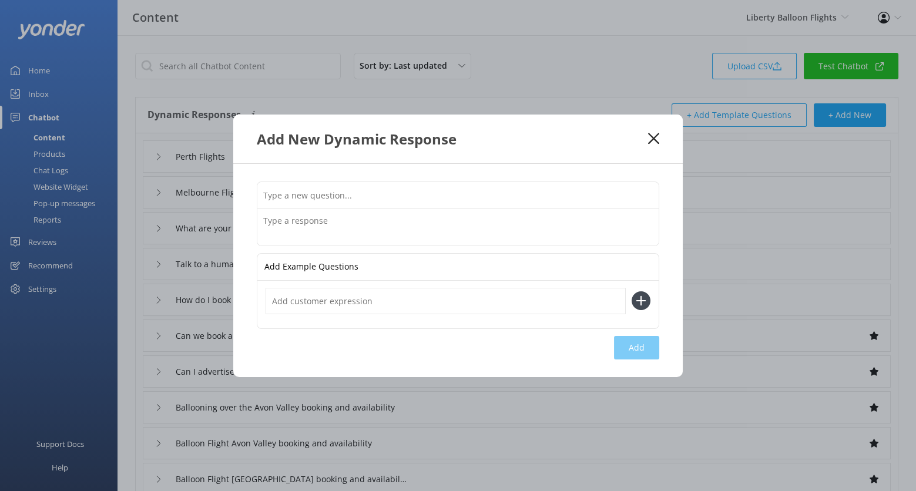
click at [365, 199] on input "text" at bounding box center [457, 195] width 401 height 26
type input "Geelong Flights"
click at [355, 230] on textarea at bounding box center [457, 227] width 401 height 36
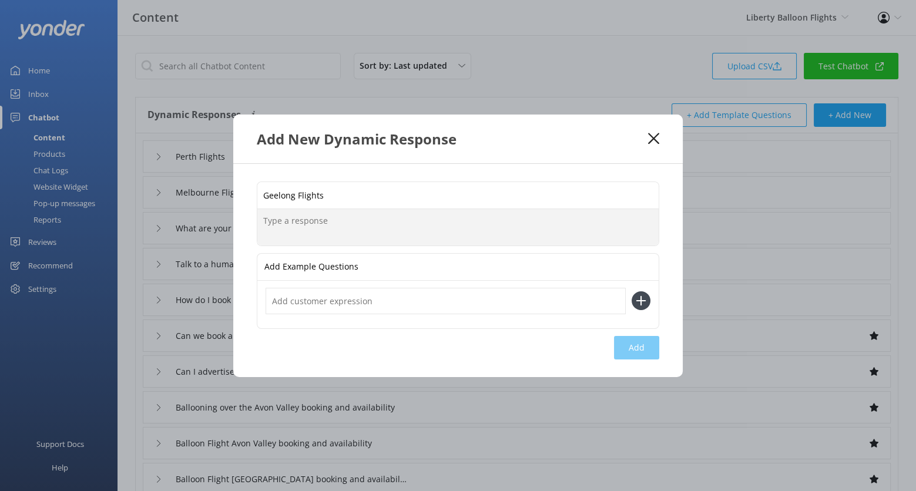
paste textarea "https://libertyballoonflightsptyltd.rezdy.com/catalog/544349/geelong-bellarine-…"
type textarea "https://libertyballoonflightsptyltd.rezdy.com/catalog/544349/geelong-bellarine-…"
click at [327, 190] on input "Geelong Flights" at bounding box center [457, 195] width 401 height 26
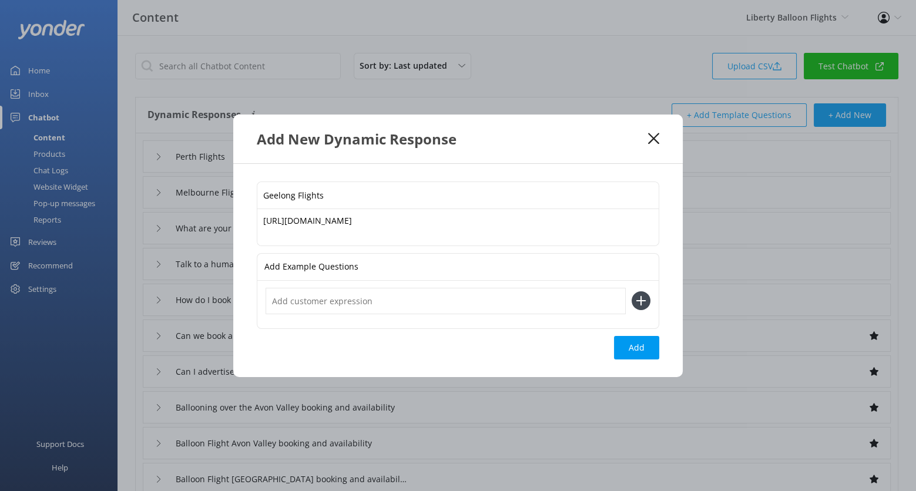
click at [327, 190] on input "Geelong Flights" at bounding box center [457, 195] width 401 height 26
click at [340, 288] on input "text" at bounding box center [446, 301] width 360 height 26
paste input "Geelong Flights"
type input "Geelong Flights"
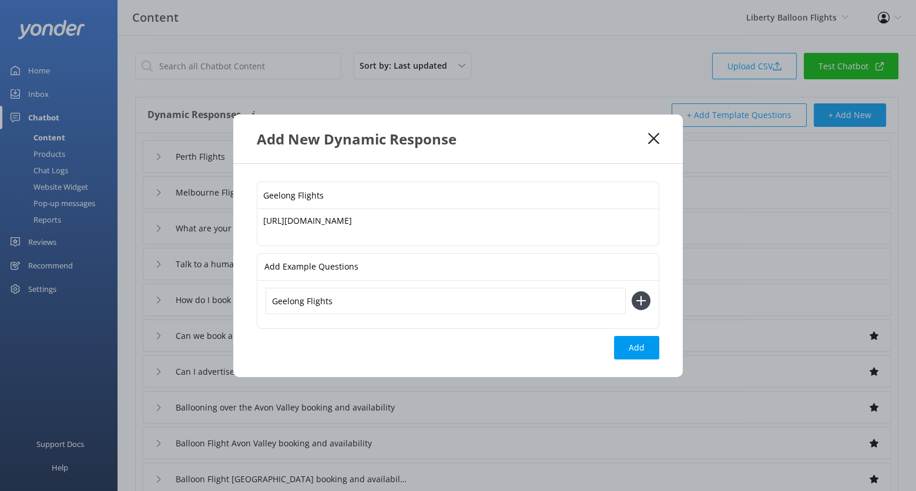
click at [632, 291] on button at bounding box center [641, 300] width 19 height 19
paste input "Geelong Flights"
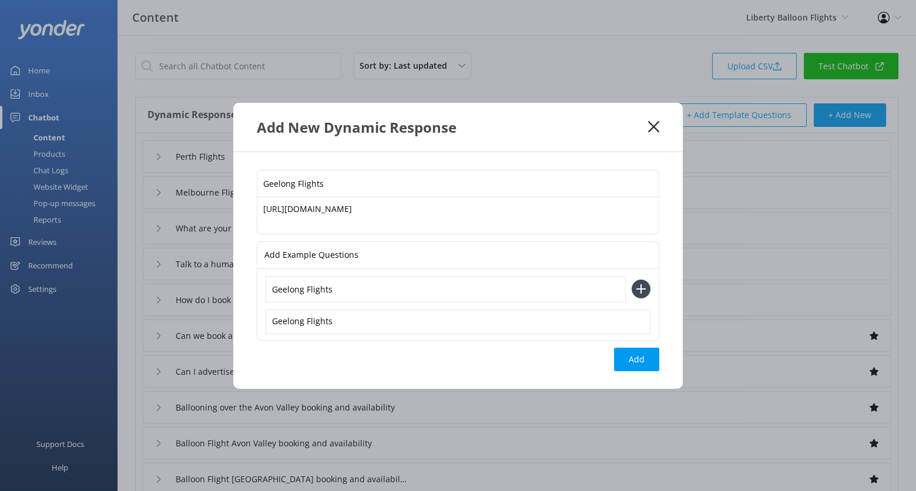
type input "Geelong Flights"
click at [632, 280] on button at bounding box center [641, 289] width 19 height 19
paste input "Geelong Flights"
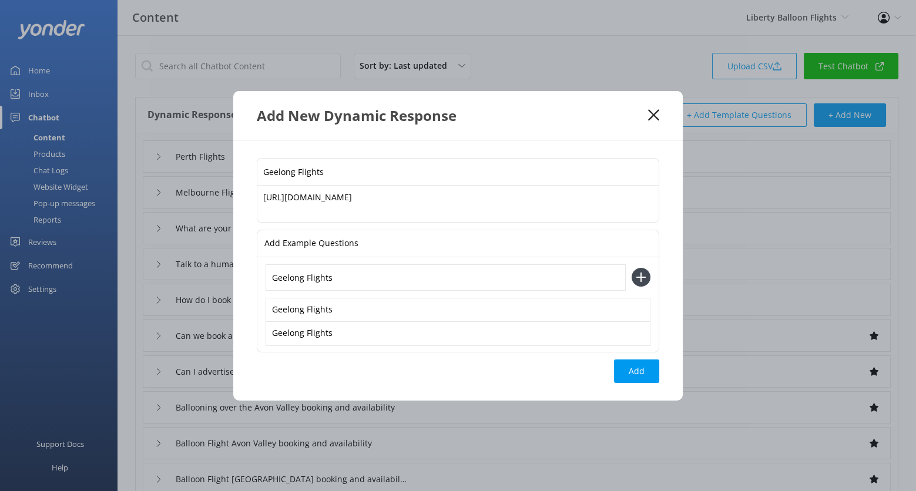
type input "Geelong Flights"
click at [632, 268] on button at bounding box center [641, 277] width 19 height 19
paste input "Geelong Flights"
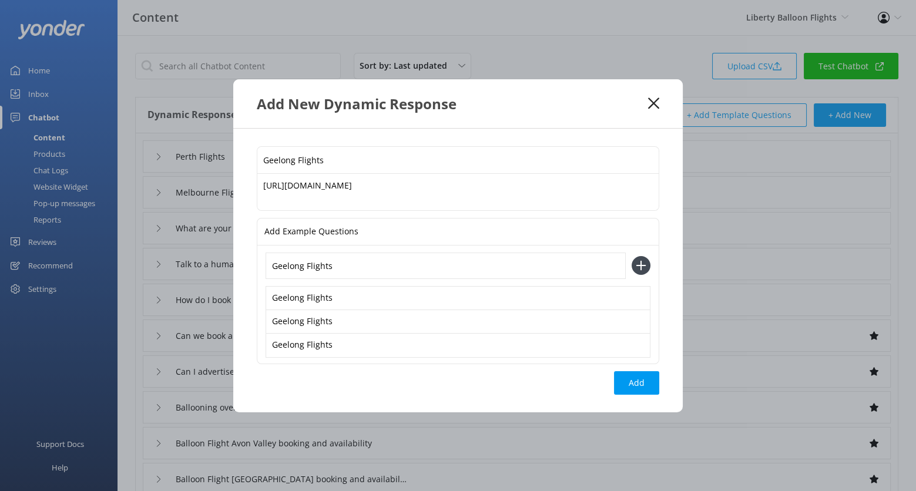
type input "Geelong Flights"
click at [632, 256] on button at bounding box center [641, 265] width 19 height 19
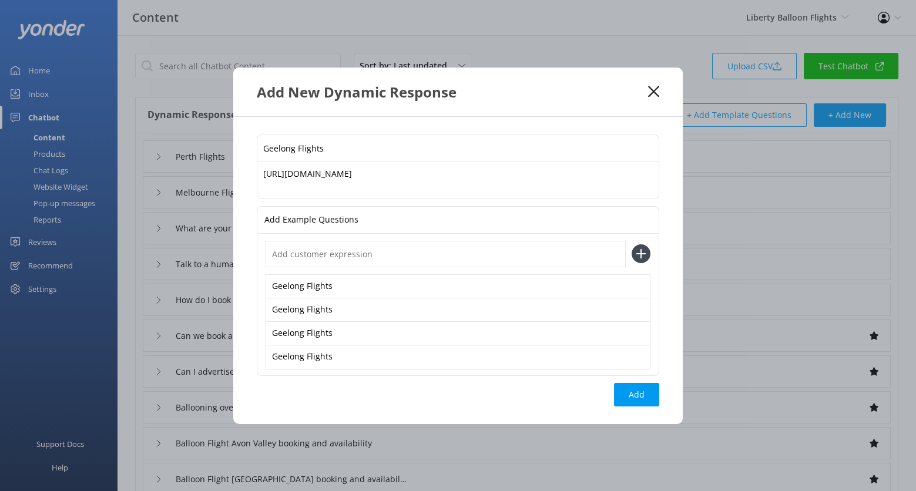
click at [261, 175] on textarea "https://libertyballoonflightsptyltd.rezdy.com/catalog/544349/geelong-bellarine-…" at bounding box center [457, 180] width 401 height 36
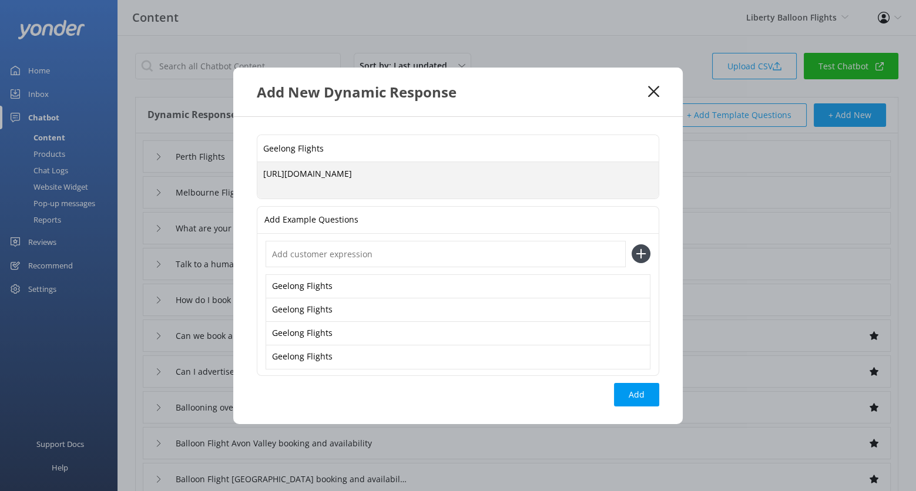
paste textarea "Flights follow the wind to ensure the best views each day, revealing stunning s…"
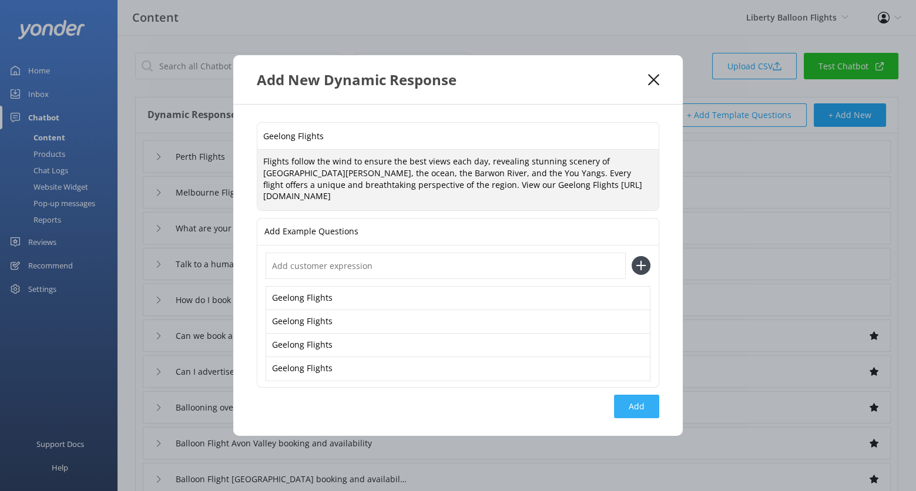
type textarea "Flights follow the wind to ensure the best views each day, revealing stunning s…"
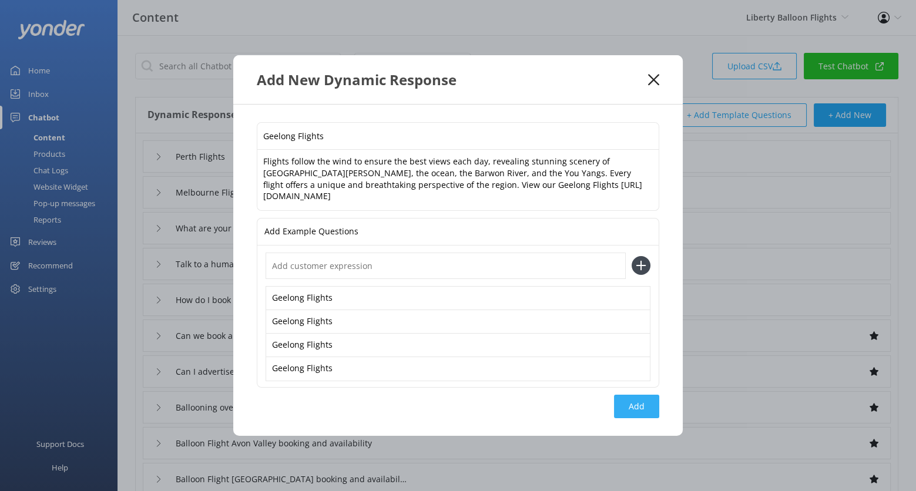
click at [641, 409] on button "Add" at bounding box center [636, 406] width 45 height 23
type input "Geelong Flights"
type input "Perth Flights"
type input "Melbourne Flights"
type input "What are your contact details"
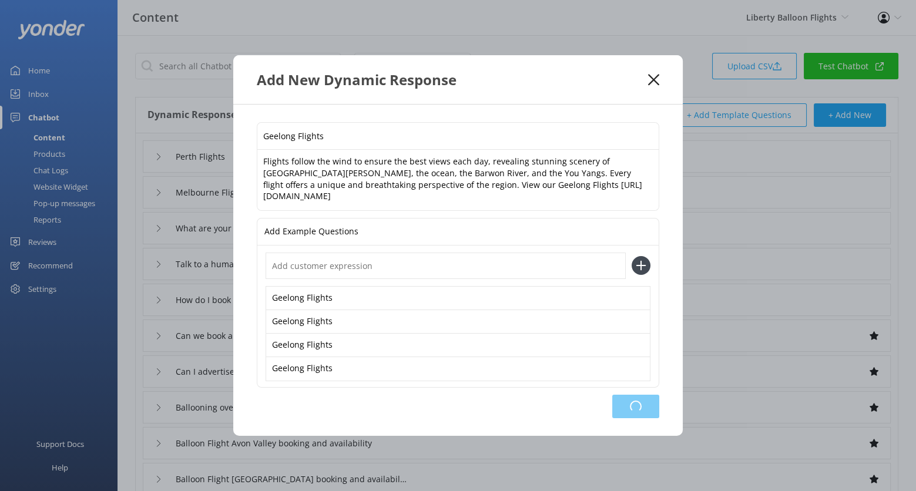
type input "Talk to a human"
type input "How do I book"
type input "Can we book a corporate event or business conference"
type input "Can I advertise with you"
type input "Ballooning over the Avon Valley booking and availability"
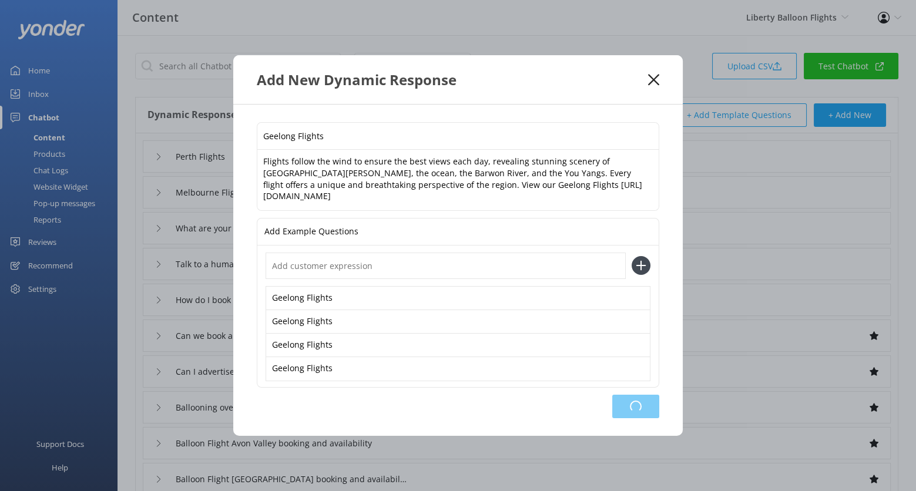
type input "Balloon Flight Avon Valley booking and availability"
type input "Balloon Flight [GEOGRAPHIC_DATA] booking and availability"
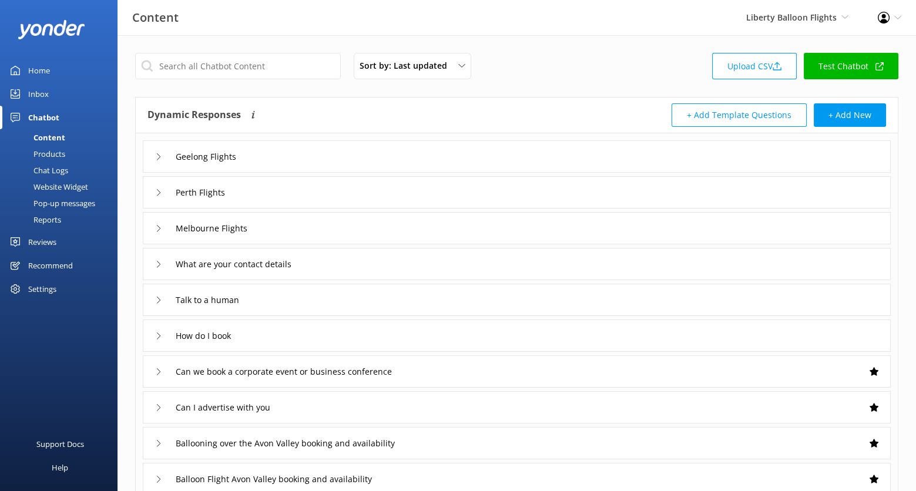
click at [58, 185] on div "Website Widget" at bounding box center [47, 187] width 81 height 16
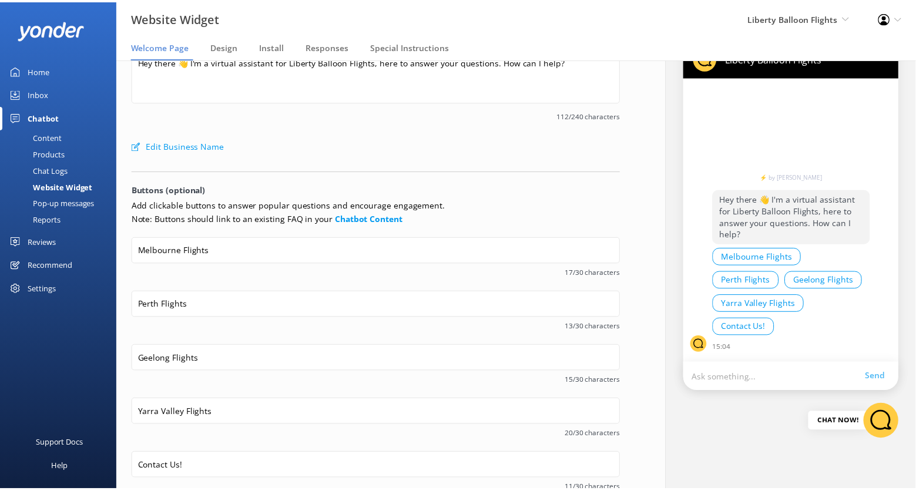
scroll to position [59, 0]
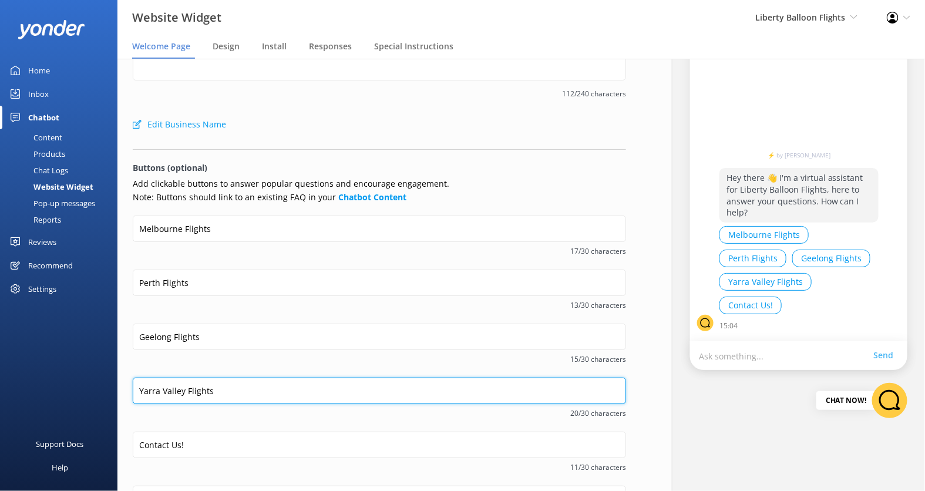
click at [170, 397] on input "Yarra Valley Flights" at bounding box center [379, 391] width 493 height 26
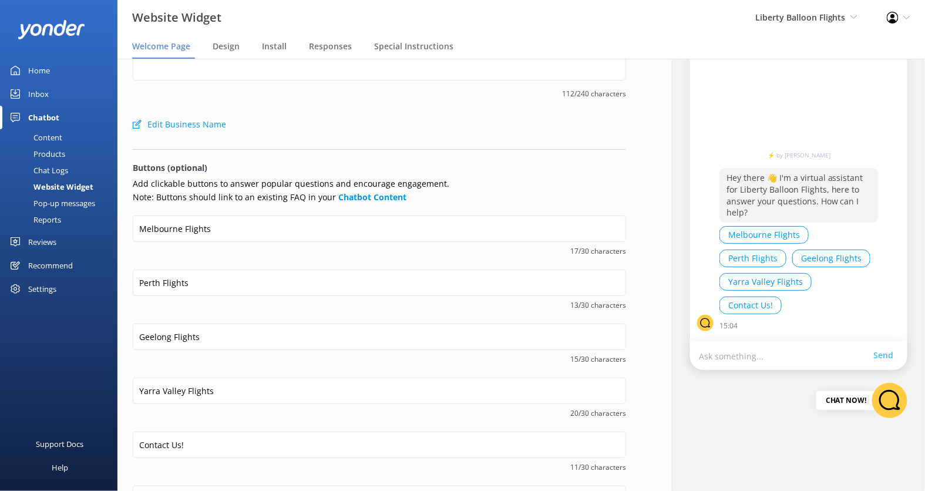
click at [51, 132] on div "Content" at bounding box center [34, 137] width 55 height 16
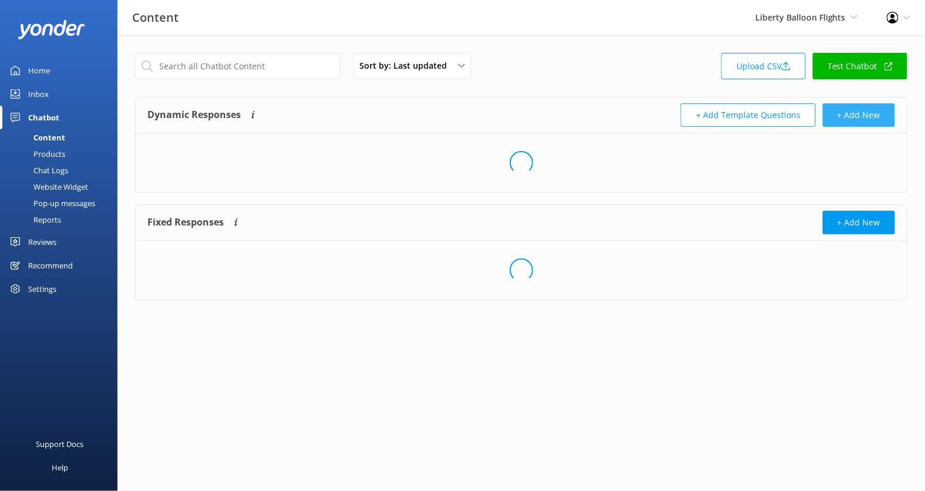
click at [859, 113] on button "+ Add New" at bounding box center [859, 114] width 72 height 23
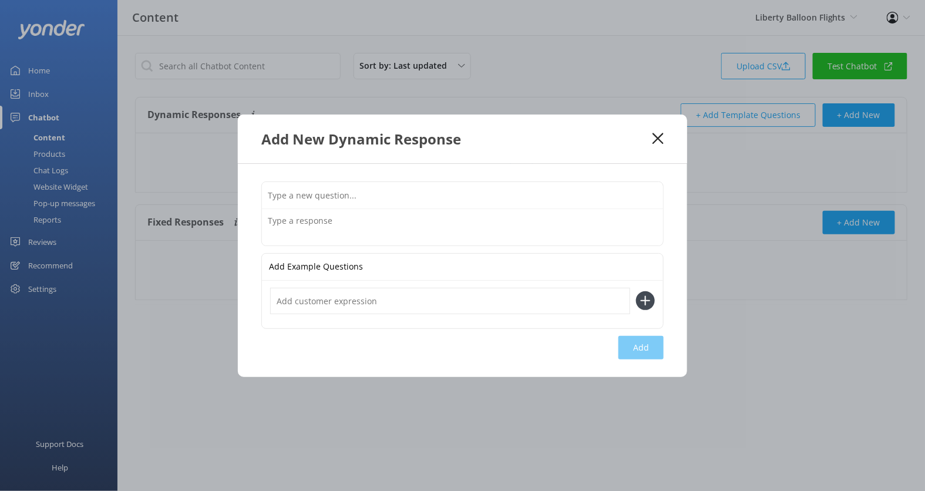
click at [423, 187] on input "text" at bounding box center [462, 195] width 401 height 26
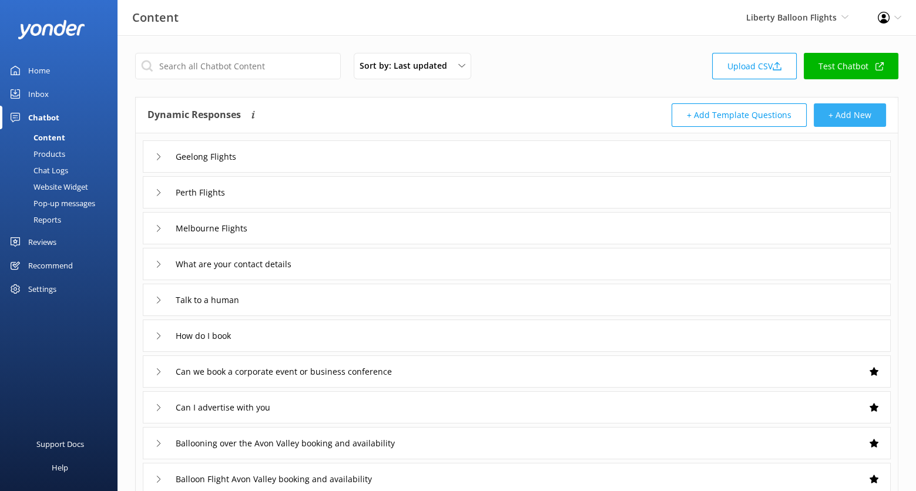
click at [853, 113] on button "+ Add New" at bounding box center [850, 114] width 72 height 23
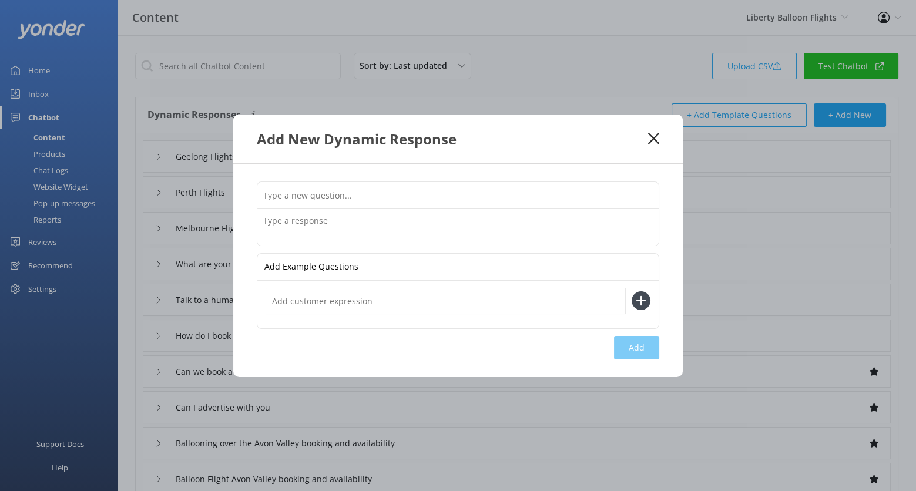
click at [442, 192] on input "text" at bounding box center [457, 195] width 401 height 26
paste input "Yarra Valley Flights"
type input "Yarra Valley Flights"
click at [364, 301] on input "text" at bounding box center [446, 301] width 360 height 26
paste input "Yarra Valley Flights"
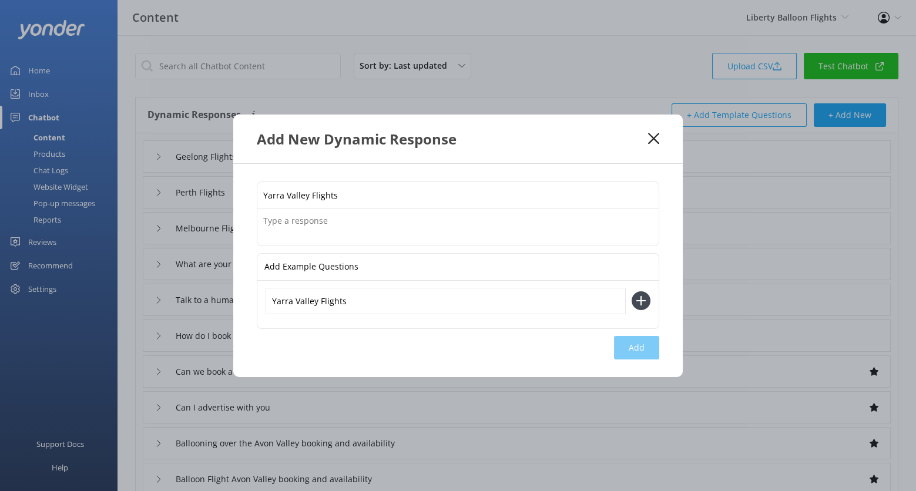
type input "Yarra Valley Flights"
click at [632, 291] on button at bounding box center [641, 300] width 19 height 19
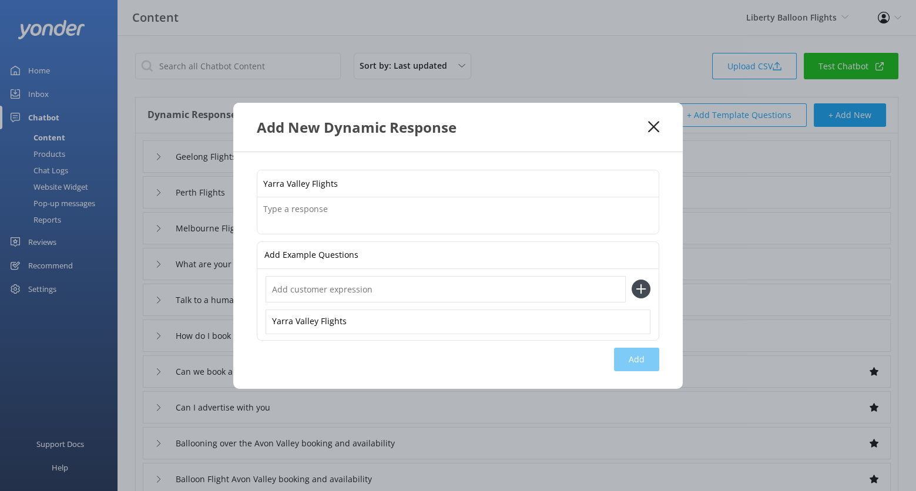
paste input "Yarra Valley Flights"
type input "Yarra Valley Flights"
click at [632, 280] on button at bounding box center [641, 289] width 19 height 19
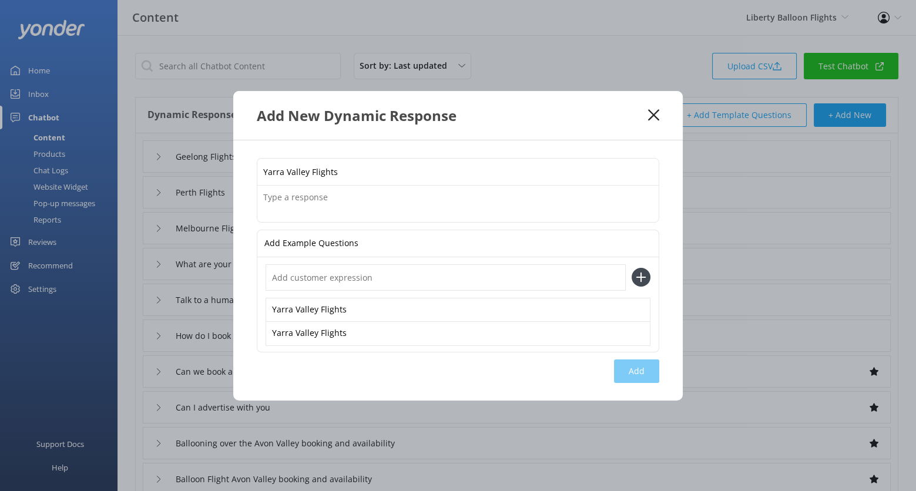
paste input "Yarra Valley Flights"
type input "Yarra Valley Flights"
click at [632, 268] on button at bounding box center [641, 277] width 19 height 19
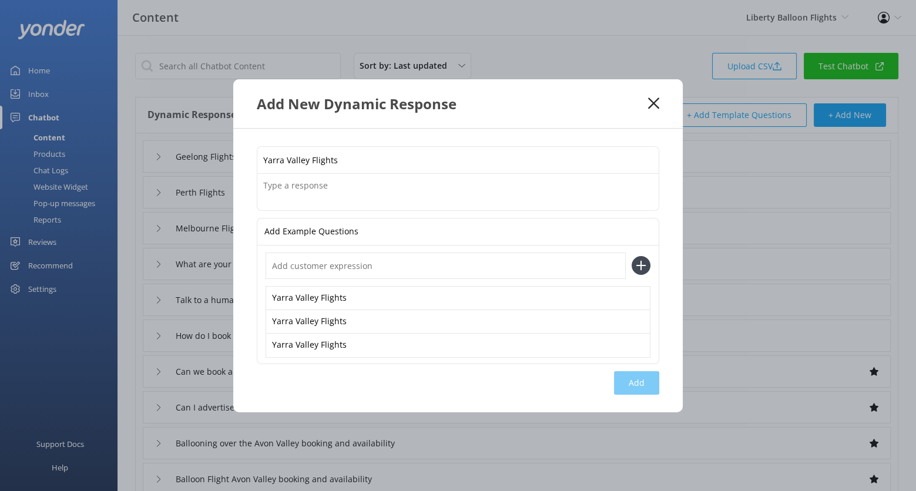
paste input "Yarra Valley Flights"
type input "Yarra Valley Flights"
click at [632, 256] on button at bounding box center [641, 265] width 19 height 19
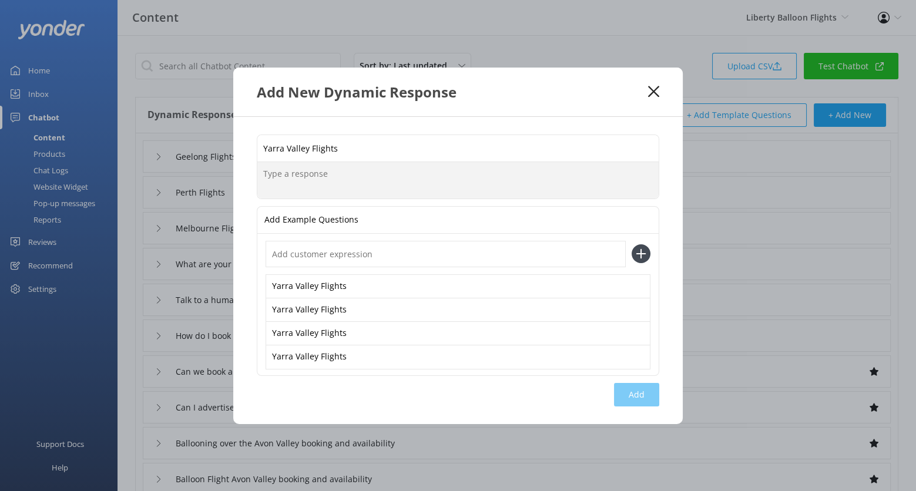
click at [461, 184] on textarea at bounding box center [457, 180] width 401 height 36
paste textarea "https://libertyballoonflightsptyltd.rezdy.com/catalog/621220/yarra-valley"
click at [264, 174] on textarea "https://libertyballoonflightsptyltd.rezdy.com/catalog/621220/yarra-valley" at bounding box center [457, 180] width 401 height 36
paste textarea "Your adventure begins at Rochford Wines in the heart of the Yarra Valley, just …"
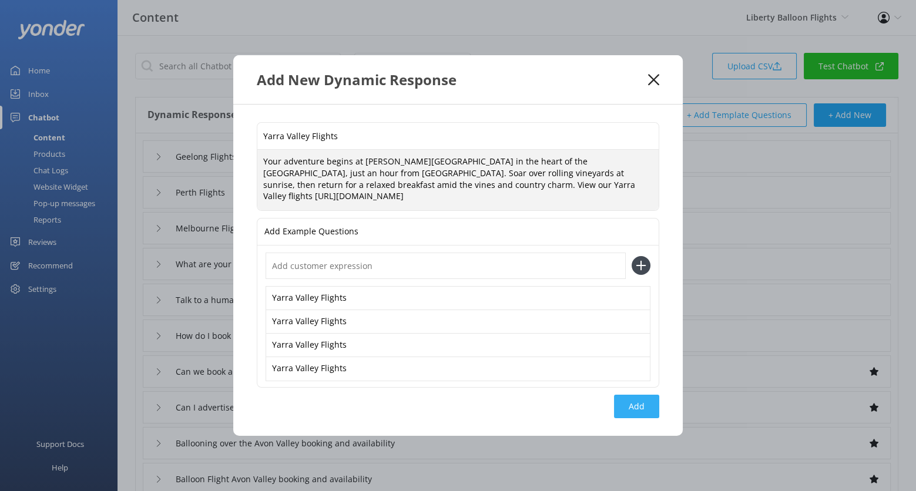
type textarea "Your adventure begins at Rochford Wines in the heart of the Yarra Valley, just …"
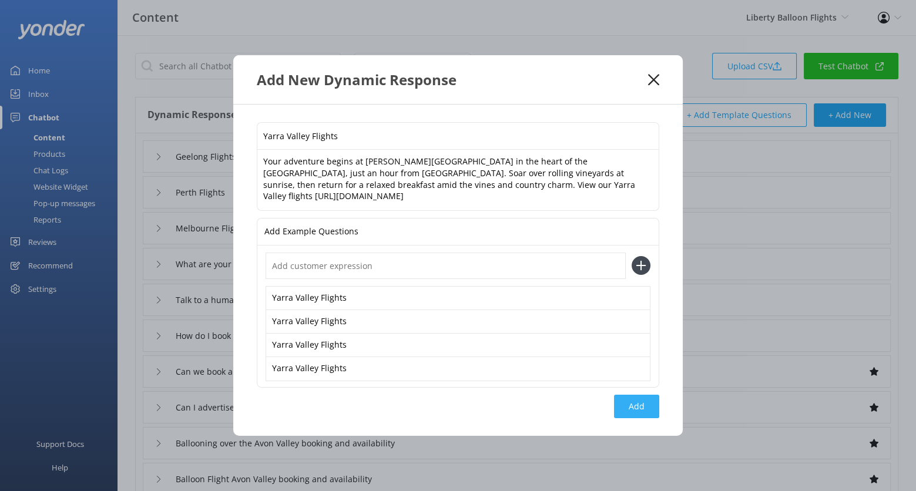
click at [636, 408] on button "Add" at bounding box center [636, 406] width 45 height 23
type input "Yarra Valley Flights"
type input "Geelong Flights"
type input "Perth Flights"
type input "Melbourne Flights"
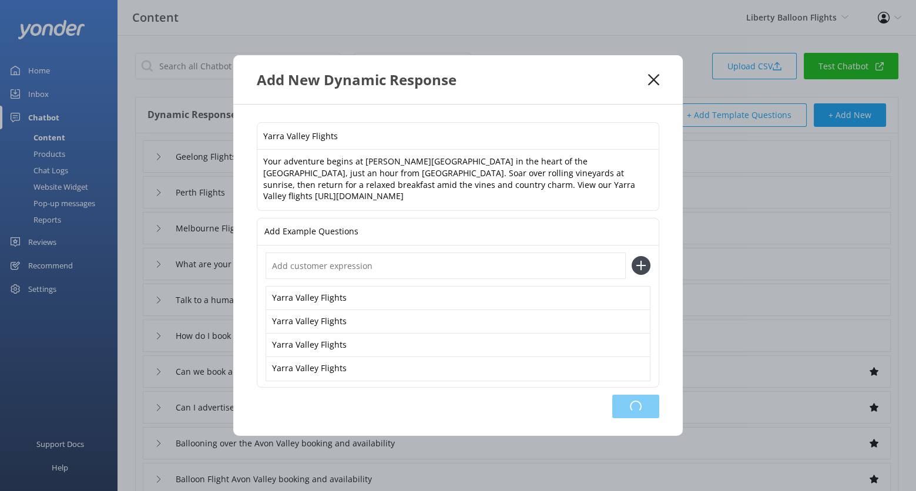
type input "What are your contact details"
type input "Talk to a human"
type input "How do I book"
type input "Can we book a corporate event or business conference"
type input "Can I advertise with you"
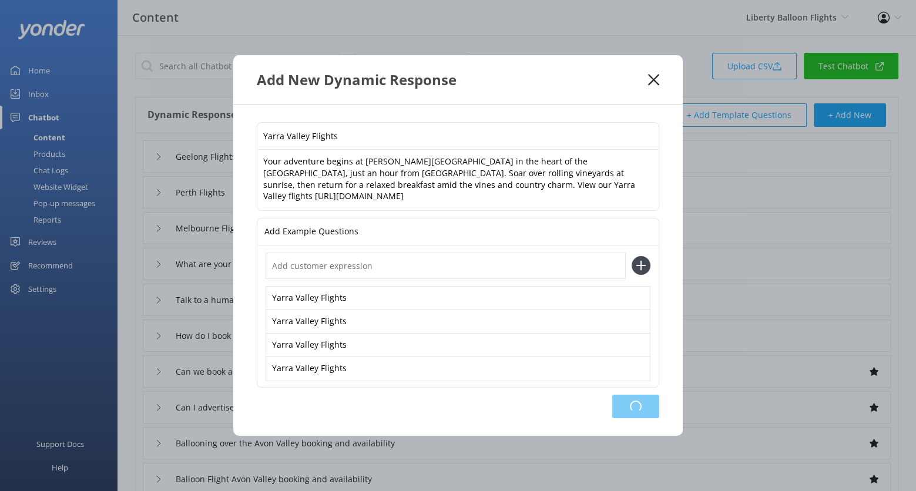
type input "Ballooning over the Avon Valley booking and availability"
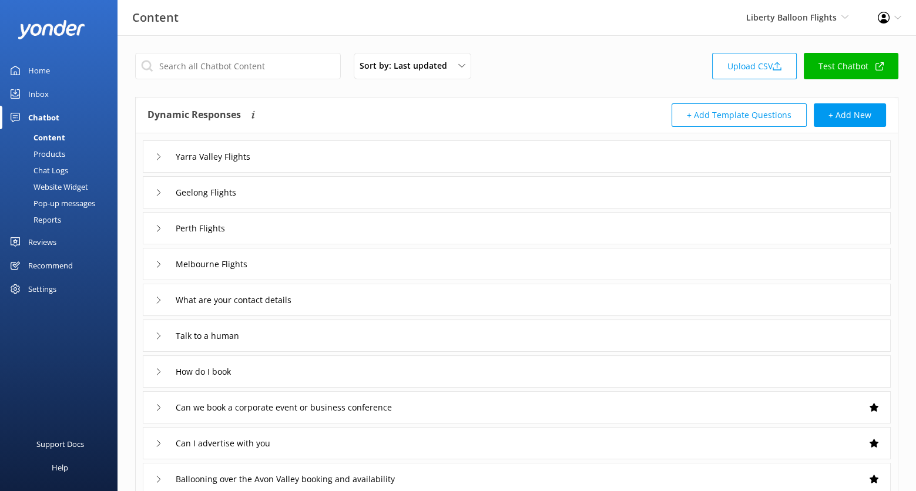
click at [659, 78] on div "Sort by: Last updated Title (A-Z) Last updated Upload CSV Test Chatbot" at bounding box center [516, 69] width 763 height 33
click at [847, 70] on link "Test Chatbot" at bounding box center [851, 66] width 95 height 26
